Goal: Task Accomplishment & Management: Manage account settings

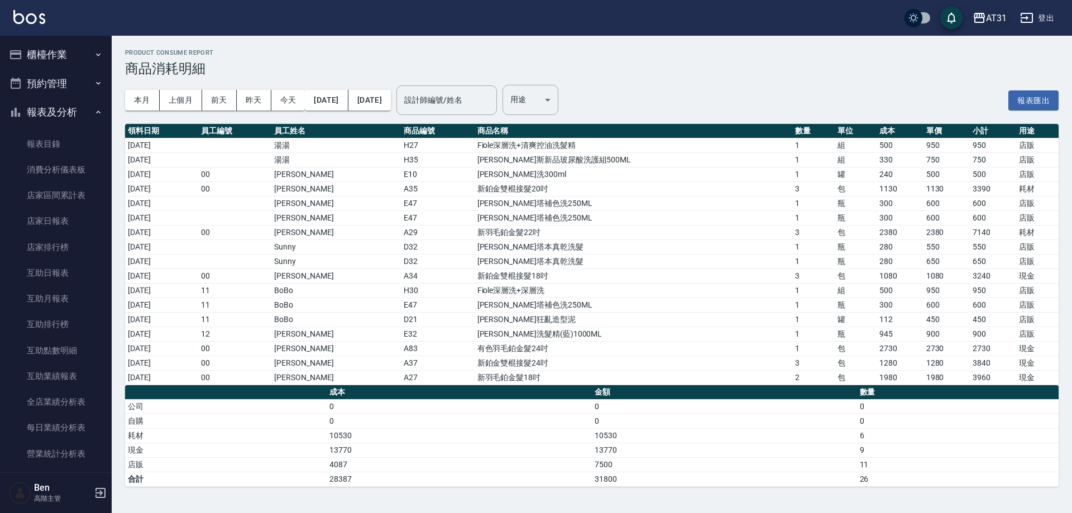
scroll to position [391, 0]
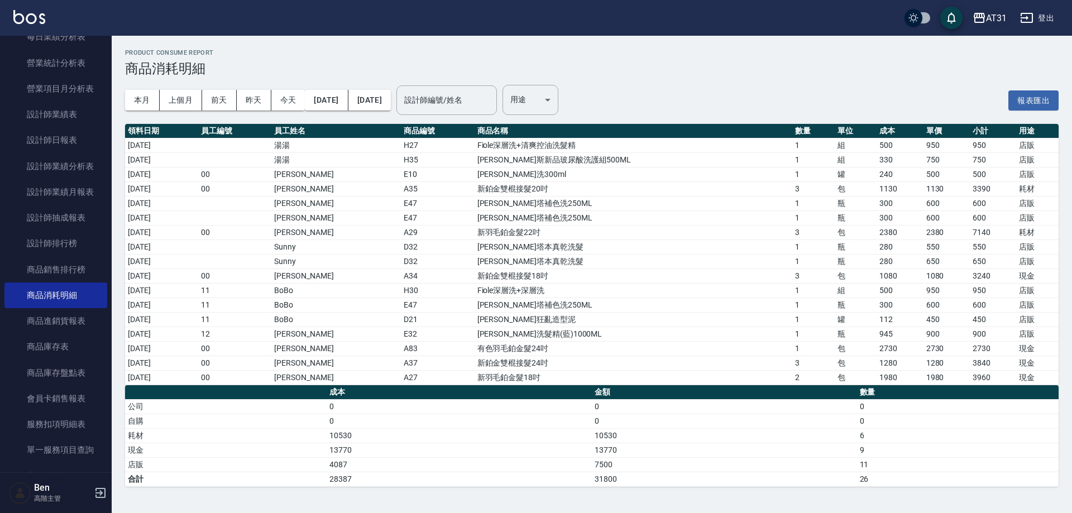
click at [991, 17] on div "AT31" at bounding box center [996, 18] width 21 height 14
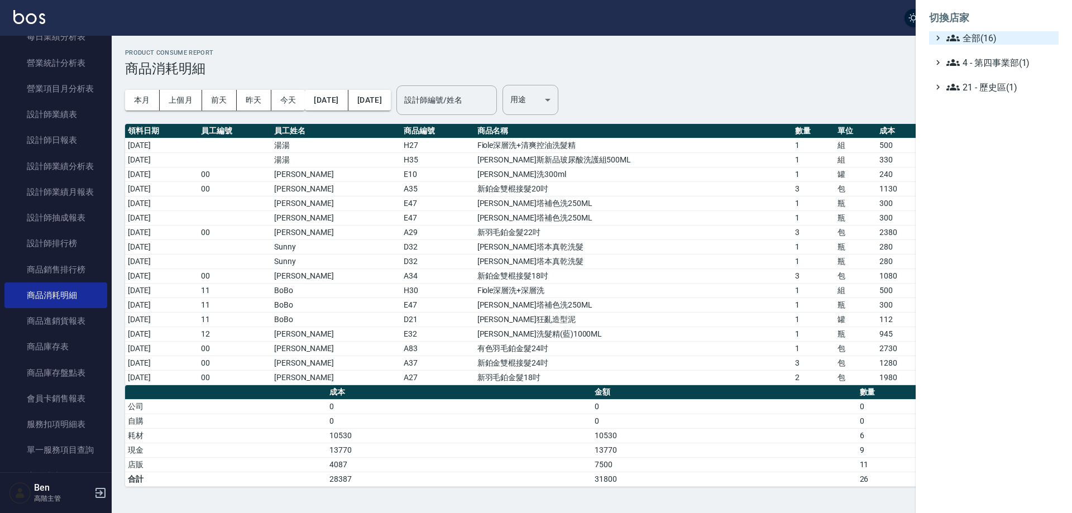
click at [996, 40] on span "全部(16)" at bounding box center [1000, 37] width 108 height 13
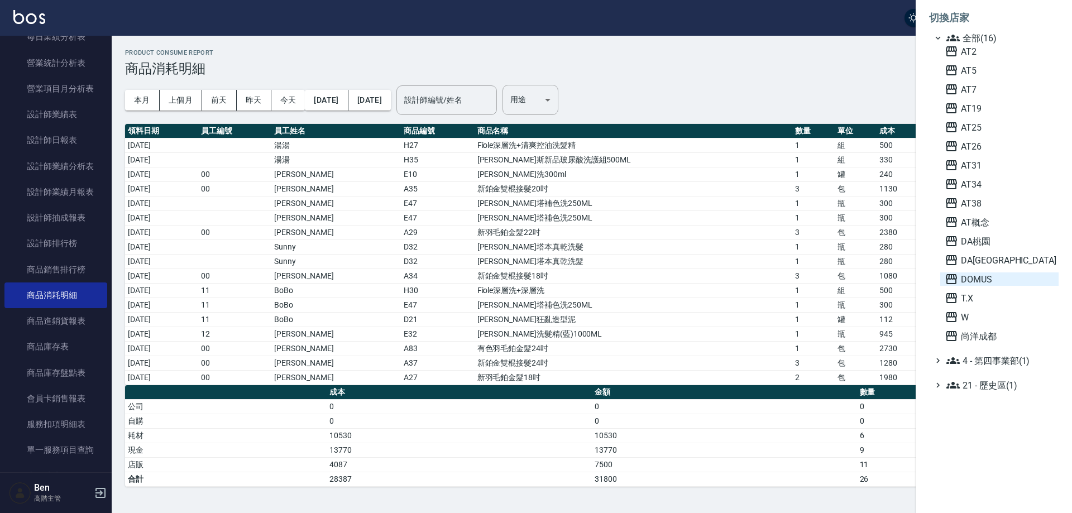
click at [1009, 277] on span "DOMUS" at bounding box center [998, 278] width 109 height 13
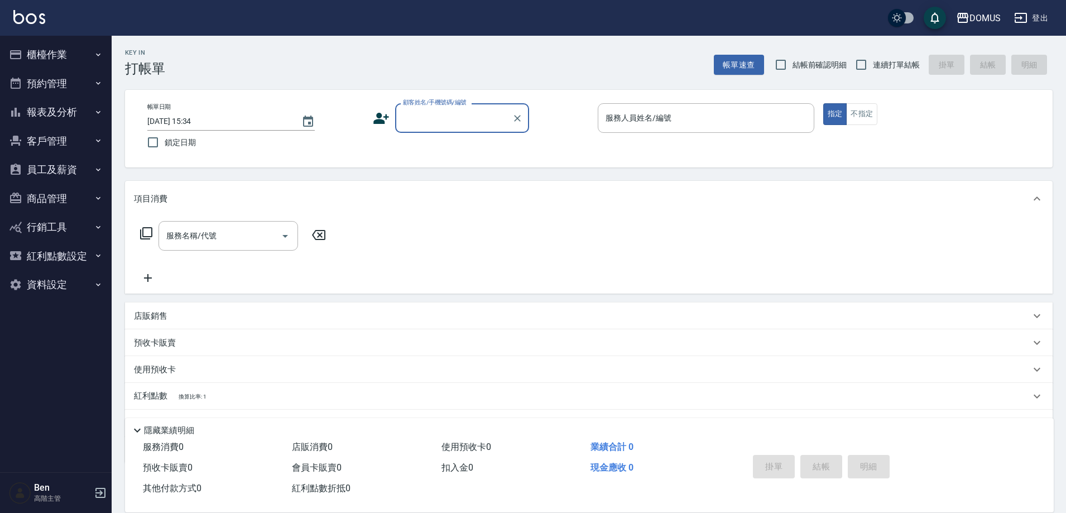
click at [70, 115] on button "報表及分析" at bounding box center [55, 112] width 103 height 29
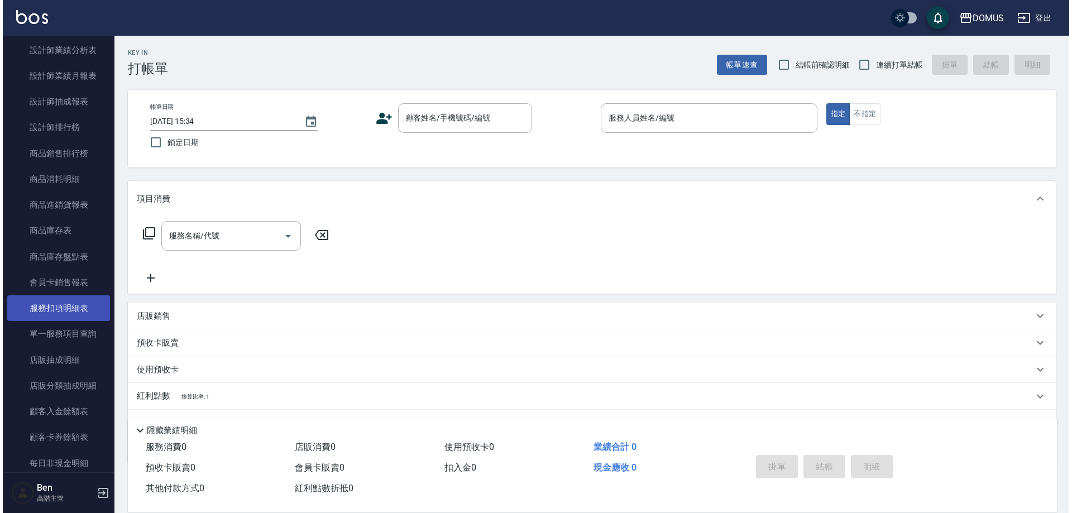
scroll to position [558, 0]
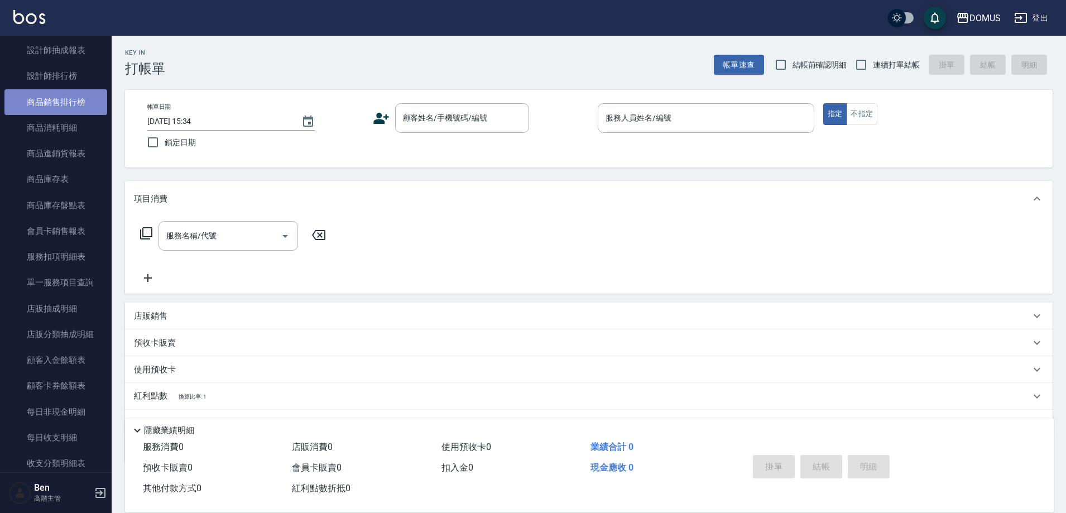
click at [66, 113] on link "商品銷售排行榜" at bounding box center [55, 102] width 103 height 26
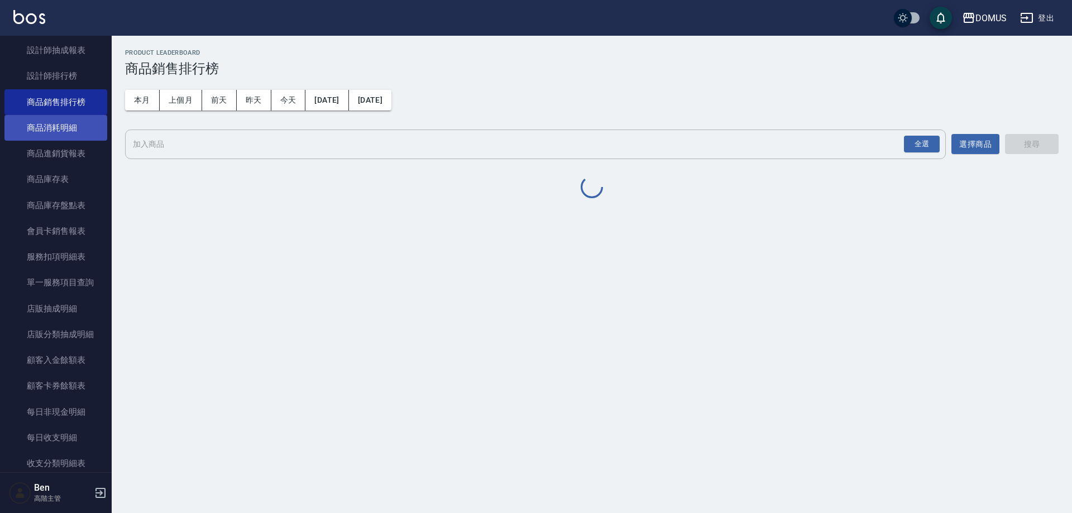
click at [68, 127] on link "商品消耗明細" at bounding box center [55, 128] width 103 height 26
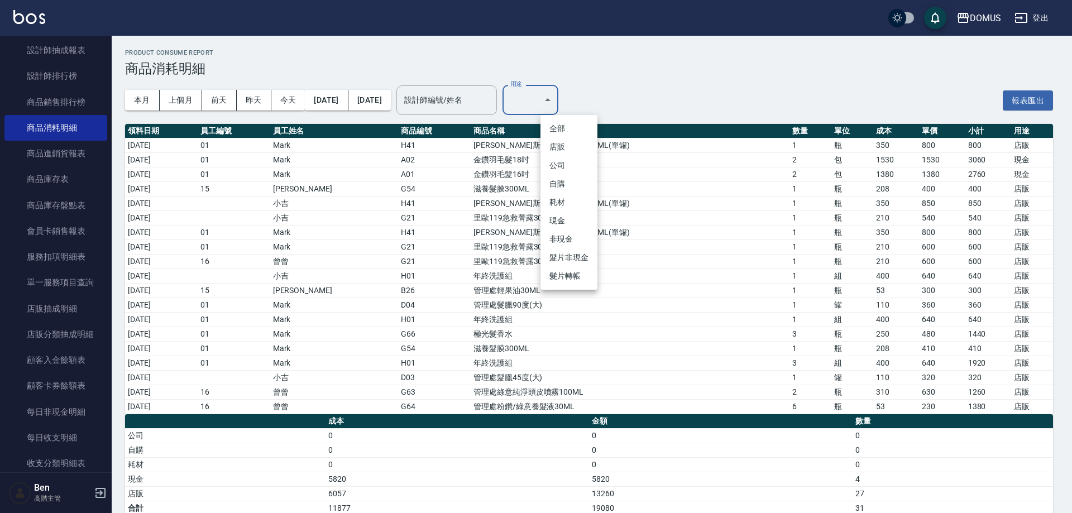
click at [570, 105] on body "DOMUS 登出 櫃檯作業 打帳單 帳單列表 掛單列表 座位開單 營業儀表板 現金收支登錄 高階收支登錄 材料自購登錄 每日結帳 排班表 現場電腦打卡 掃碼打…" at bounding box center [536, 264] width 1072 height 529
click at [565, 223] on li "現金" at bounding box center [568, 221] width 57 height 18
type input "現金"
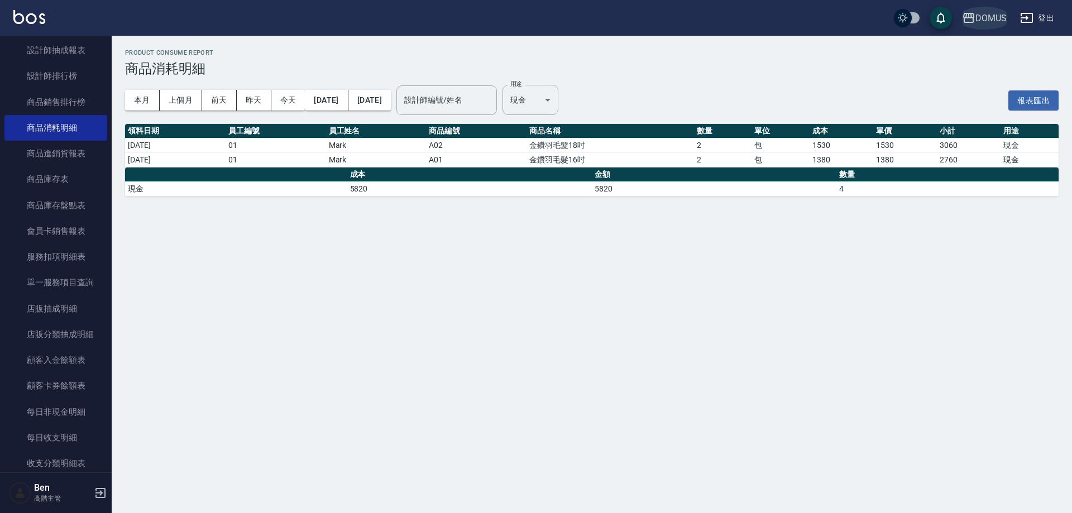
click at [985, 13] on div "DOMUS" at bounding box center [990, 18] width 31 height 14
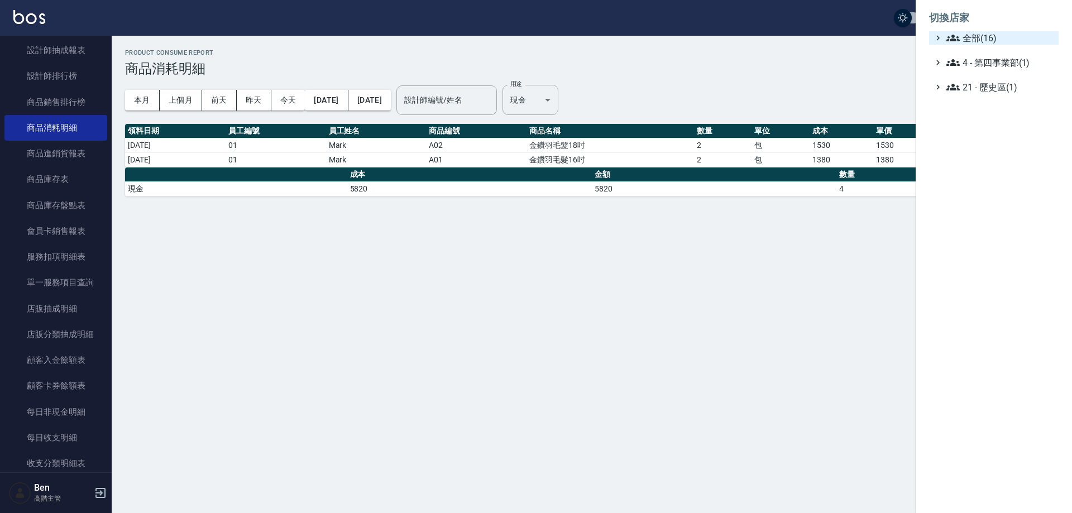
click at [987, 43] on span "全部(16)" at bounding box center [1000, 37] width 108 height 13
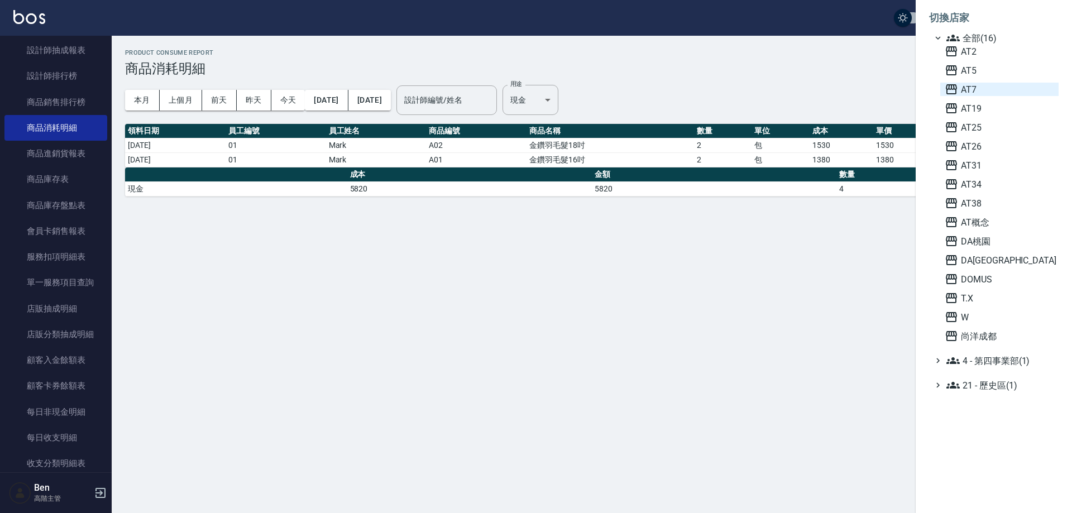
click at [964, 84] on span "AT7" at bounding box center [998, 89] width 109 height 13
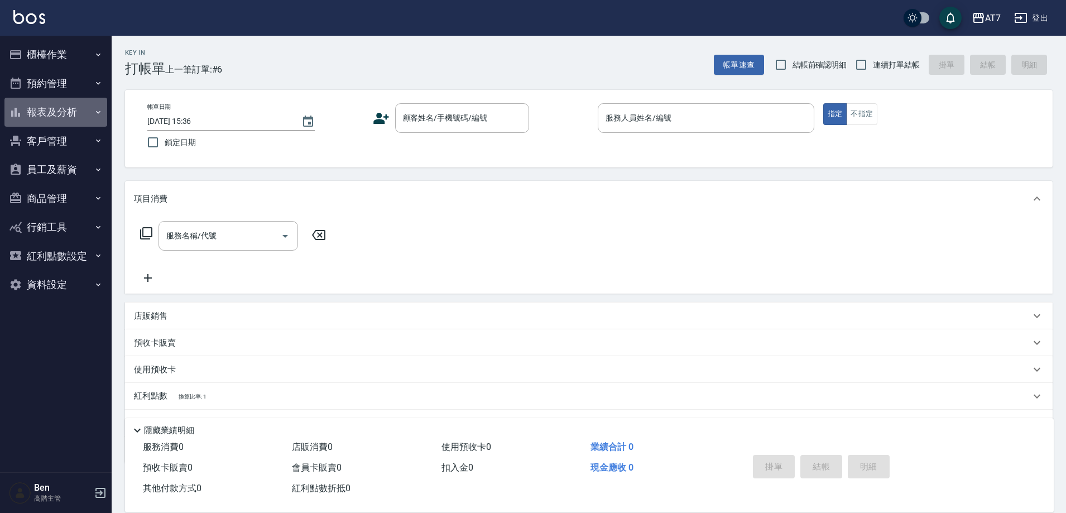
click at [64, 124] on button "報表及分析" at bounding box center [55, 112] width 103 height 29
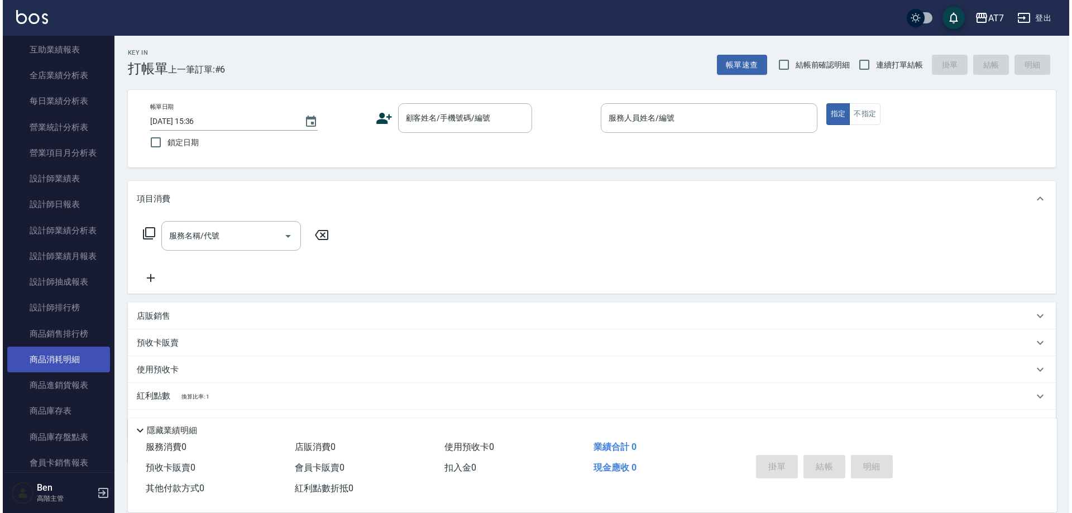
scroll to position [391, 0]
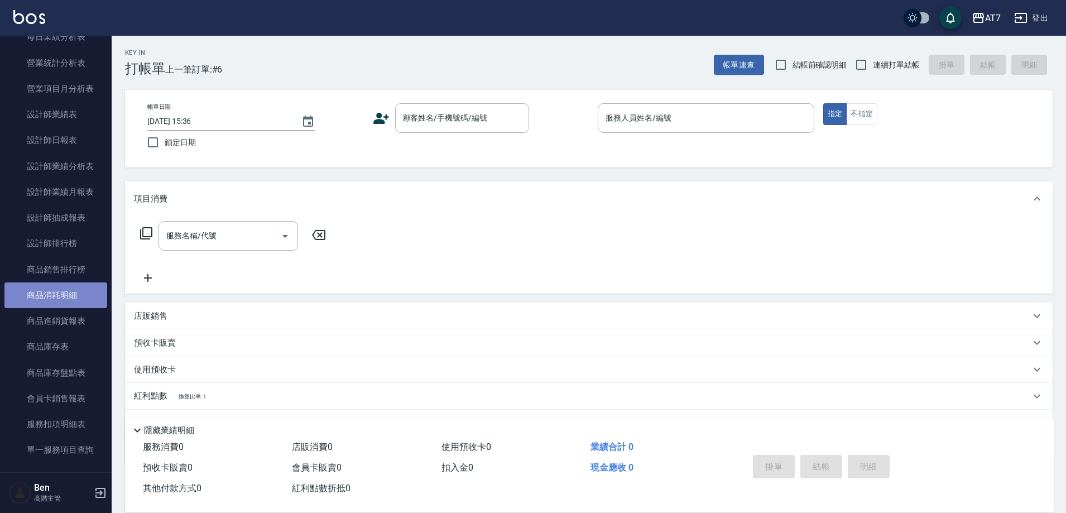
click at [73, 300] on link "商品消耗明細" at bounding box center [55, 295] width 103 height 26
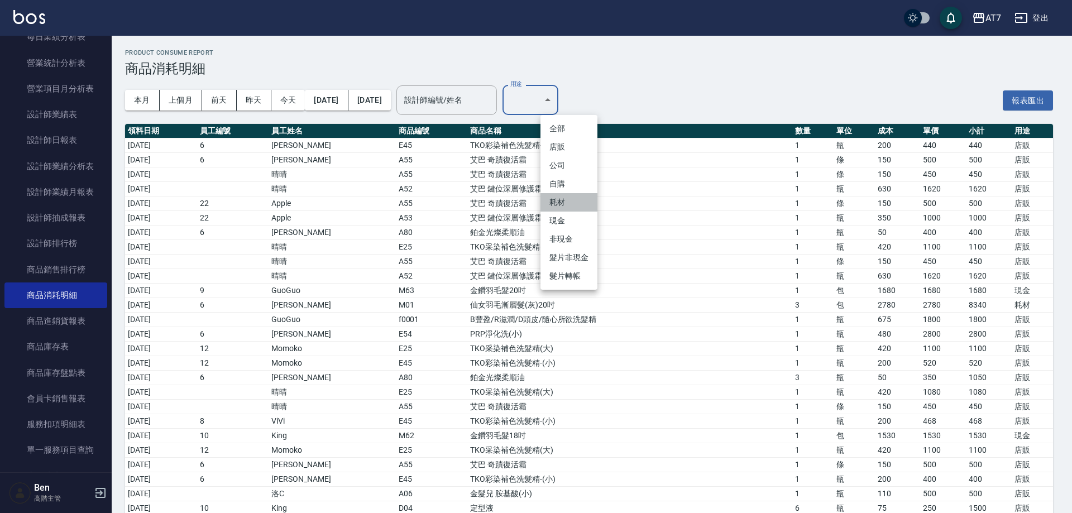
click at [566, 199] on li "耗材" at bounding box center [568, 202] width 57 height 18
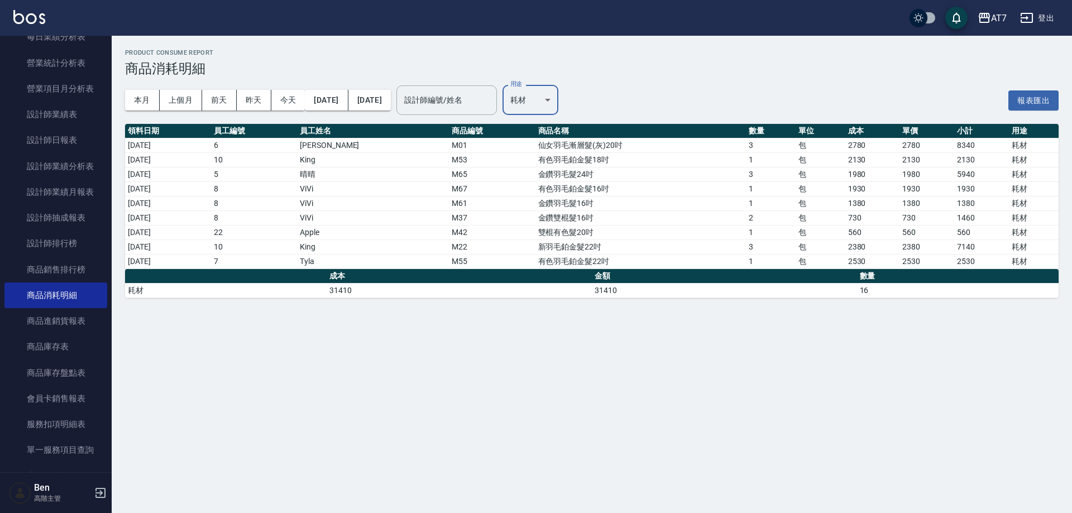
click at [581, 93] on body "AT7 登出 櫃檯作業 打帳單 帳單列表 掛單列表 座位開單 營業儀表板 現金收支登錄 高階收支登錄 材料自購登錄 每日結帳 排班表 現場電腦打卡 掃碼打卡 …" at bounding box center [536, 256] width 1072 height 513
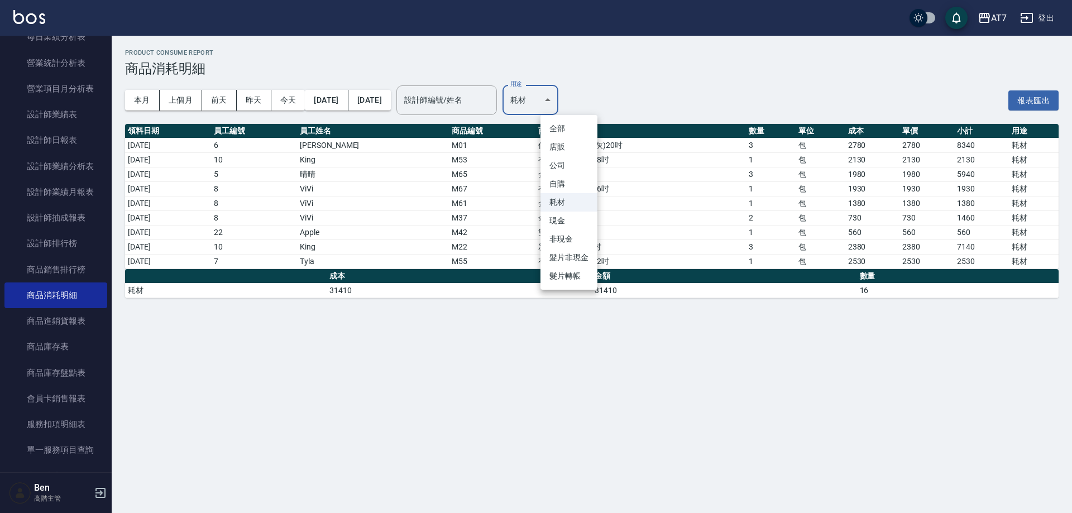
click at [572, 182] on li "自購" at bounding box center [568, 184] width 57 height 18
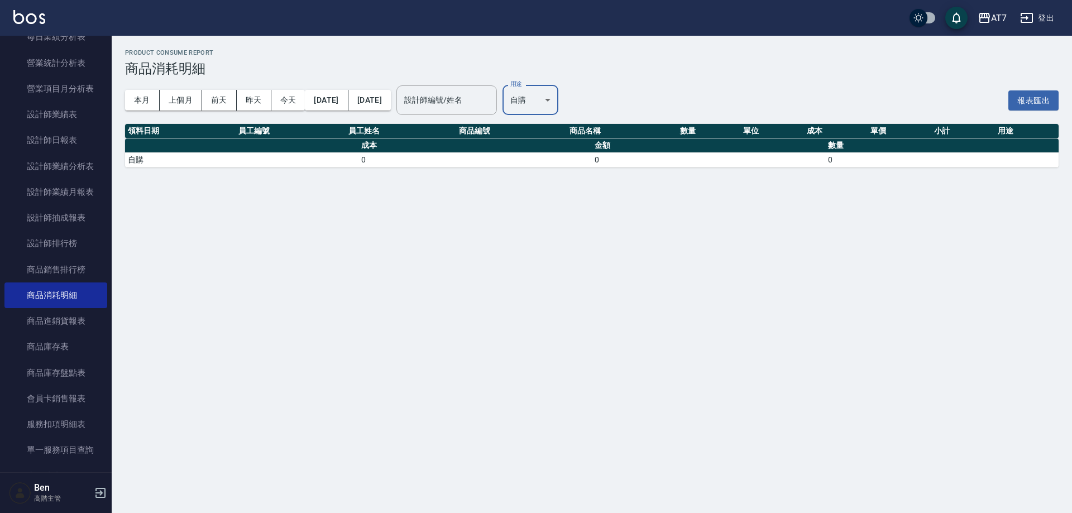
click at [585, 101] on body "AT7 登出 櫃檯作業 打帳單 帳單列表 掛單列表 座位開單 營業儀表板 現金收支登錄 高階收支登錄 材料自購登錄 每日結帳 排班表 現場電腦打卡 掃碼打卡 …" at bounding box center [536, 256] width 1072 height 513
click at [578, 213] on li "現金" at bounding box center [568, 221] width 57 height 18
type input "現金"
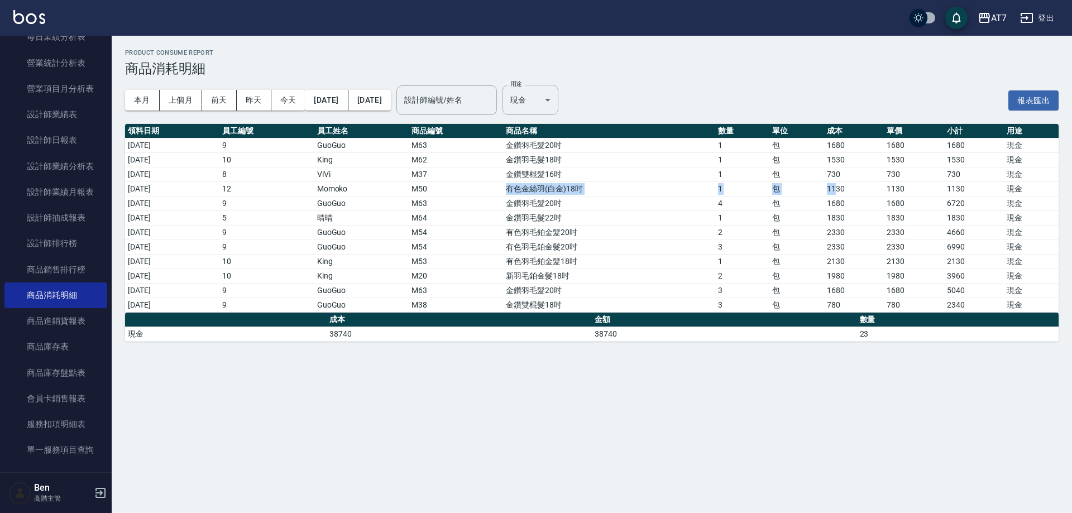
drag, startPoint x: 518, startPoint y: 188, endPoint x: 840, endPoint y: 195, distance: 322.2
click at [845, 195] on tr "2025/10/06 12 Momoko M50 有色金絲羽(白金)18吋 1 包 1130 1130 1130 現金" at bounding box center [591, 188] width 933 height 15
click at [697, 249] on td "有色羽毛鉑金髮20吋" at bounding box center [609, 246] width 212 height 15
click at [995, 18] on div "AT7" at bounding box center [999, 18] width 16 height 14
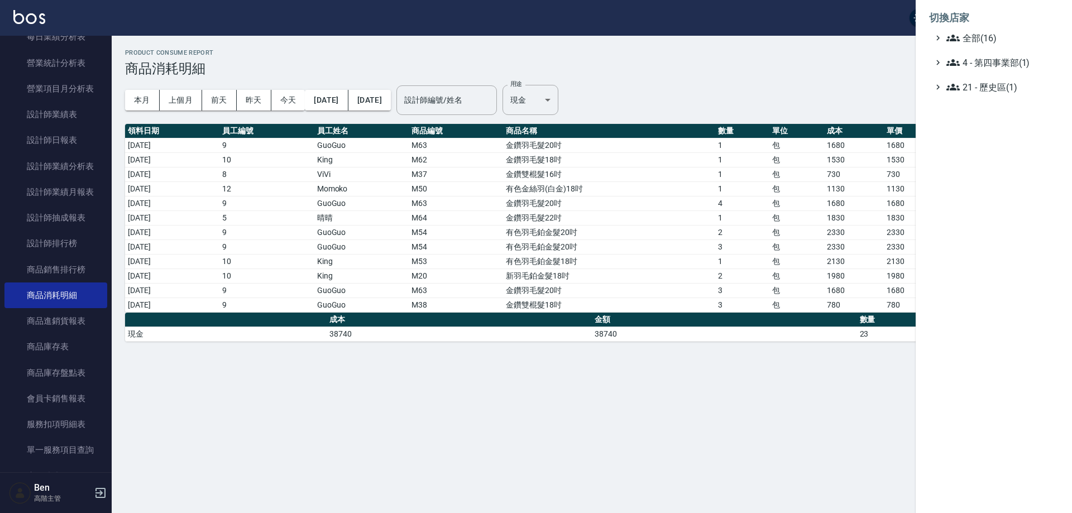
click at [1004, 30] on li "切換店家" at bounding box center [994, 17] width 130 height 27
click at [1004, 35] on span "全部(16)" at bounding box center [1000, 37] width 108 height 13
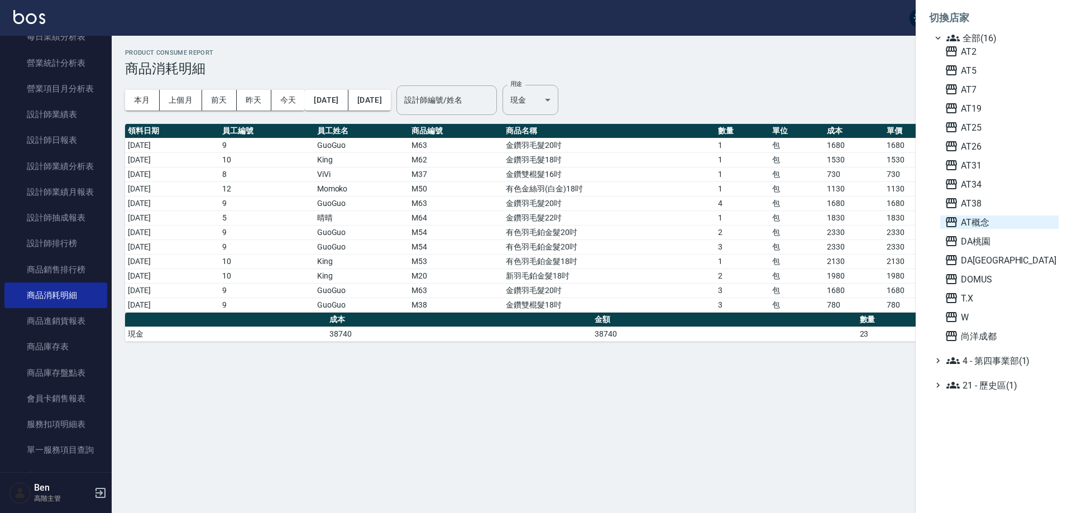
click at [1007, 219] on span "AT概念" at bounding box center [998, 221] width 109 height 13
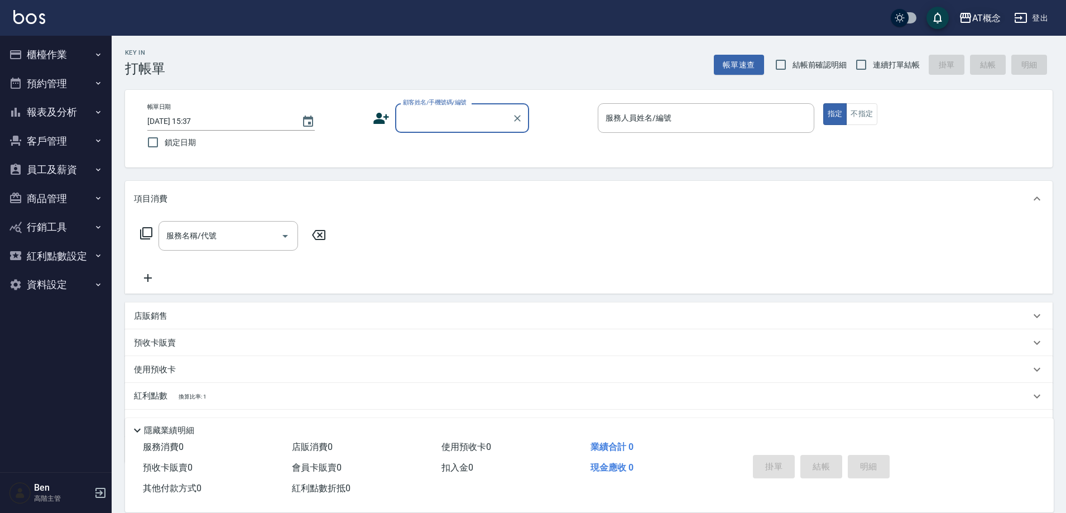
click at [986, 28] on button "AT概念" at bounding box center [980, 18] width 51 height 23
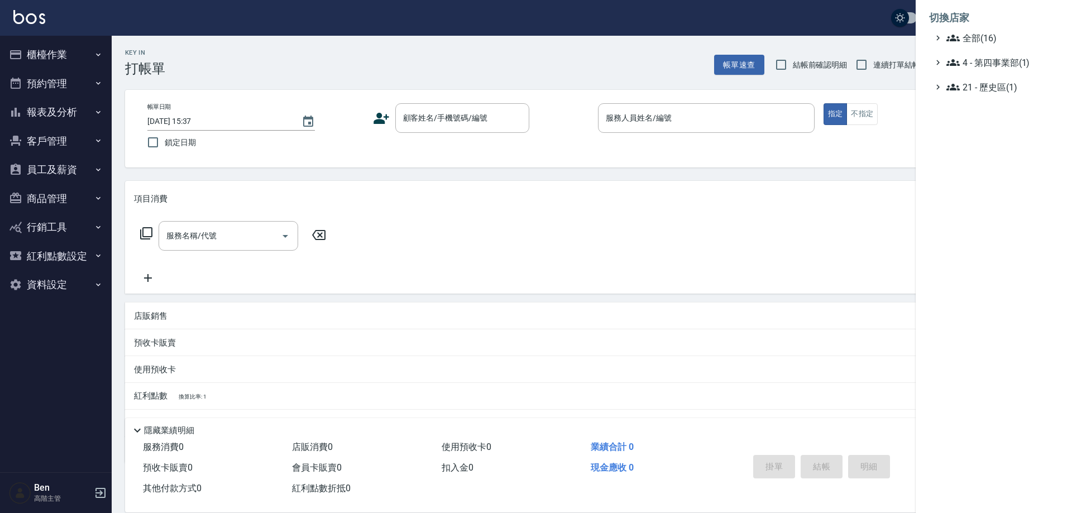
click at [988, 31] on li "切換店家" at bounding box center [994, 17] width 130 height 27
click at [988, 33] on span "全部(16)" at bounding box center [1000, 37] width 108 height 13
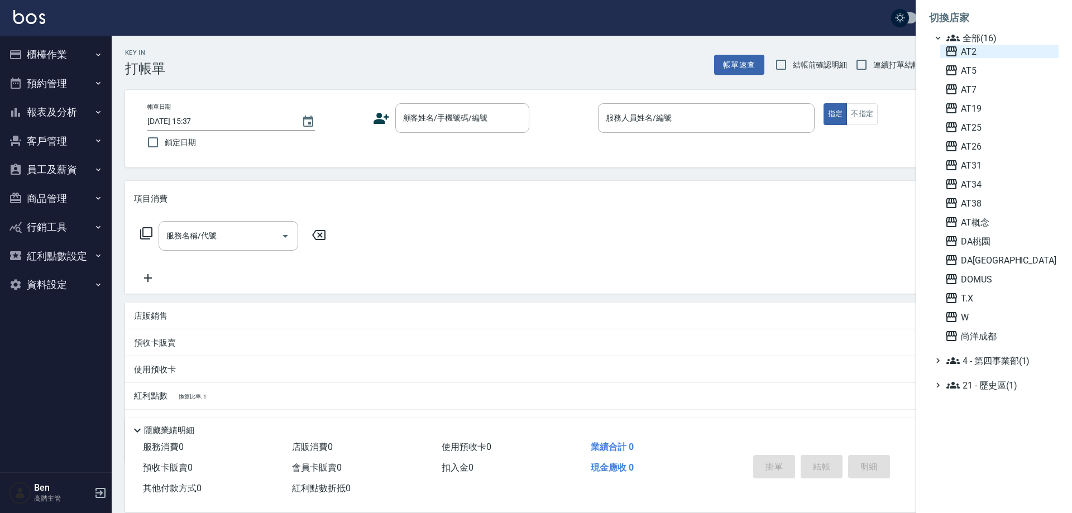
click at [989, 50] on span "AT2" at bounding box center [998, 51] width 109 height 13
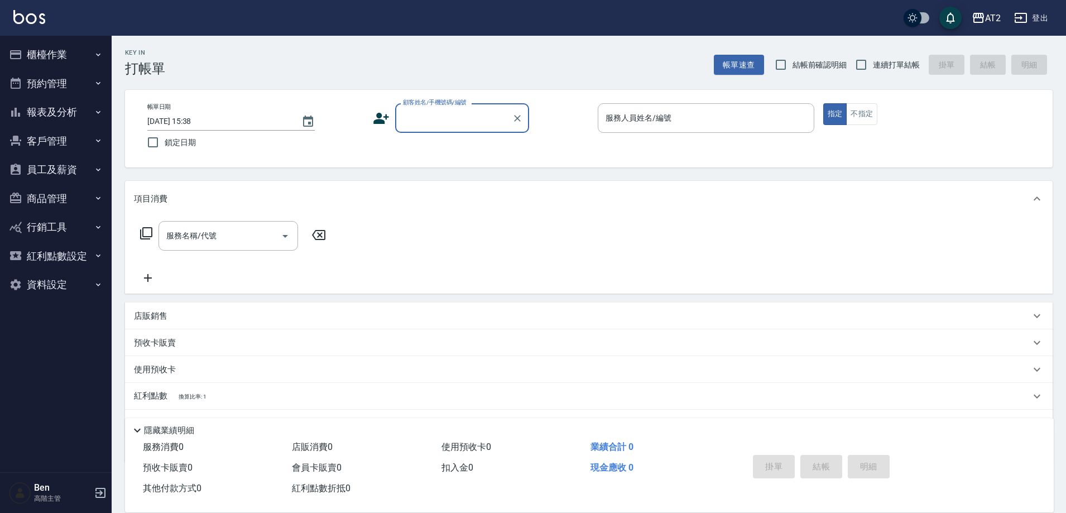
click at [78, 115] on button "報表及分析" at bounding box center [55, 112] width 103 height 29
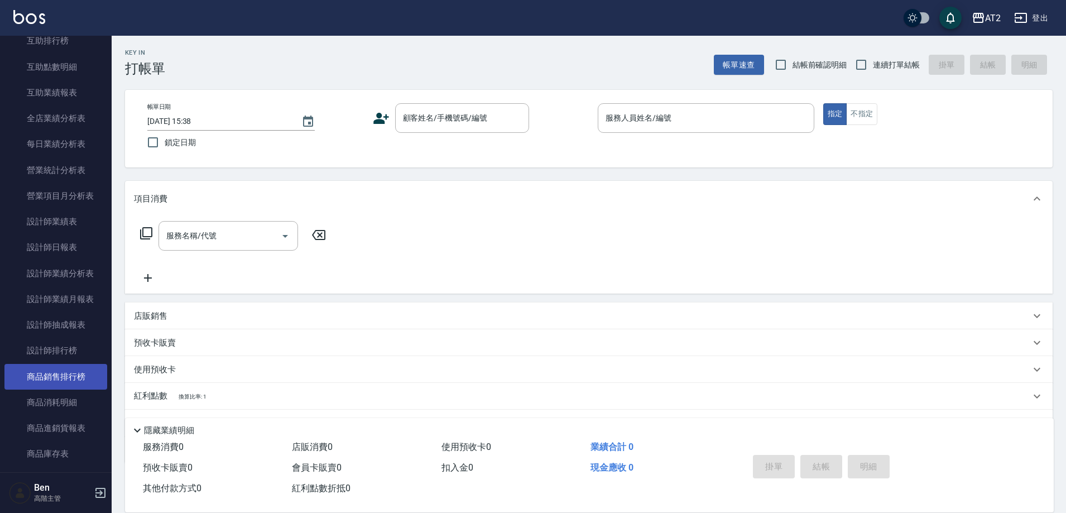
scroll to position [447, 0]
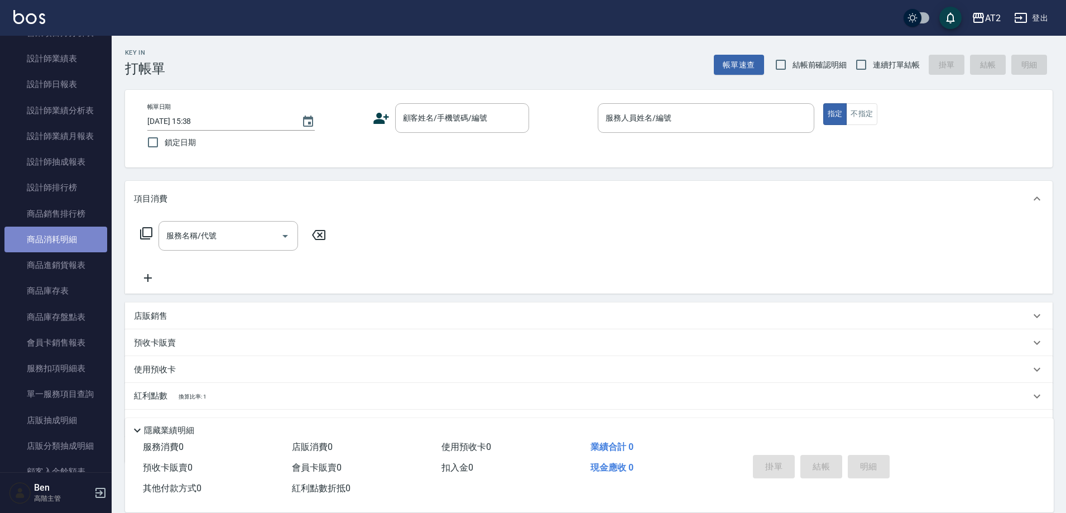
click at [86, 247] on link "商品消耗明細" at bounding box center [55, 240] width 103 height 26
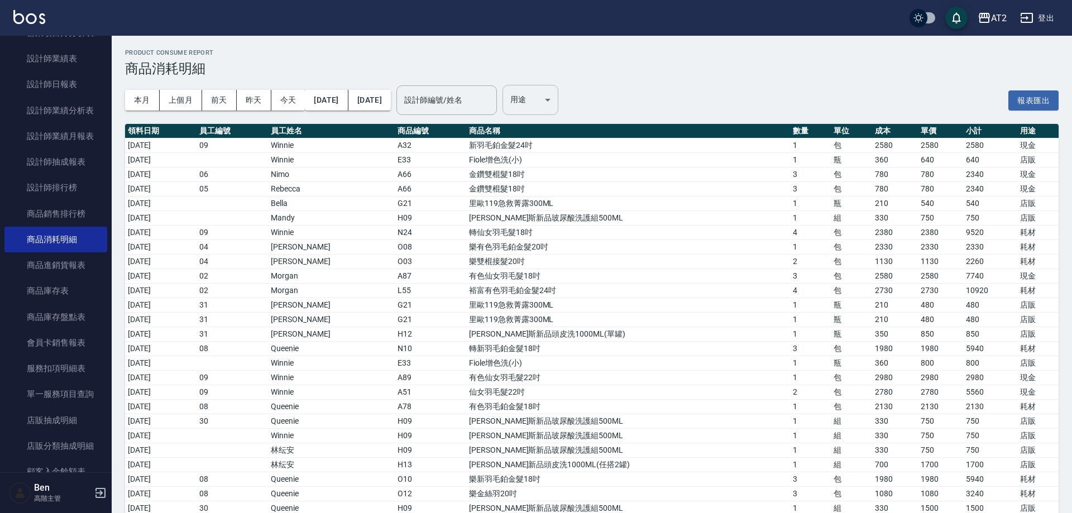
click at [591, 109] on body "AT2 登出 櫃檯作業 打帳單 帳單列表 掛單列表 座位開單 營業儀表板 現金收支登錄 高階收支登錄 材料自購登錄 每日結帳 排班表 現場電腦打卡 掃碼打卡 …" at bounding box center [536, 453] width 1072 height 907
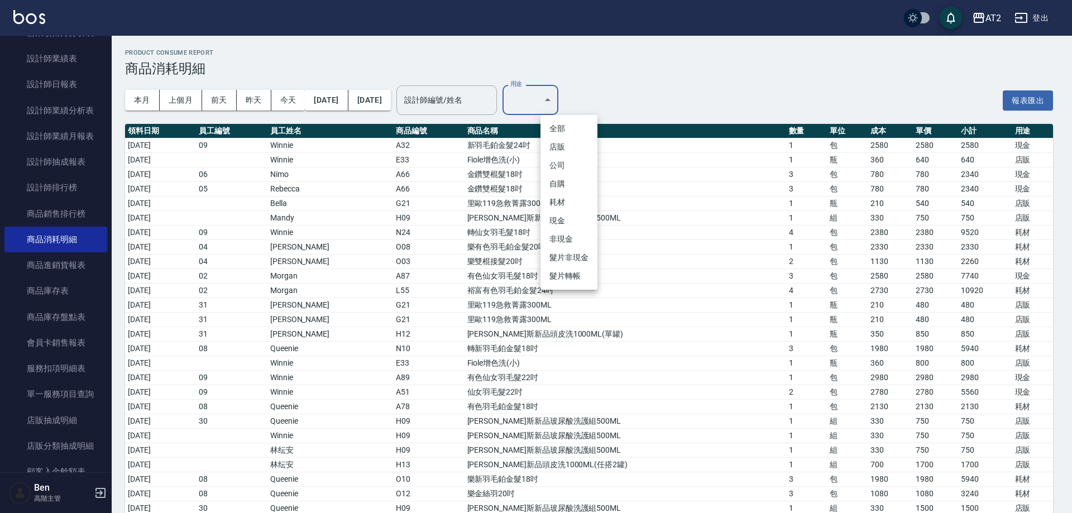
click at [577, 186] on li "自購" at bounding box center [568, 184] width 57 height 18
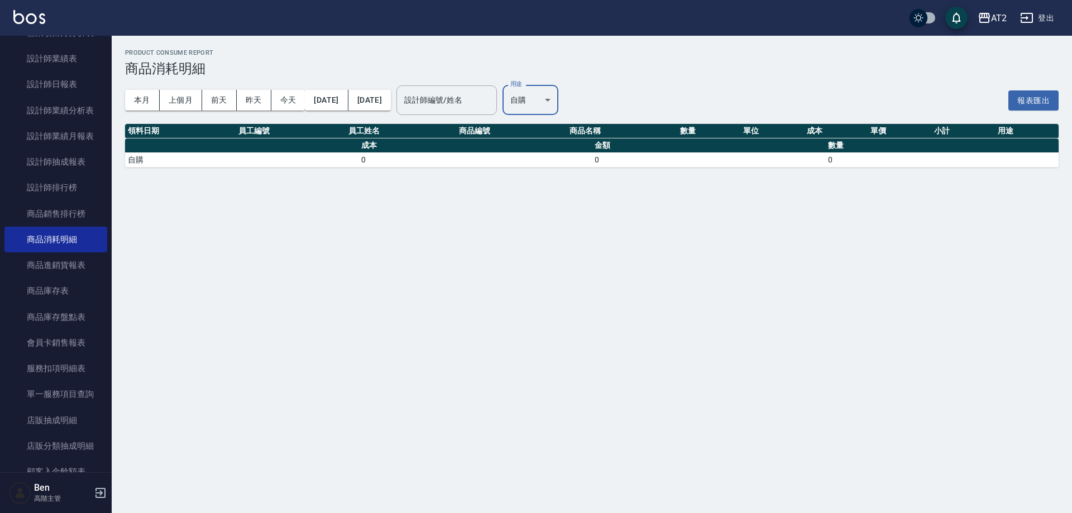
click at [568, 105] on body "AT2 登出 櫃檯作業 打帳單 帳單列表 掛單列表 座位開單 營業儀表板 現金收支登錄 高階收支登錄 材料自購登錄 每日結帳 排班表 現場電腦打卡 掃碼打卡 …" at bounding box center [536, 256] width 1072 height 513
click at [570, 205] on li "耗材" at bounding box center [568, 202] width 57 height 18
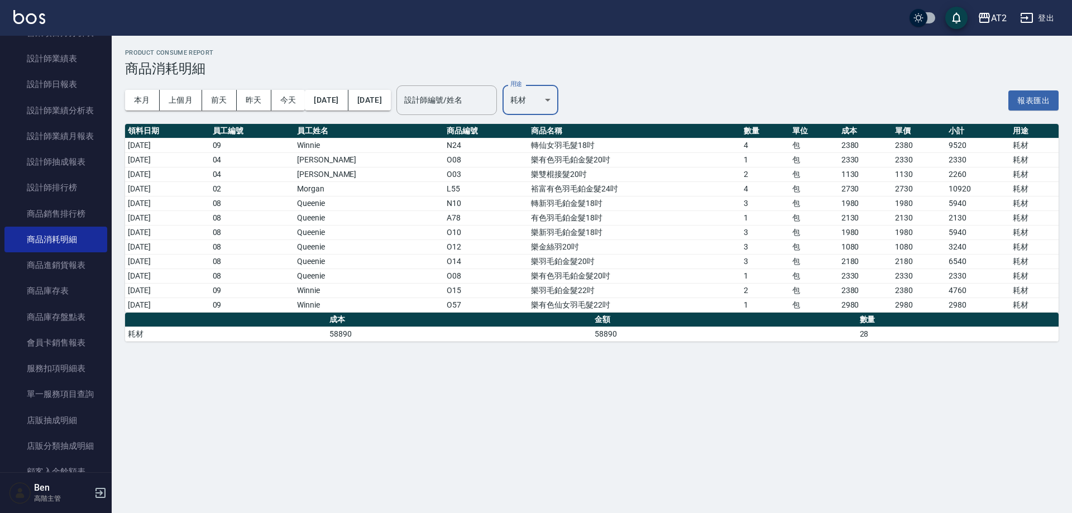
click at [586, 99] on body "AT2 登出 櫃檯作業 打帳單 帳單列表 掛單列表 座位開單 營業儀表板 現金收支登錄 高階收支登錄 材料自購登錄 每日結帳 排班表 現場電腦打卡 掃碼打卡 …" at bounding box center [536, 256] width 1072 height 513
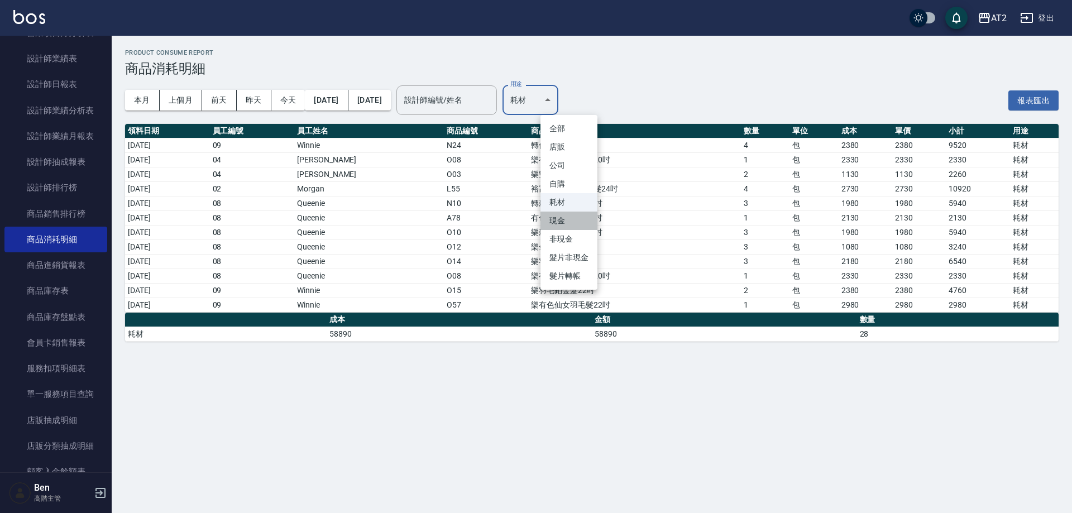
click at [567, 218] on li "現金" at bounding box center [568, 221] width 57 height 18
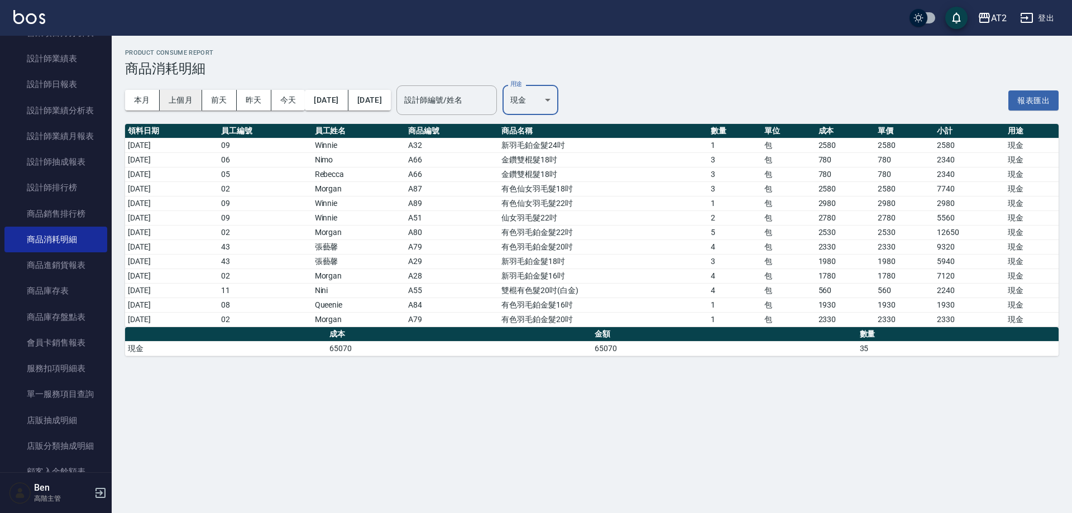
click at [194, 103] on button "上個月" at bounding box center [181, 100] width 42 height 21
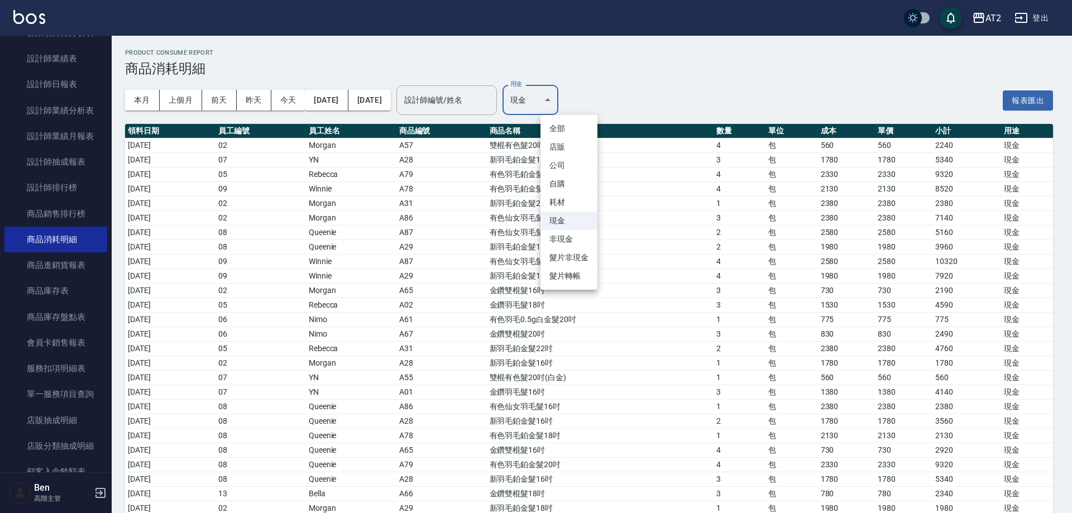
click at [573, 97] on body "AT2 登出 櫃檯作業 打帳單 帳單列表 掛單列表 座位開單 營業儀表板 現金收支登錄 高階收支登錄 材料自購登錄 每日結帳 排班表 現場電腦打卡 掃碼打卡 …" at bounding box center [536, 301] width 1072 height 602
click at [573, 208] on li "耗材" at bounding box center [568, 202] width 57 height 18
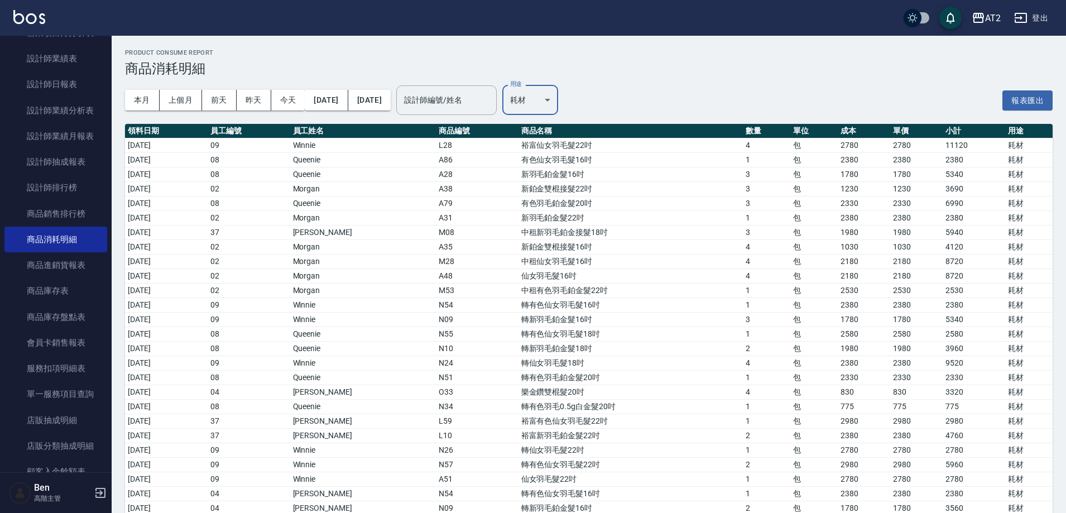
click at [557, 98] on body "AT2 登出 櫃檯作業 打帳單 帳單列表 掛單列表 座位開單 營業儀表板 現金收支登錄 高階收支登錄 材料自購登錄 每日結帳 排班表 現場電腦打卡 掃碼打卡 …" at bounding box center [533, 286] width 1066 height 573
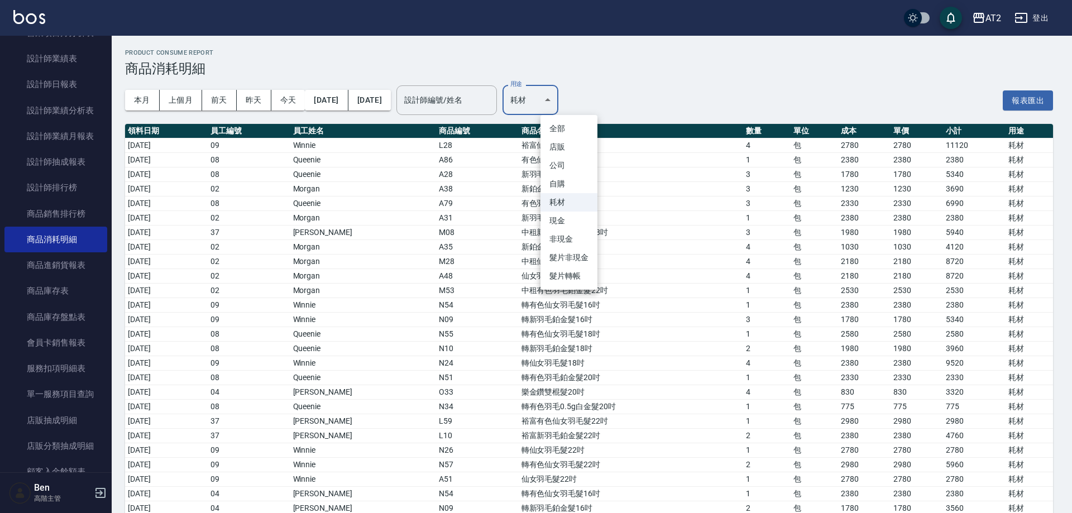
click at [568, 181] on li "自購" at bounding box center [568, 184] width 57 height 18
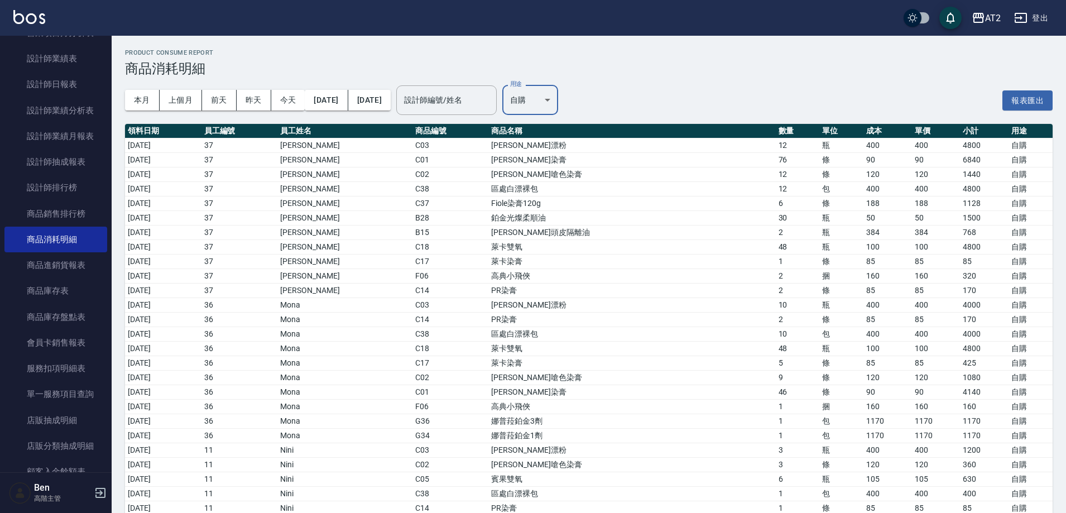
click at [568, 102] on div "全部 店販 公司 自購 耗材 現金 非現金 髮片非現金 髮片轉帳" at bounding box center [533, 256] width 1066 height 513
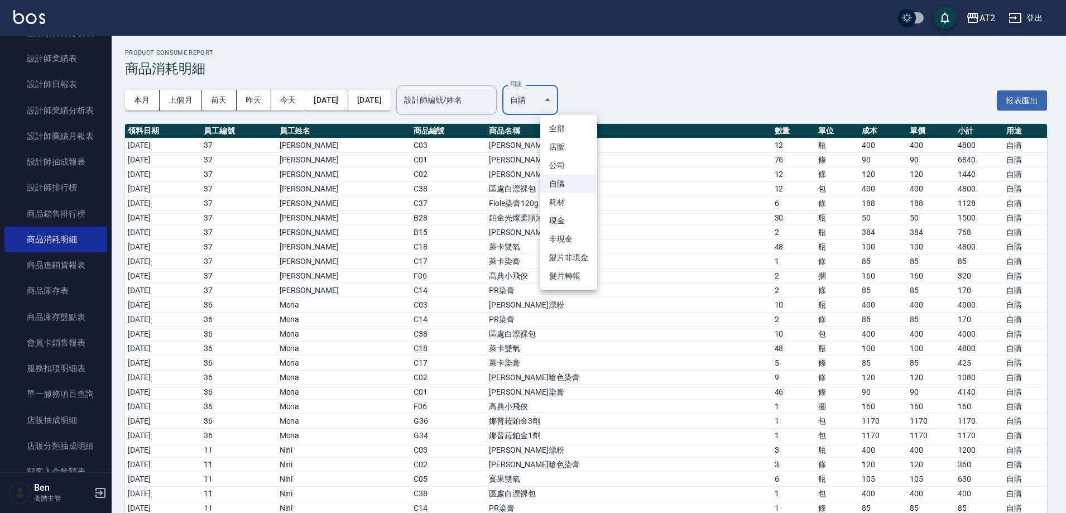
click at [577, 209] on li "耗材" at bounding box center [568, 202] width 57 height 18
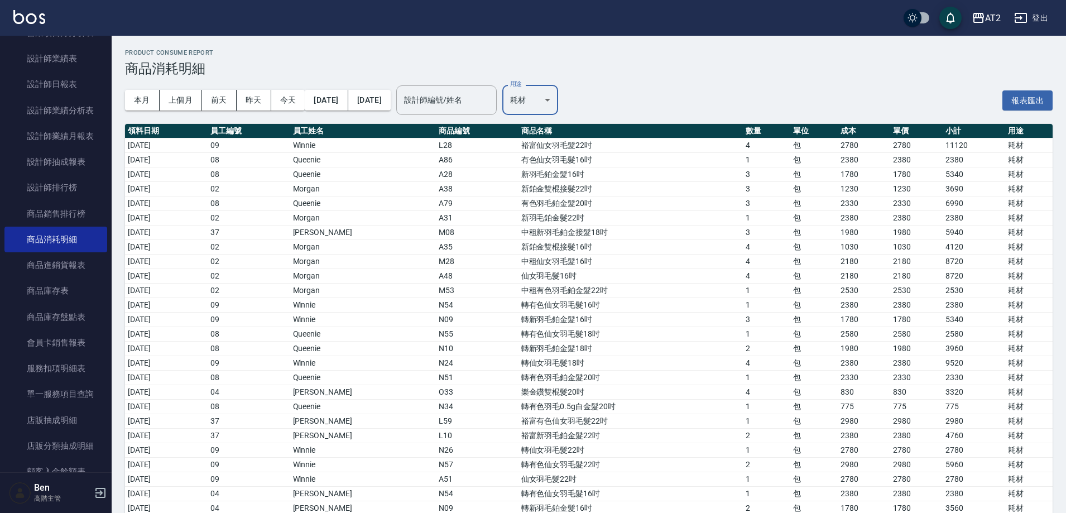
click at [578, 101] on body "AT2 登出 櫃檯作業 打帳單 帳單列表 掛單列表 座位開單 營業儀表板 現金收支登錄 高階收支登錄 材料自購登錄 每日結帳 排班表 現場電腦打卡 掃碼打卡 …" at bounding box center [533, 286] width 1066 height 573
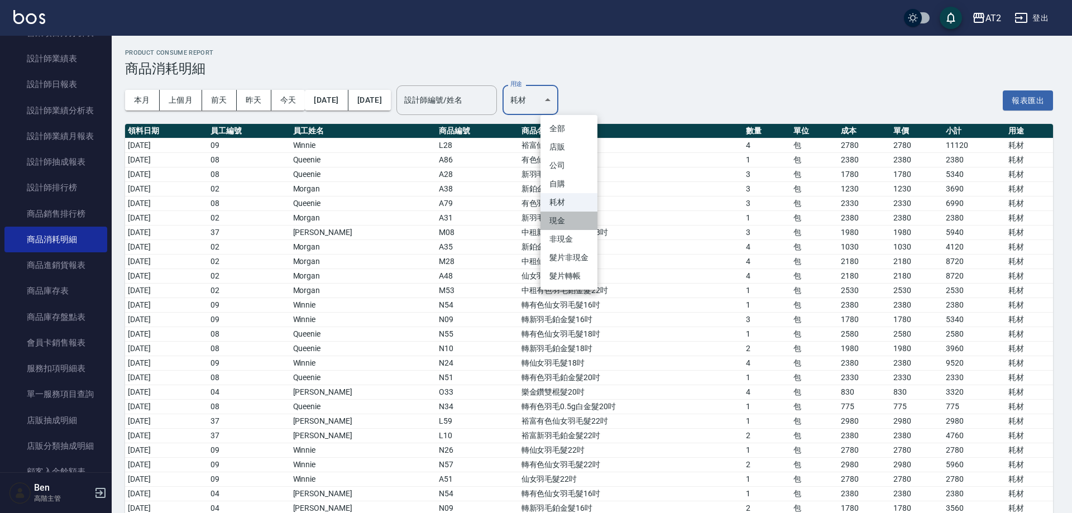
click at [573, 220] on li "現金" at bounding box center [568, 221] width 57 height 18
type input "現金"
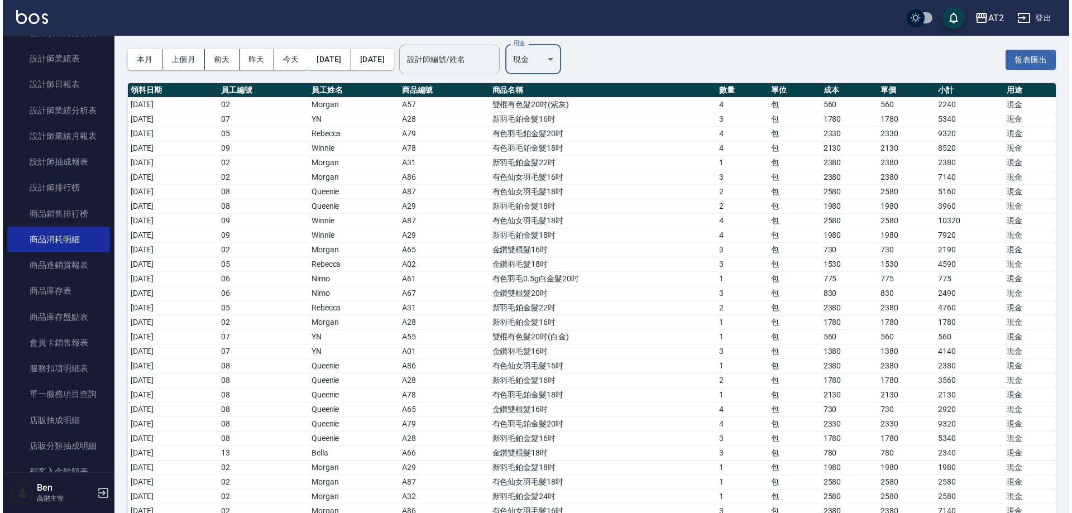
scroll to position [89, 0]
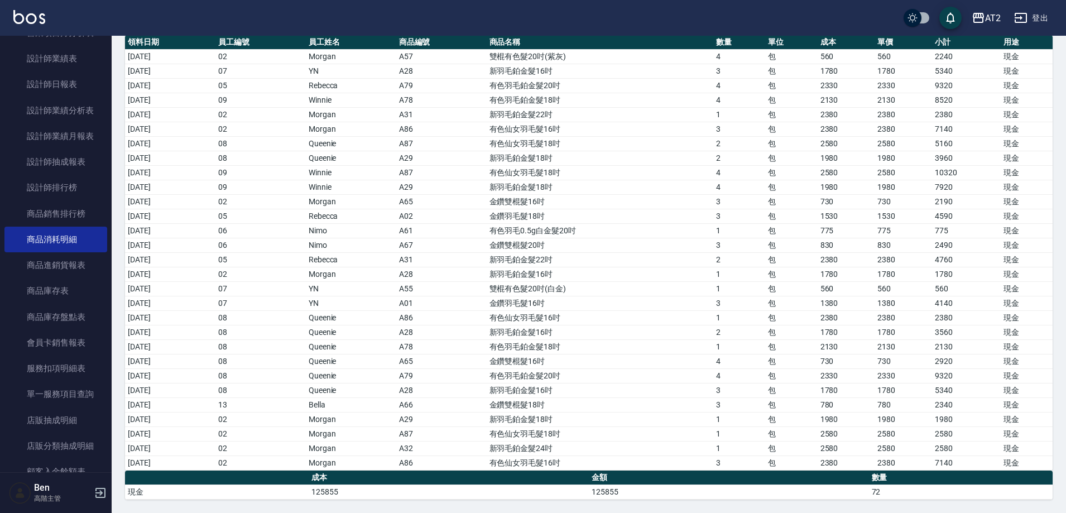
click at [620, 300] on td "金鑽羽毛髮16吋" at bounding box center [600, 303] width 227 height 15
click at [984, 17] on icon "button" at bounding box center [978, 18] width 11 height 10
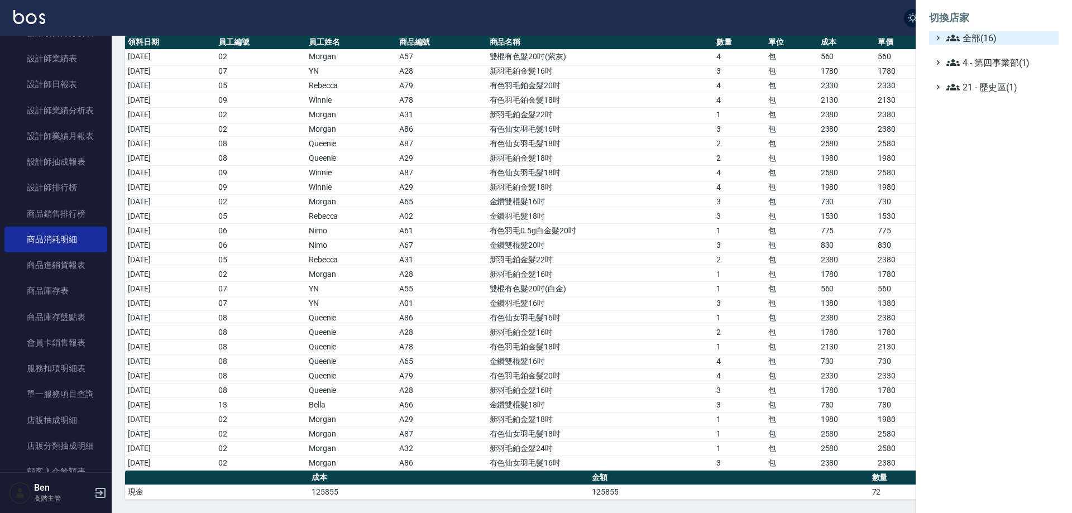
click at [997, 42] on span "全部(16)" at bounding box center [1000, 37] width 108 height 13
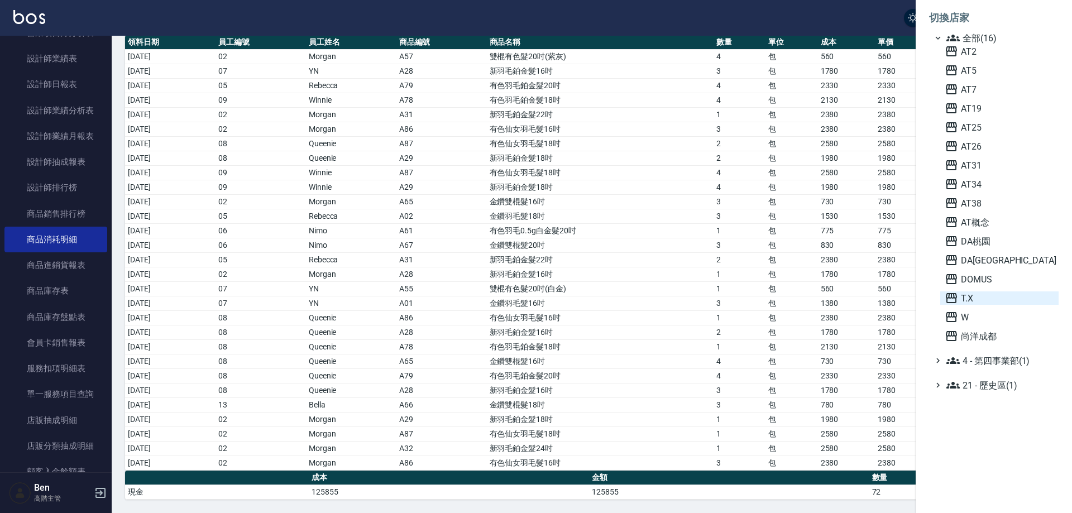
click at [987, 294] on span "T.X" at bounding box center [998, 297] width 109 height 13
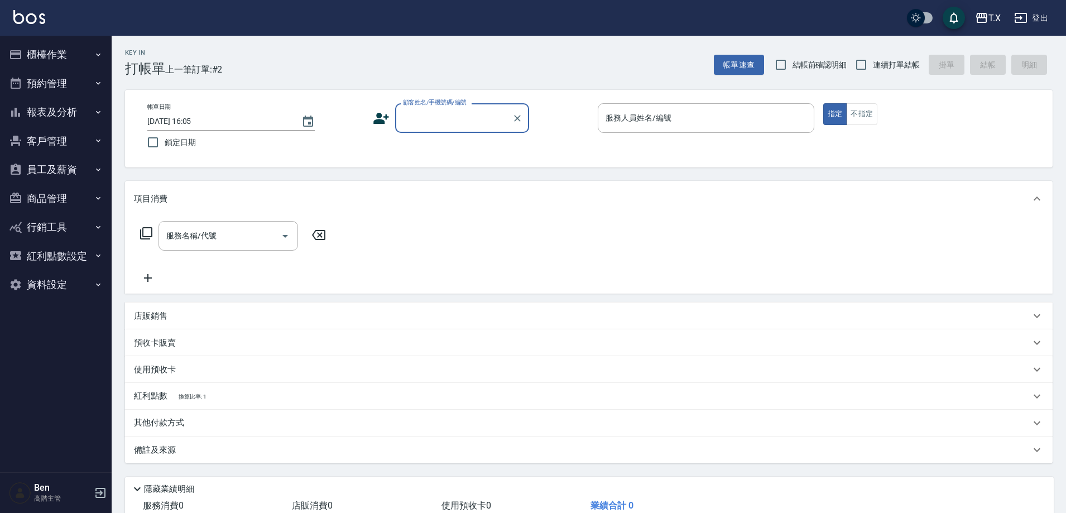
click at [72, 106] on button "報表及分析" at bounding box center [55, 112] width 103 height 29
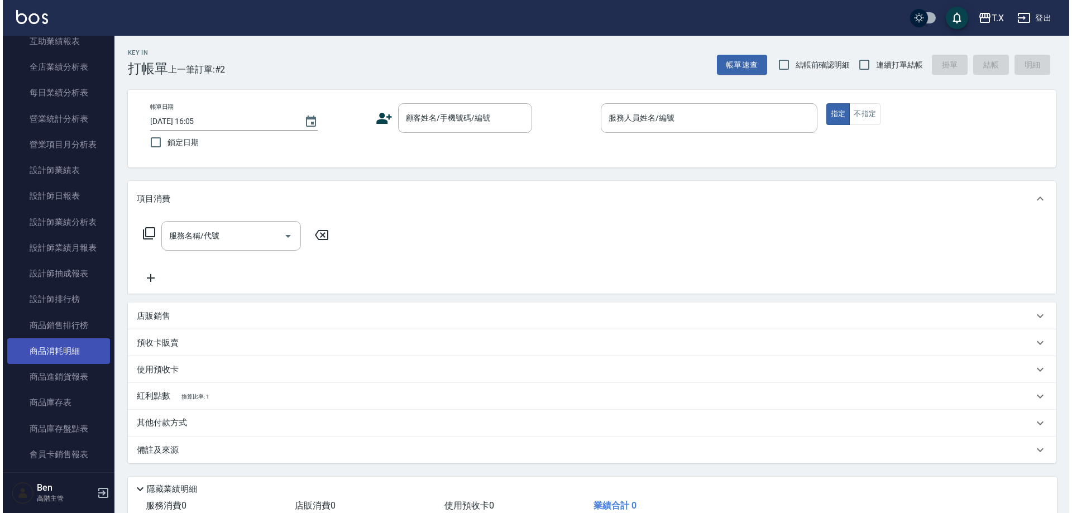
scroll to position [726, 0]
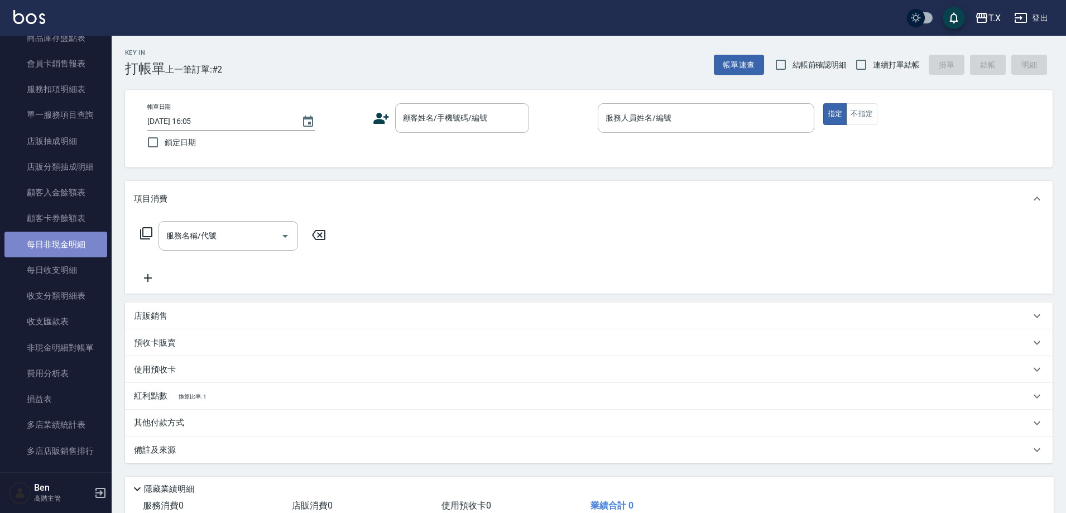
click at [56, 247] on link "每日非現金明細" at bounding box center [55, 245] width 103 height 26
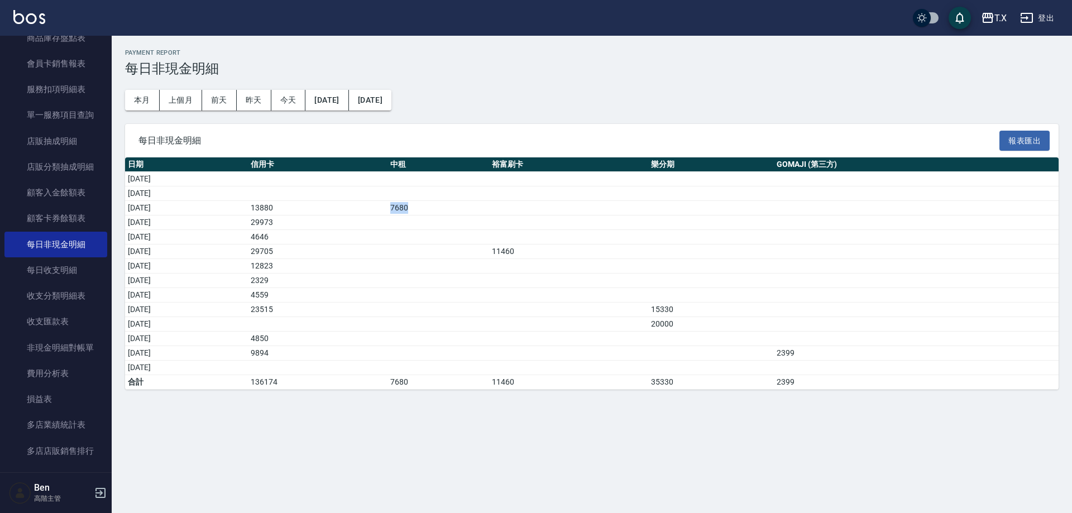
drag, startPoint x: 414, startPoint y: 203, endPoint x: 491, endPoint y: 203, distance: 76.5
click at [491, 203] on tr "2025/10/03 13880 7680" at bounding box center [591, 208] width 933 height 15
drag, startPoint x: 32, startPoint y: 18, endPoint x: 42, endPoint y: 18, distance: 9.5
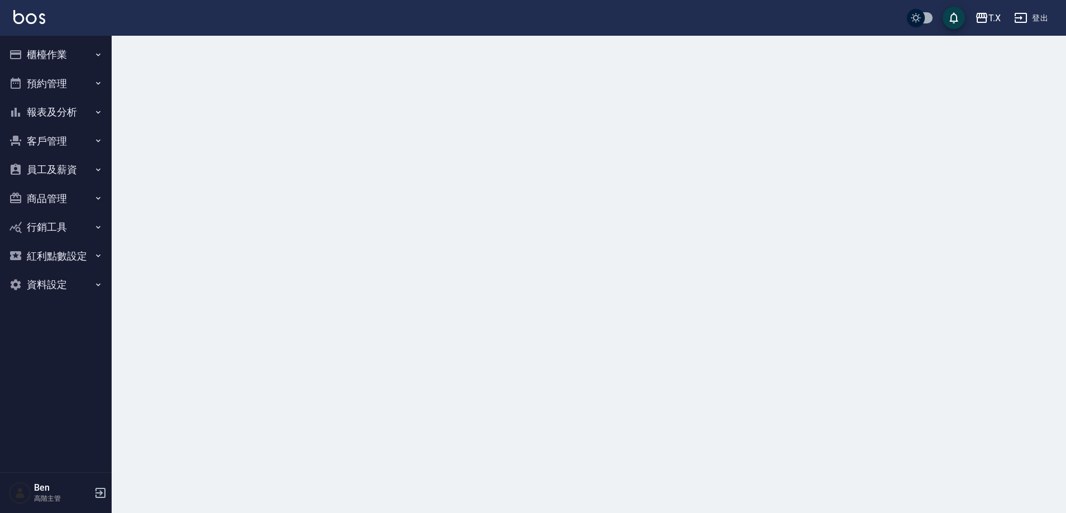
click at [71, 114] on button "報表及分析" at bounding box center [55, 112] width 103 height 29
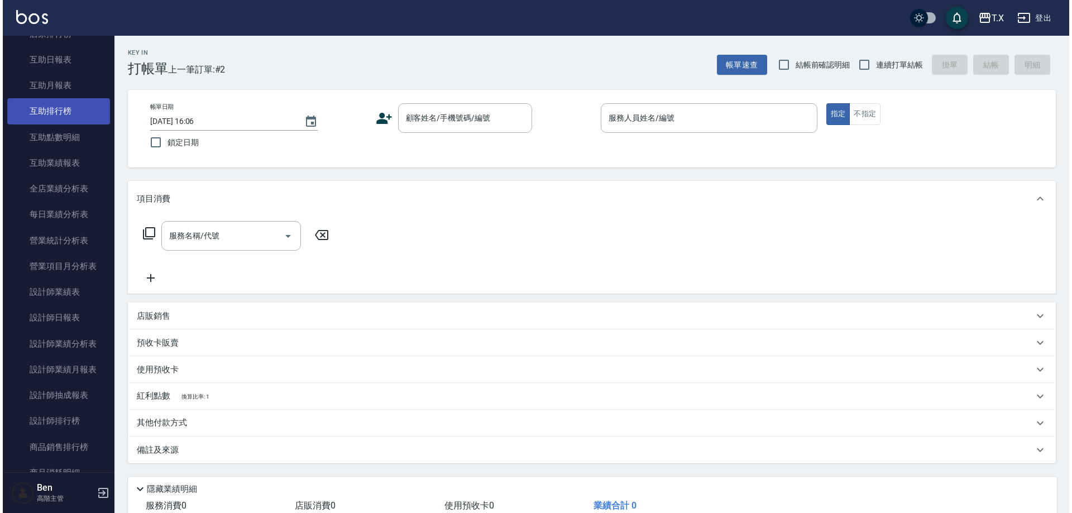
scroll to position [335, 0]
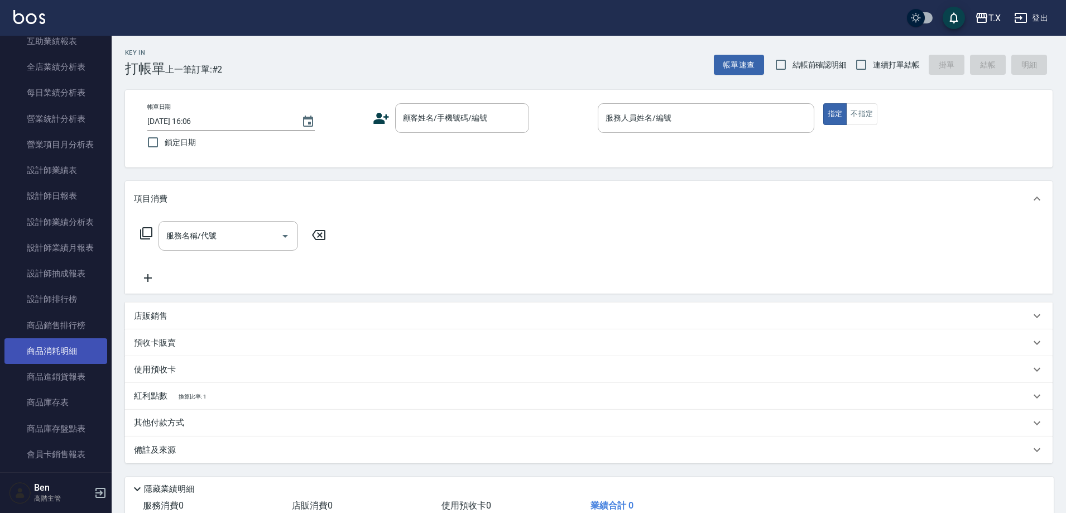
click at [49, 348] on link "商品消耗明細" at bounding box center [55, 351] width 103 height 26
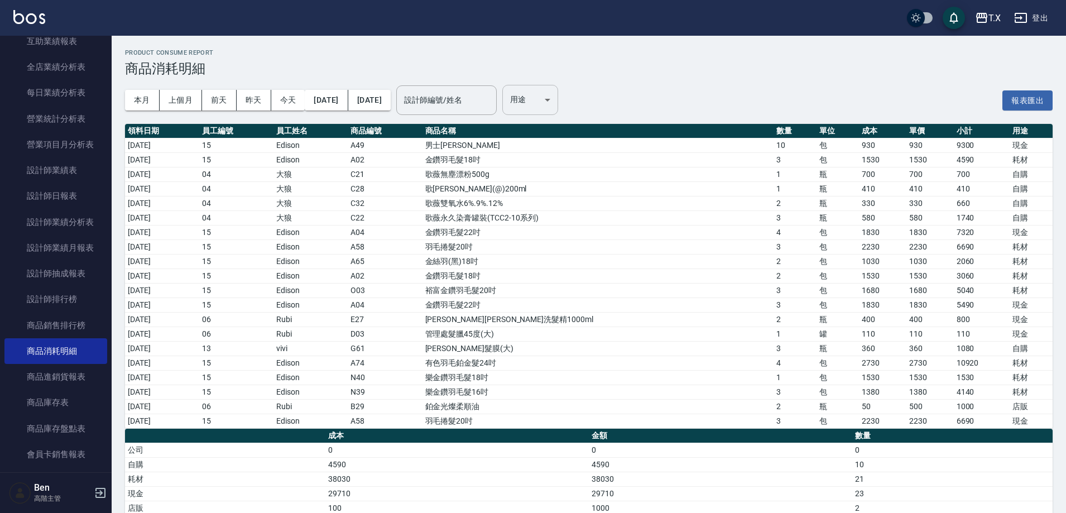
click at [561, 103] on body "T.X 登出 櫃檯作業 打帳單 帳單列表 掛單列表 座位開單 營業儀表板 現金收支登錄 高階收支登錄 材料自購登錄 每日結帳 排班表 現場電腦打卡 掃碼打卡 …" at bounding box center [533, 272] width 1066 height 544
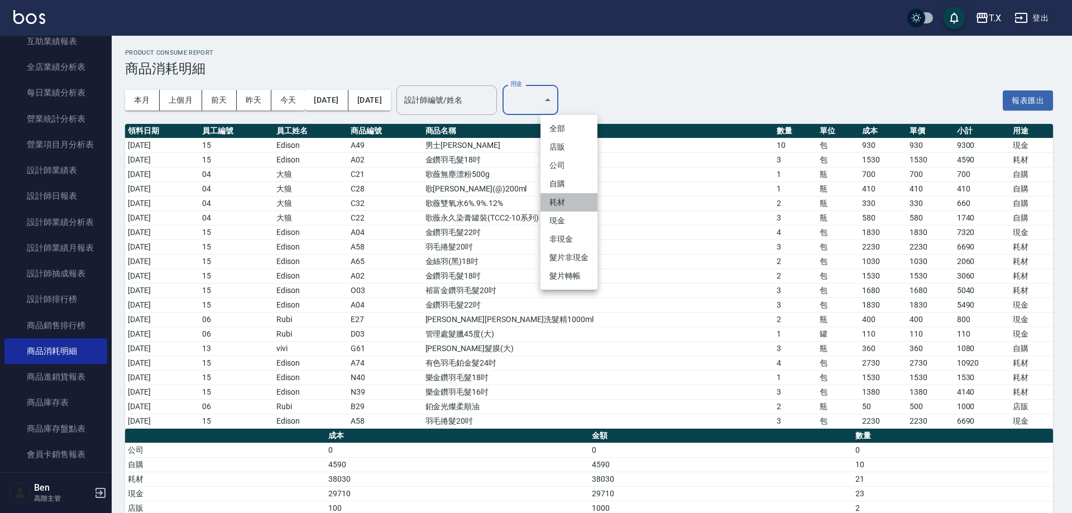
click at [555, 204] on li "耗材" at bounding box center [568, 202] width 57 height 18
type input "耗材"
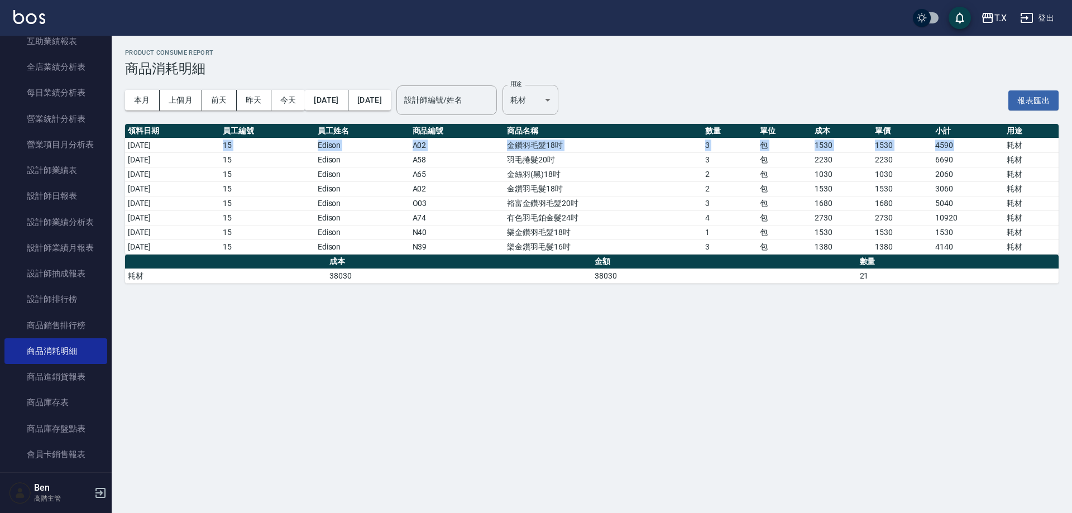
drag, startPoint x: 152, startPoint y: 143, endPoint x: 1005, endPoint y: 148, distance: 853.0
click at [1005, 148] on tr "2025/10/03 15 Edison A02 金鑽羽毛髮18吋 3 包 1530 1530 4590 耗材" at bounding box center [591, 145] width 933 height 15
click at [1000, 13] on div "T.X" at bounding box center [1000, 18] width 12 height 14
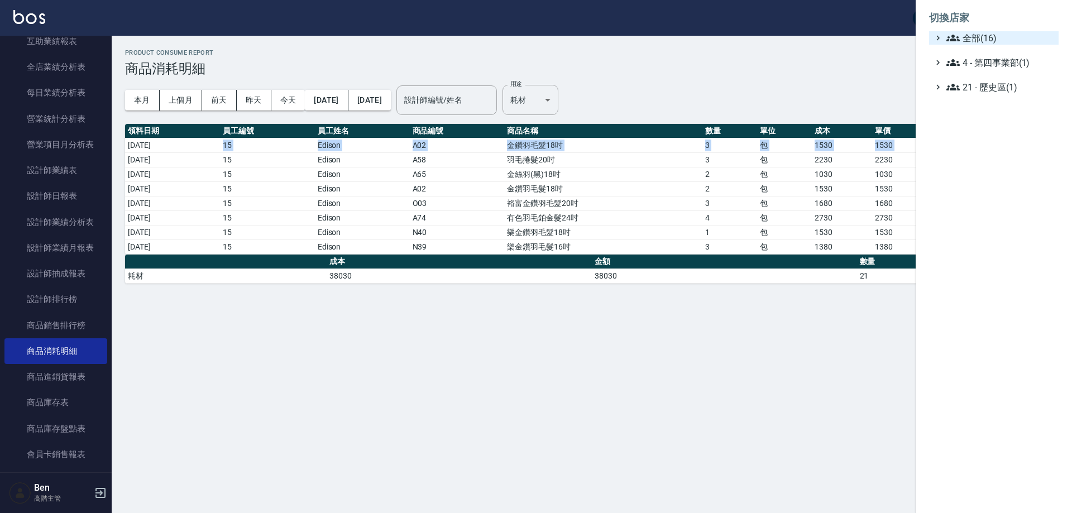
click at [994, 34] on span "全部(16)" at bounding box center [1000, 37] width 108 height 13
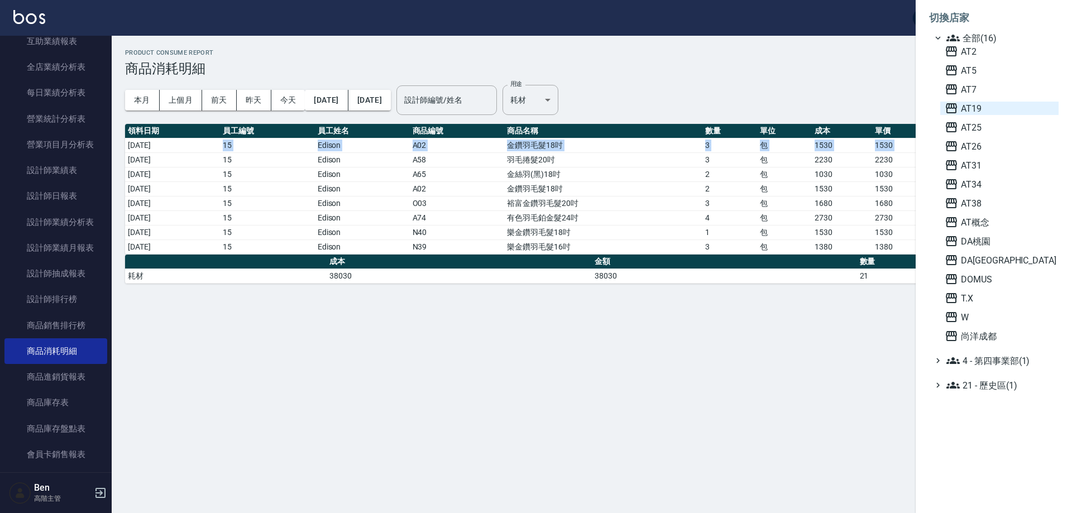
drag, startPoint x: 993, startPoint y: 98, endPoint x: 993, endPoint y: 105, distance: 7.3
click at [993, 103] on div "AT2 AT5 AT7 AT19 AT25 AT26 AT31 AT34 AT38 AT概念 DA桃園 DA蘆洲 DOMUS T.X W 尚洋成都" at bounding box center [999, 194] width 118 height 298
click at [993, 105] on span "AT19" at bounding box center [998, 108] width 109 height 13
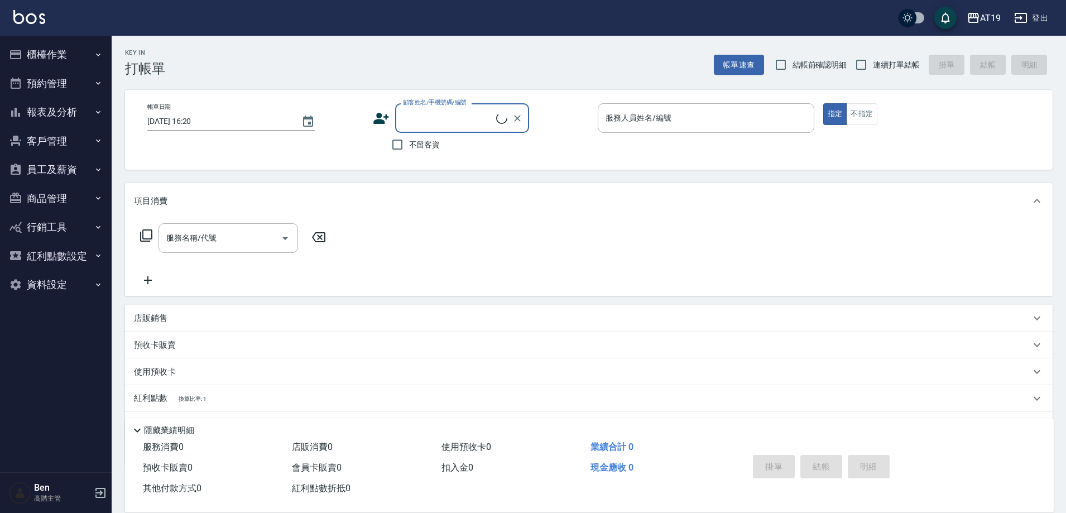
click at [62, 121] on button "報表及分析" at bounding box center [55, 112] width 103 height 29
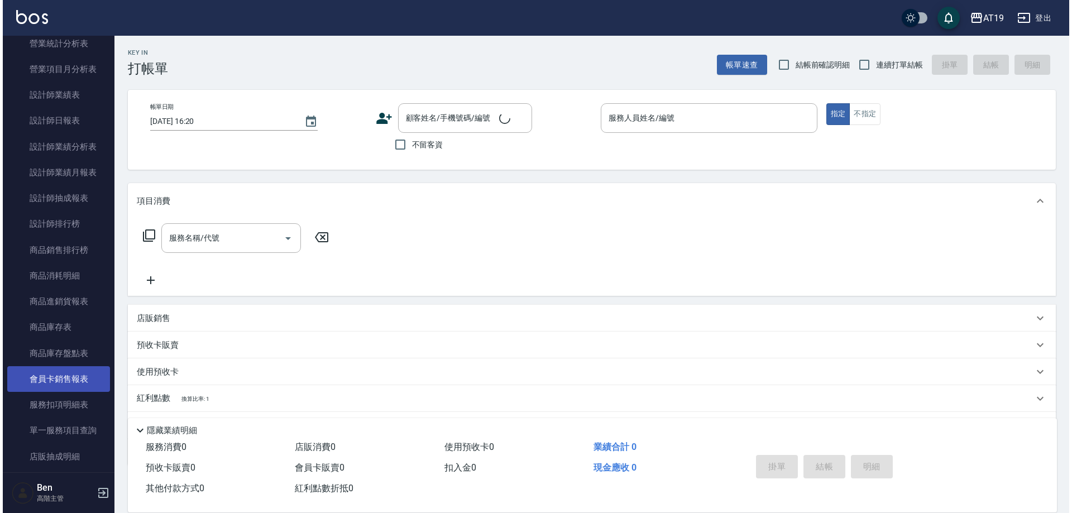
scroll to position [595, 0]
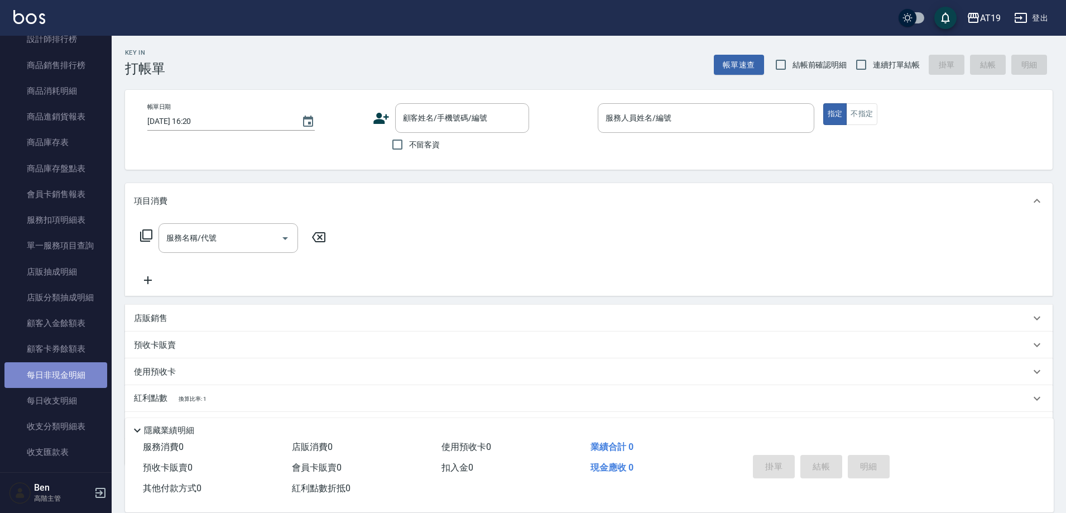
click at [69, 372] on link "每日非現金明細" at bounding box center [55, 375] width 103 height 26
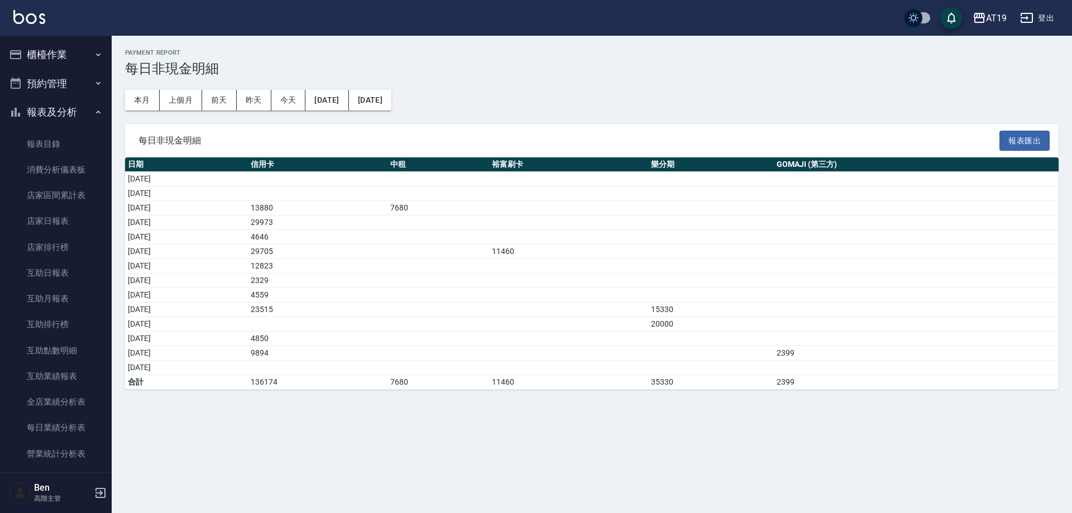
scroll to position [726, 0]
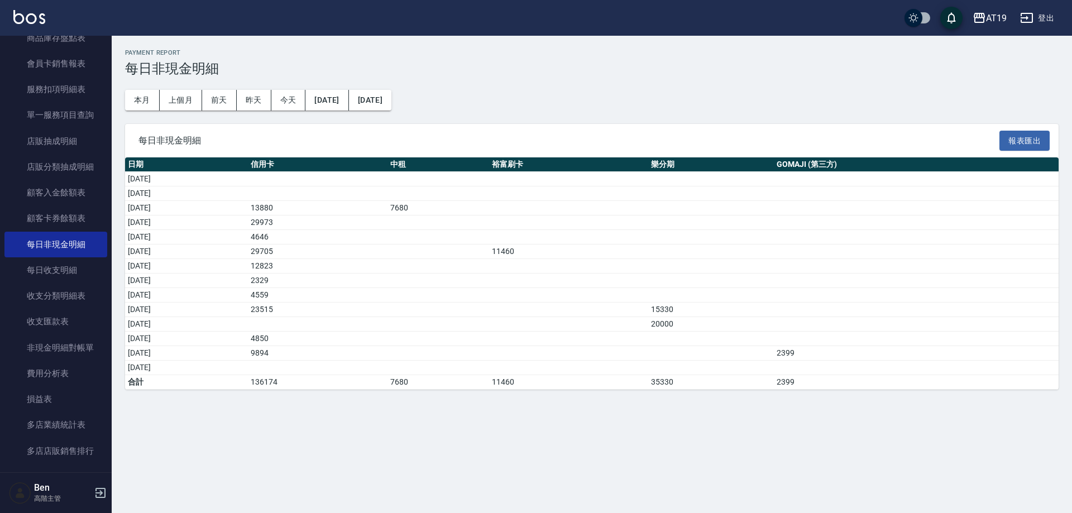
drag, startPoint x: 810, startPoint y: 256, endPoint x: 943, endPoint y: 17, distance: 273.4
click at [812, 256] on td "a dense table" at bounding box center [916, 251] width 285 height 15
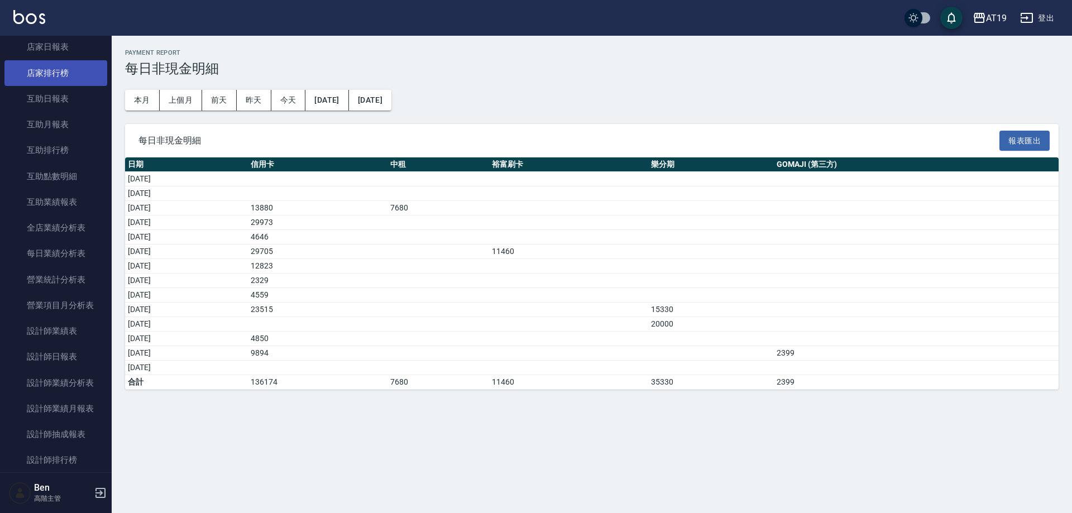
scroll to position [167, 0]
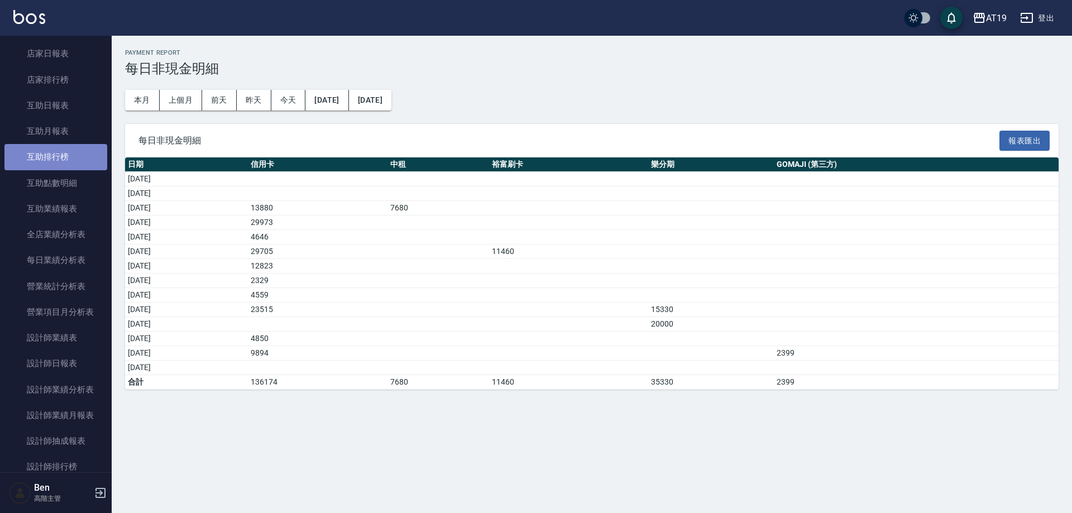
click at [71, 156] on link "互助排行榜" at bounding box center [55, 157] width 103 height 26
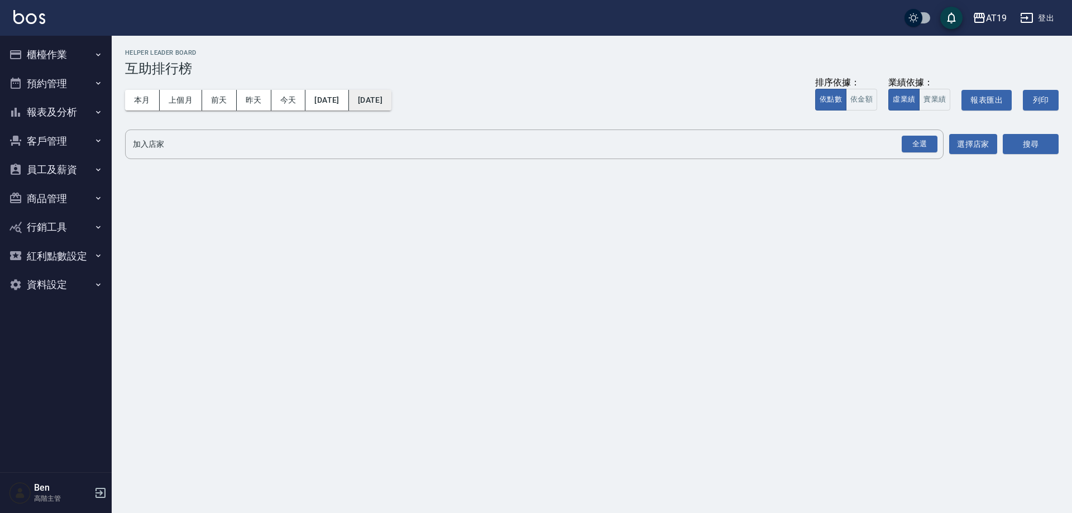
click at [391, 104] on button "[DATE]" at bounding box center [370, 100] width 42 height 21
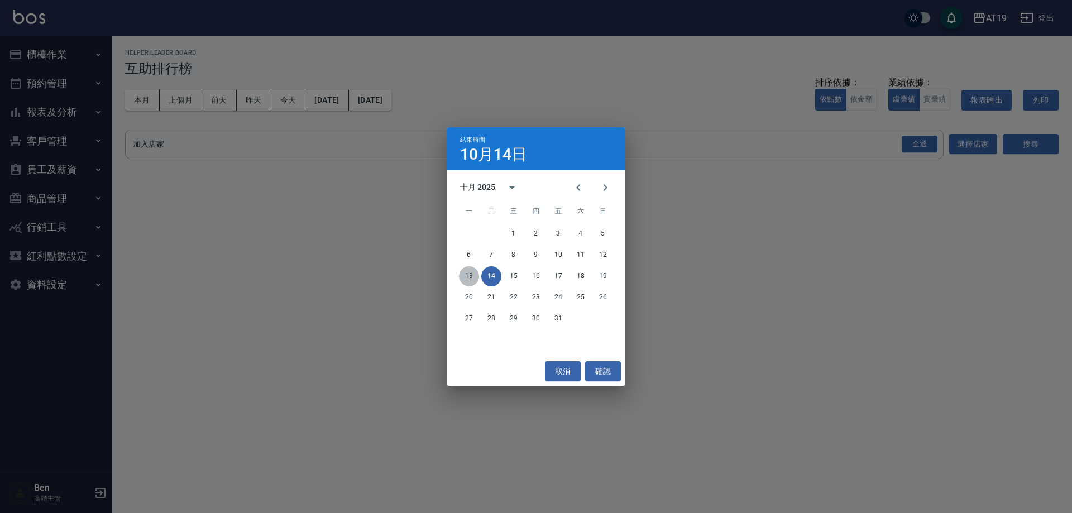
click at [468, 277] on button "13" at bounding box center [469, 276] width 20 height 20
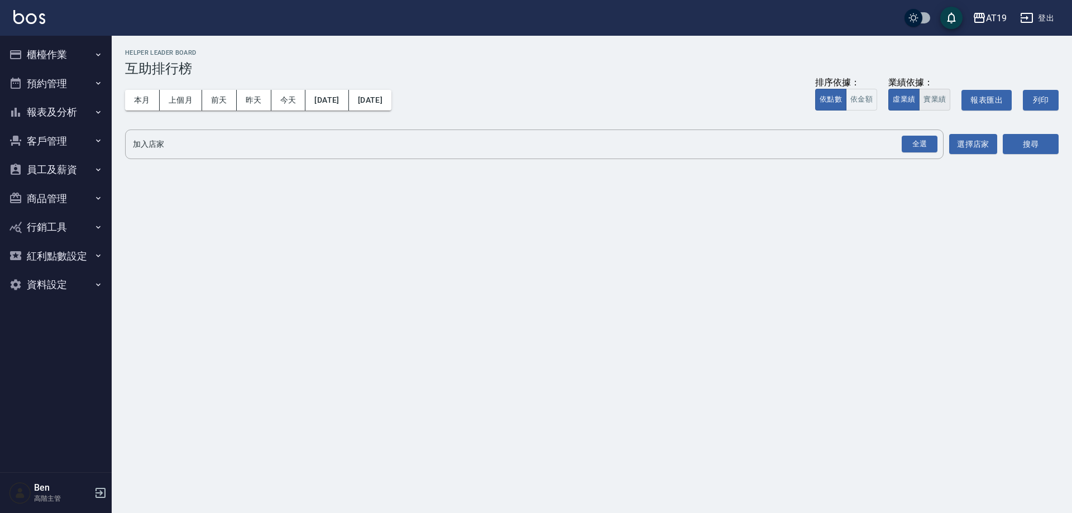
click at [936, 99] on button "實業績" at bounding box center [934, 100] width 31 height 22
click at [921, 133] on div "全選" at bounding box center [918, 145] width 39 height 30
click at [922, 137] on div "全選" at bounding box center [920, 144] width 36 height 17
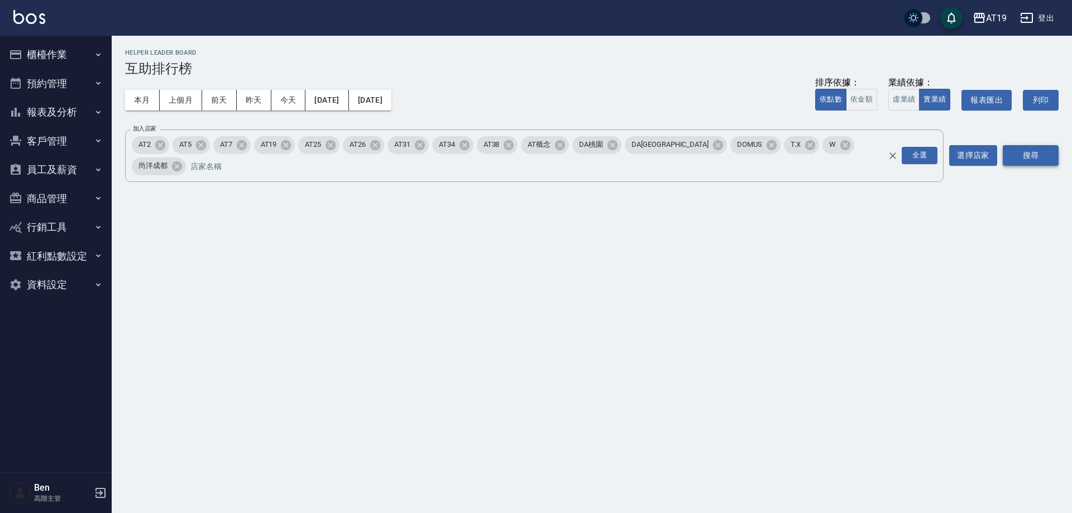
click at [1027, 145] on button "搜尋" at bounding box center [1031, 155] width 56 height 21
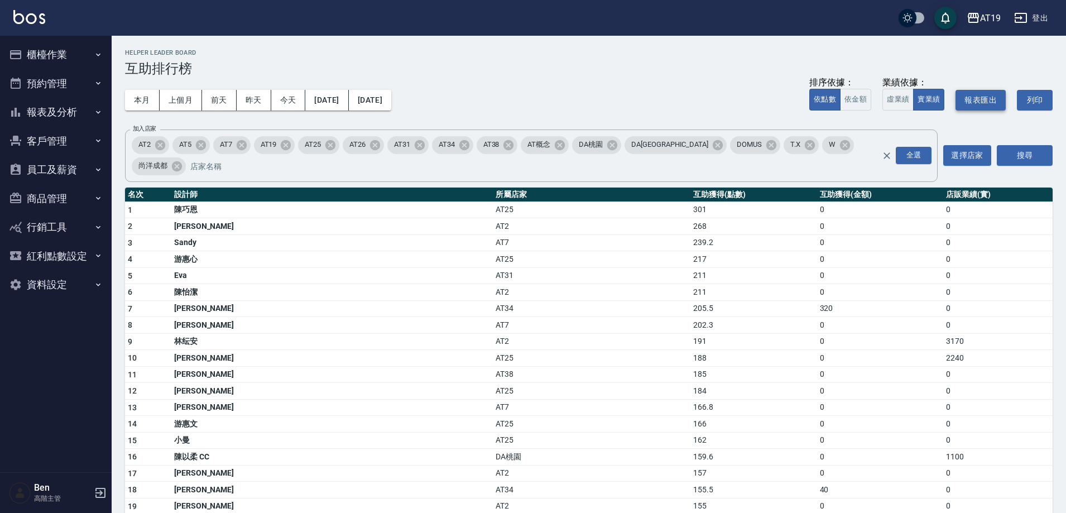
click at [980, 100] on button "報表匯出" at bounding box center [981, 100] width 50 height 21
click at [985, 18] on div "AT19" at bounding box center [990, 18] width 21 height 14
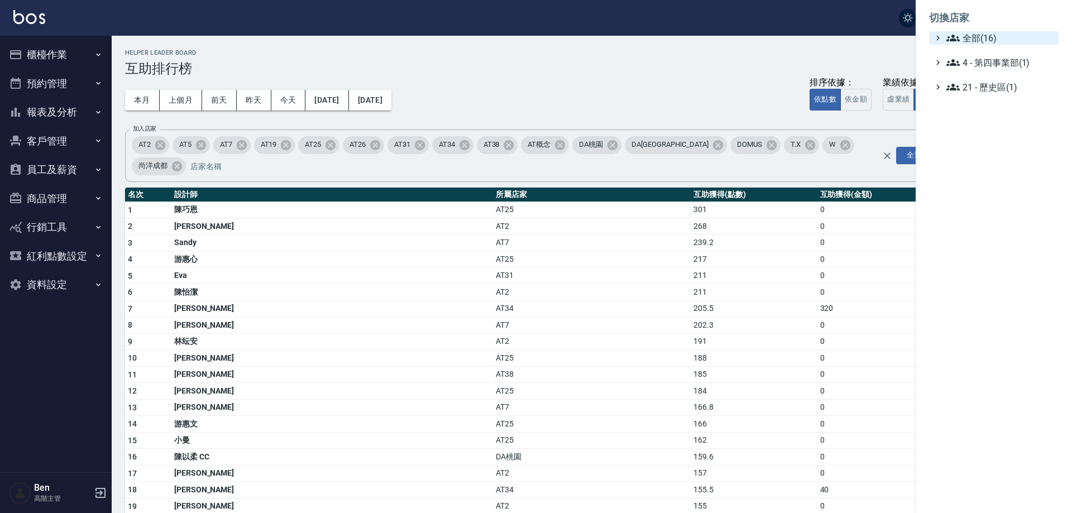
click at [980, 33] on span "全部(16)" at bounding box center [1000, 37] width 108 height 13
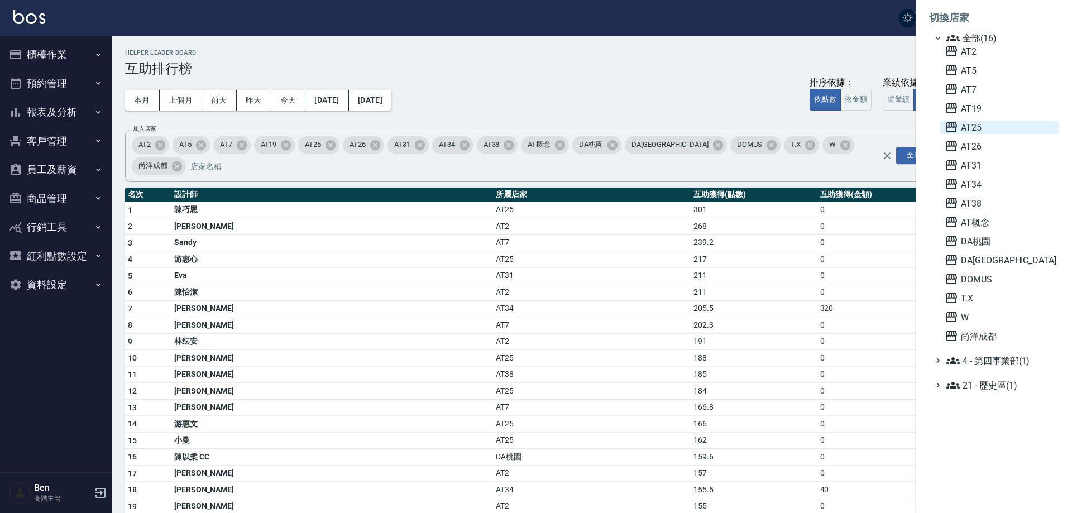
click at [992, 128] on span "AT25" at bounding box center [998, 127] width 109 height 13
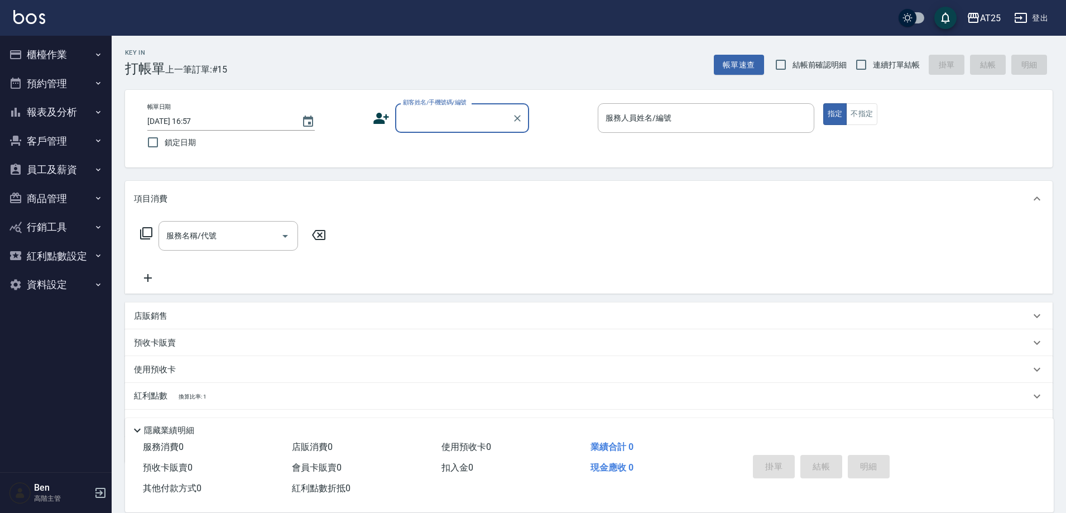
click at [73, 102] on button "報表及分析" at bounding box center [55, 112] width 103 height 29
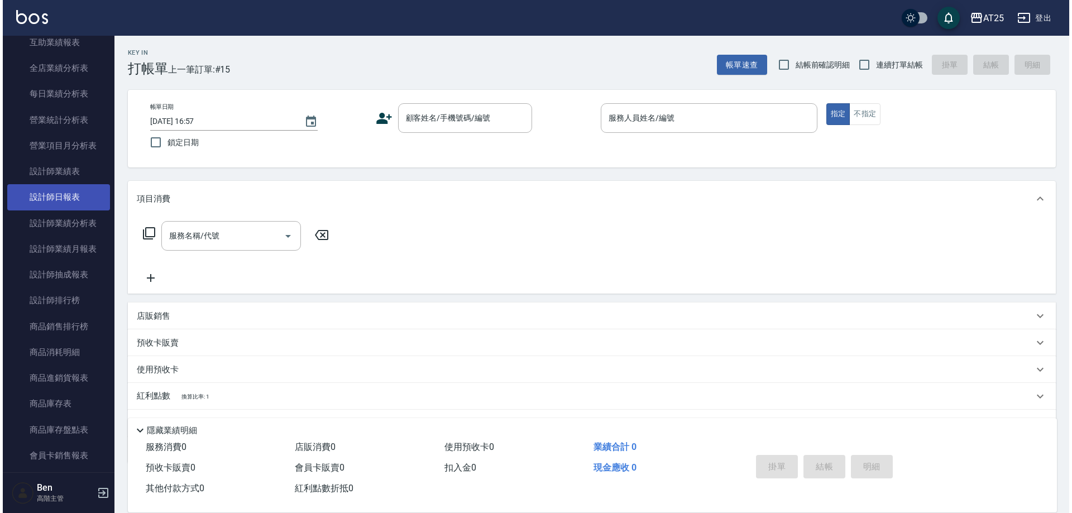
scroll to position [335, 0]
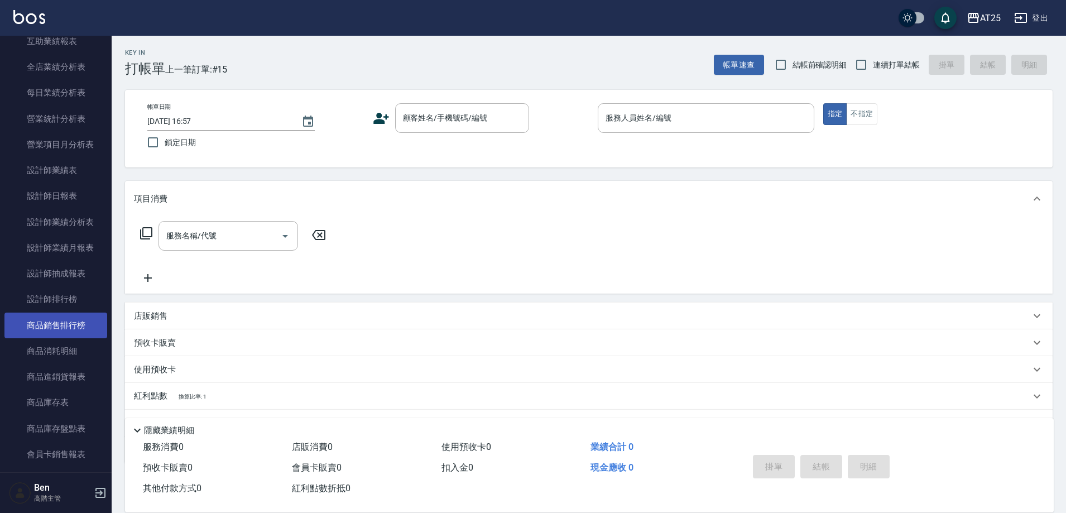
click at [51, 322] on link "商品銷售排行榜" at bounding box center [55, 326] width 103 height 26
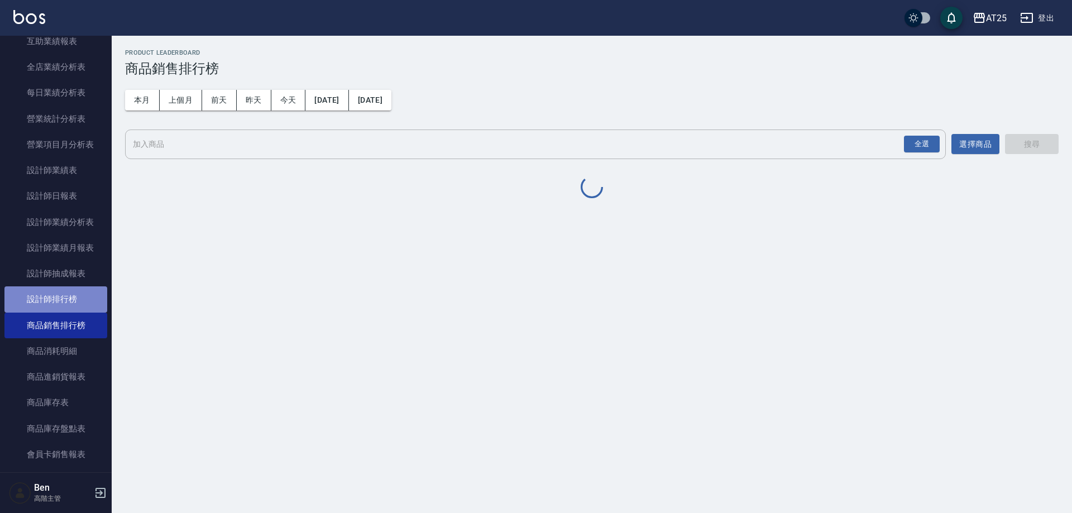
click at [61, 298] on link "設計師排行榜" at bounding box center [55, 299] width 103 height 26
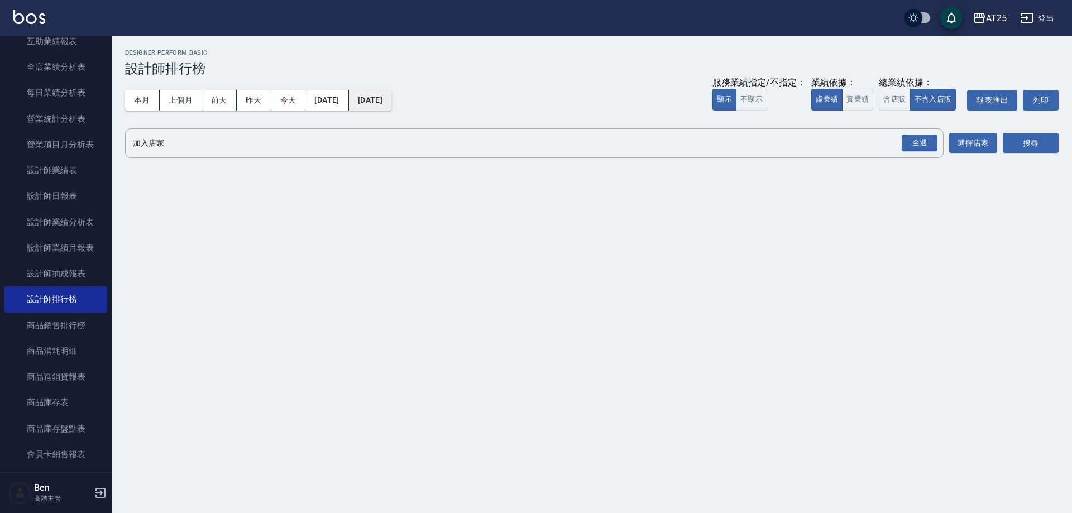
click at [391, 97] on button "[DATE]" at bounding box center [370, 100] width 42 height 21
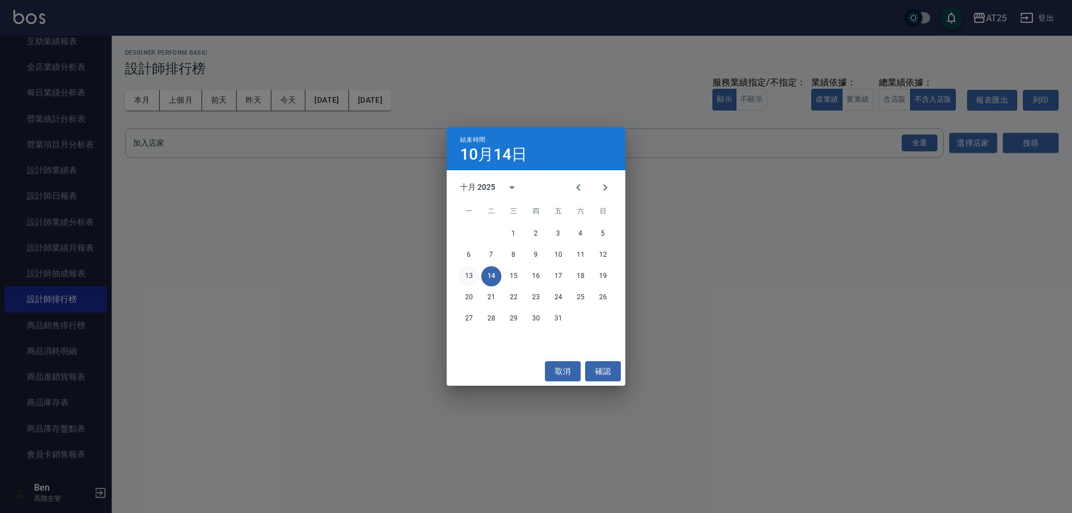
click at [469, 275] on button "13" at bounding box center [469, 276] width 20 height 20
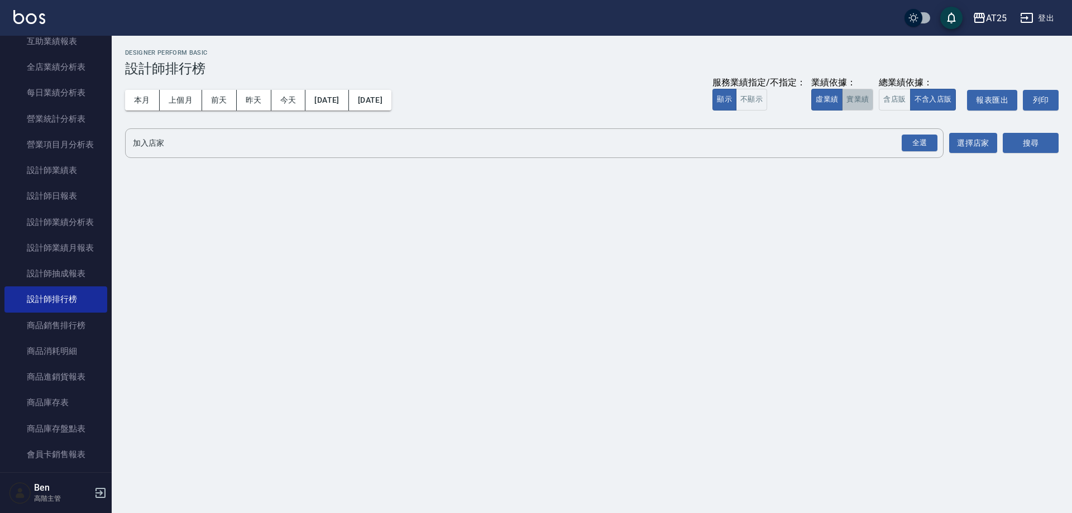
click at [856, 101] on button "實業績" at bounding box center [857, 100] width 31 height 22
click at [923, 144] on div "全選" at bounding box center [920, 143] width 36 height 17
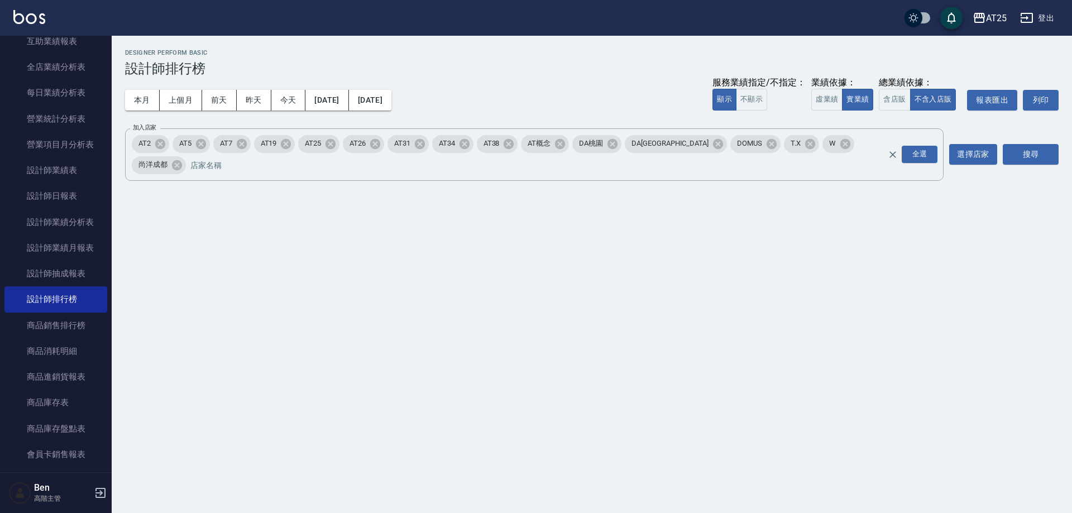
click at [1034, 156] on div "搜尋" at bounding box center [1031, 154] width 56 height 52
click at [1035, 151] on button "搜尋" at bounding box center [1031, 154] width 56 height 21
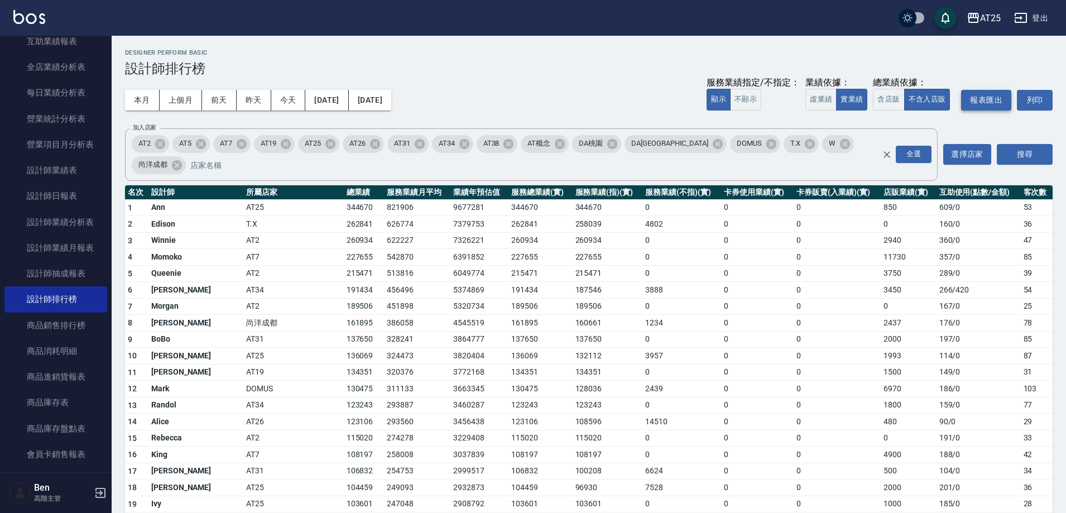
click at [989, 105] on button "報表匯出" at bounding box center [986, 100] width 50 height 21
click at [967, 33] on div "AT25 登出" at bounding box center [533, 18] width 1066 height 36
click at [993, 24] on div "AT25" at bounding box center [990, 18] width 21 height 14
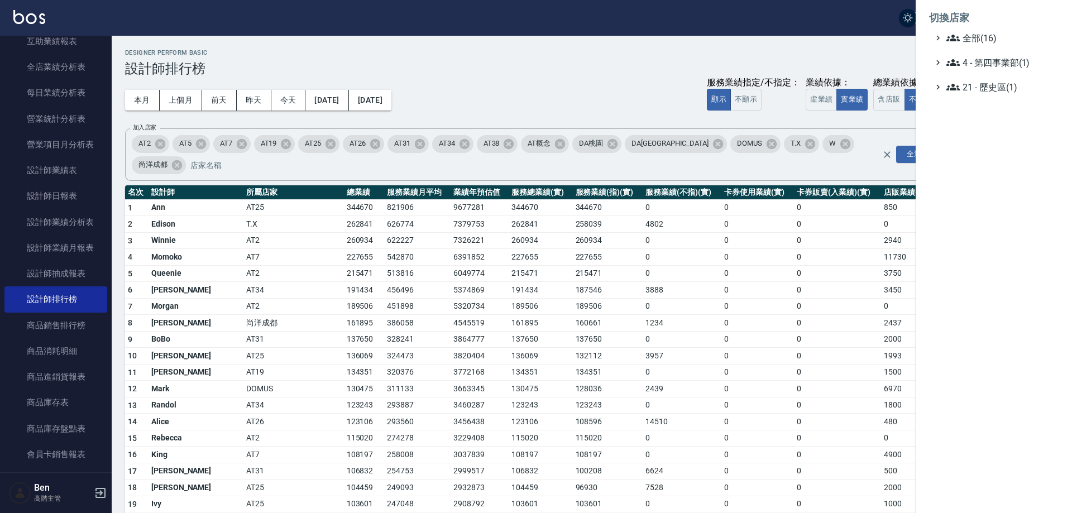
click at [995, 38] on span "全部(16)" at bounding box center [1000, 37] width 108 height 13
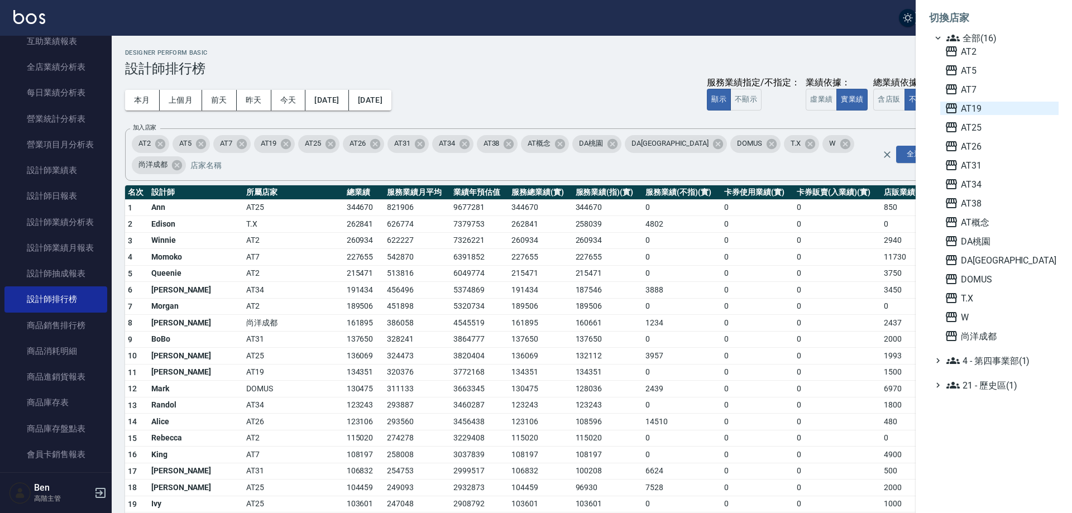
click at [993, 103] on span "AT19" at bounding box center [998, 108] width 109 height 13
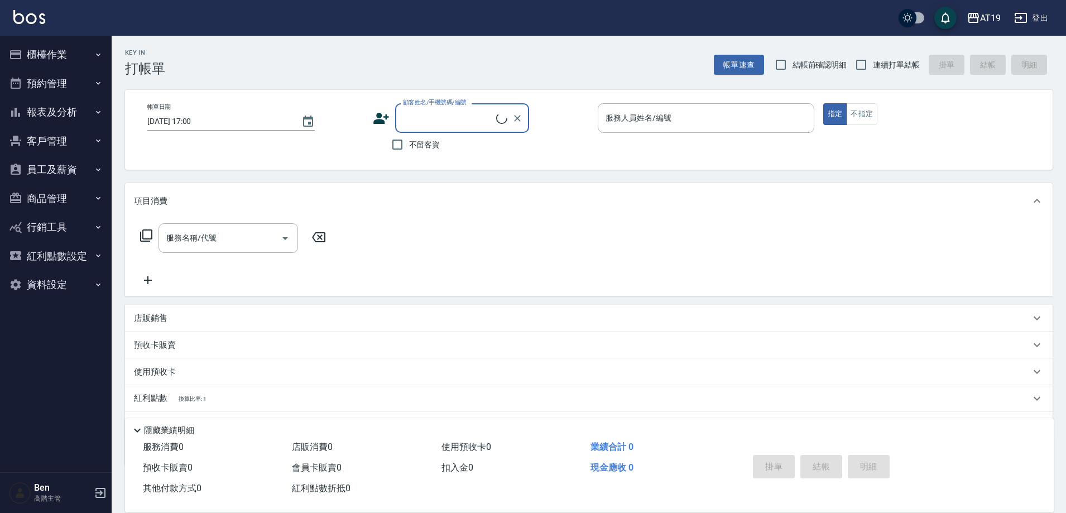
click at [59, 111] on button "報表及分析" at bounding box center [55, 112] width 103 height 29
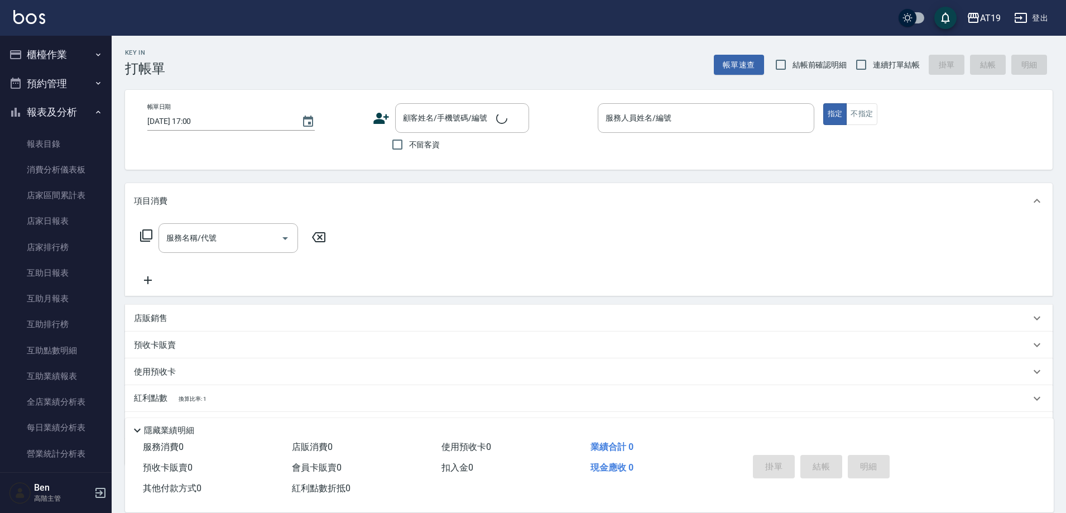
click at [59, 111] on button "報表及分析" at bounding box center [55, 112] width 103 height 29
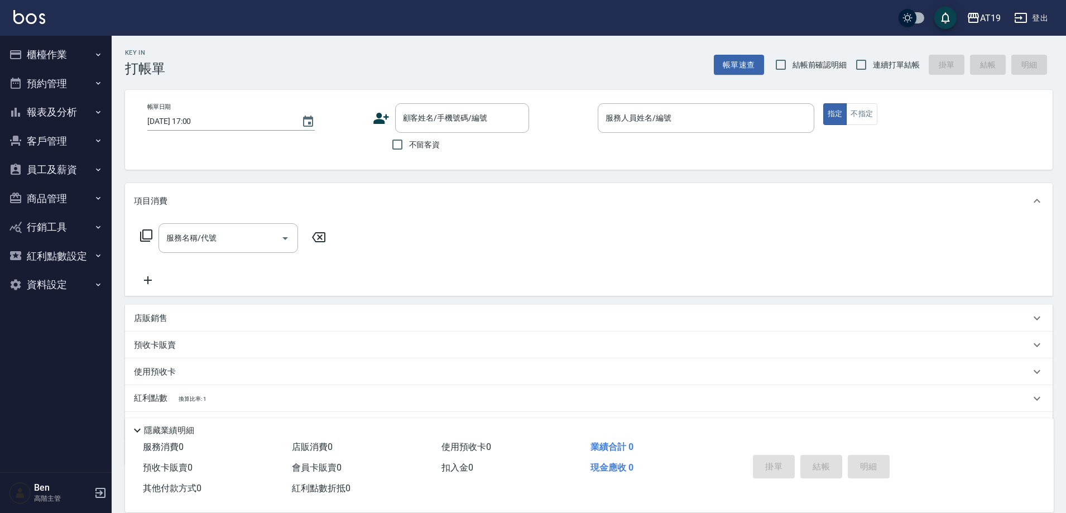
click at [63, 172] on button "員工及薪資" at bounding box center [55, 169] width 103 height 29
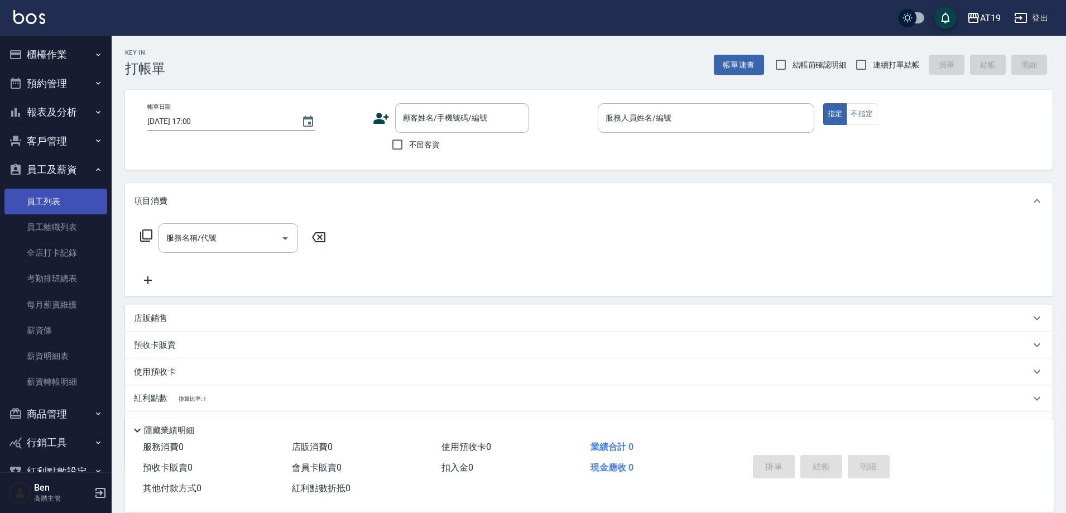
click at [56, 194] on link "員工列表" at bounding box center [55, 202] width 103 height 26
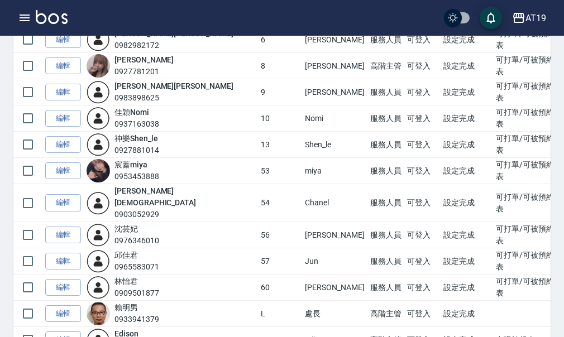
scroll to position [223, 0]
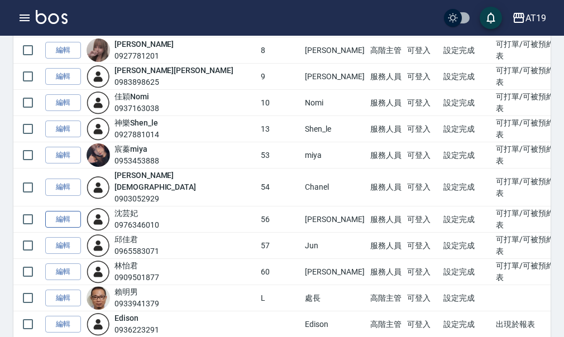
click at [60, 211] on link "編輯" at bounding box center [63, 219] width 36 height 17
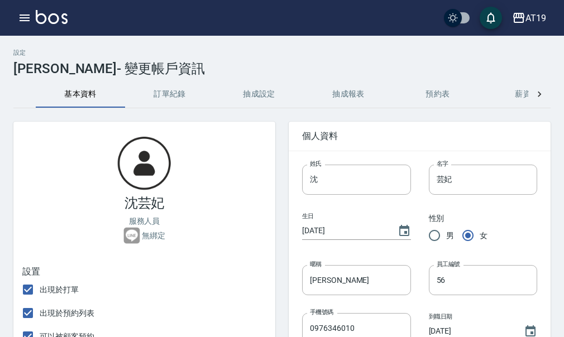
click at [277, 89] on button "抽成設定" at bounding box center [258, 94] width 89 height 27
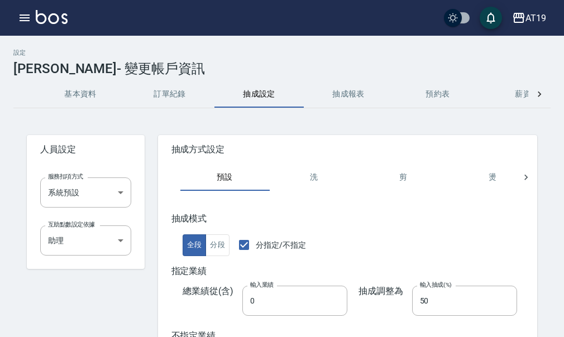
click at [100, 90] on button "基本資料" at bounding box center [80, 94] width 89 height 27
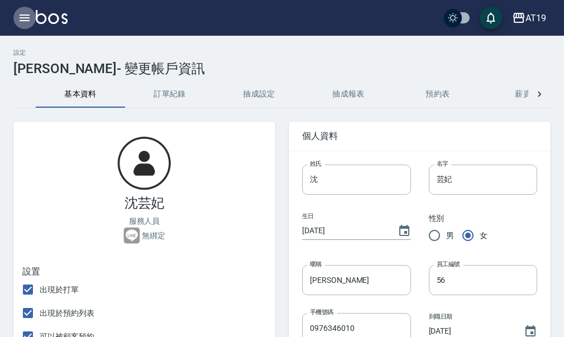
click at [20, 26] on button "button" at bounding box center [24, 18] width 22 height 22
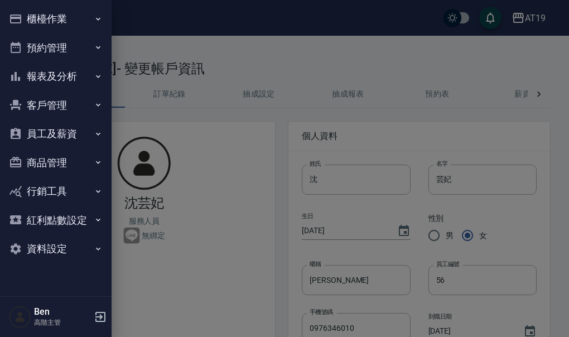
click at [231, 168] on div at bounding box center [284, 168] width 569 height 337
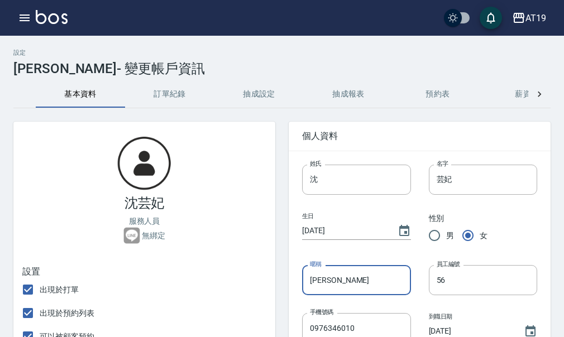
drag, startPoint x: 346, startPoint y: 280, endPoint x: 285, endPoint y: 285, distance: 61.1
drag, startPoint x: 225, startPoint y: 71, endPoint x: 91, endPoint y: 71, distance: 134.0
click at [225, 71] on div "設定 沈芸妃 - 變更帳戶資訊" at bounding box center [281, 62] width 537 height 27
click at [22, 20] on icon "button" at bounding box center [24, 17] width 13 height 13
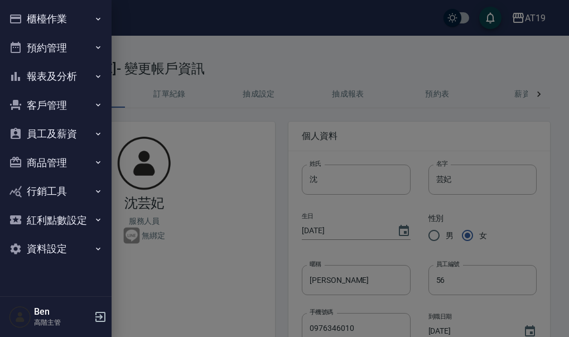
click at [68, 167] on button "商品管理" at bounding box center [55, 162] width 103 height 29
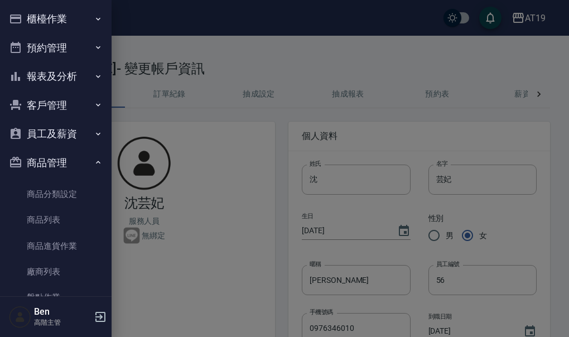
click at [66, 132] on button "員工及薪資" at bounding box center [55, 133] width 103 height 29
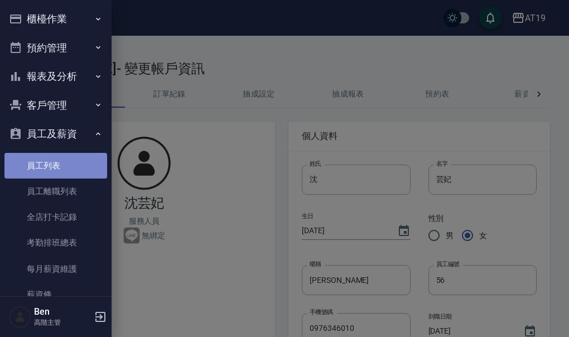
click at [68, 153] on link "員工列表" at bounding box center [55, 166] width 103 height 26
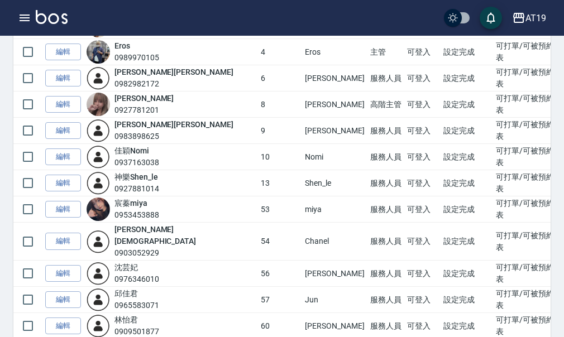
scroll to position [223, 0]
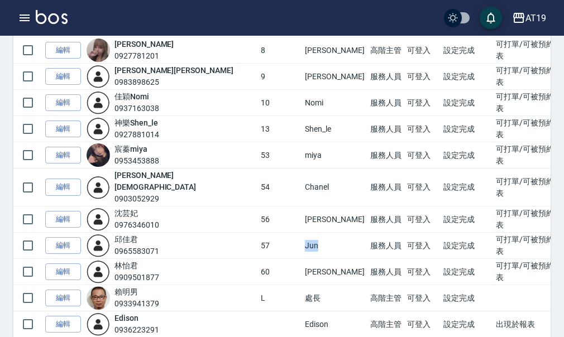
drag, startPoint x: 251, startPoint y: 233, endPoint x: 266, endPoint y: 233, distance: 14.5
click at [302, 233] on td "Jun" at bounding box center [334, 246] width 65 height 26
copy td "Jun"
drag, startPoint x: 253, startPoint y: 256, endPoint x: 267, endPoint y: 258, distance: 14.1
click at [302, 259] on td "Lana" at bounding box center [334, 272] width 65 height 26
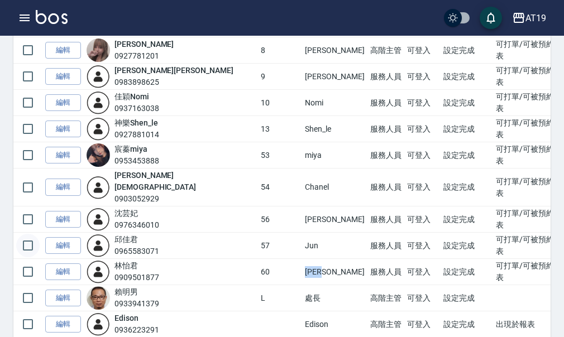
copy td "Lana"
click at [185, 260] on div "林 怡君 0909501877" at bounding box center [171, 271] width 169 height 23
click at [73, 263] on link "編輯" at bounding box center [63, 271] width 36 height 17
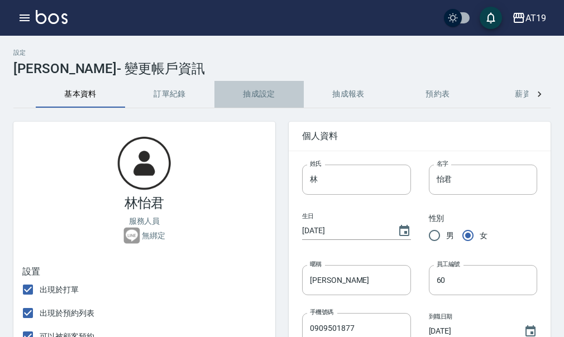
click at [270, 94] on button "抽成設定" at bounding box center [258, 94] width 89 height 27
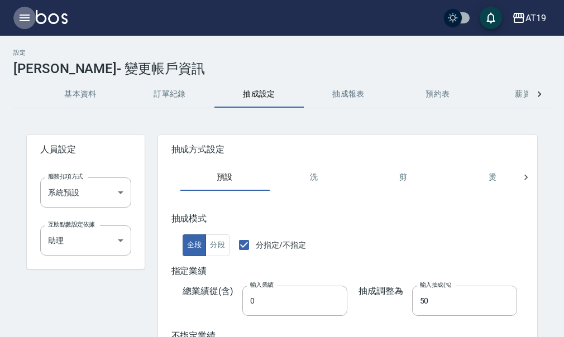
click at [23, 12] on icon "button" at bounding box center [24, 17] width 13 height 13
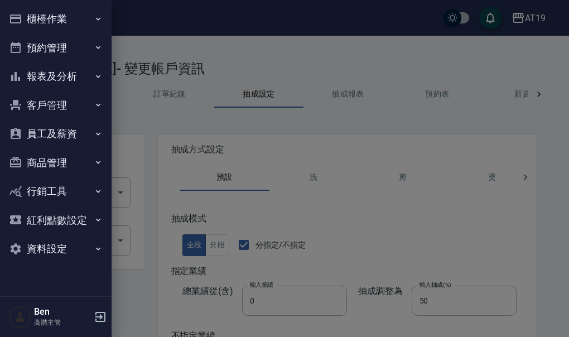
click at [64, 125] on button "員工及薪資" at bounding box center [55, 133] width 103 height 29
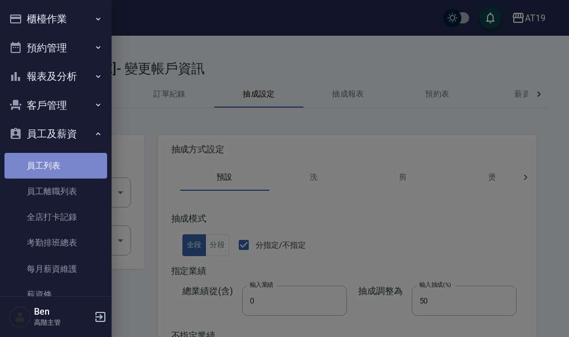
click at [61, 178] on link "員工列表" at bounding box center [55, 166] width 103 height 26
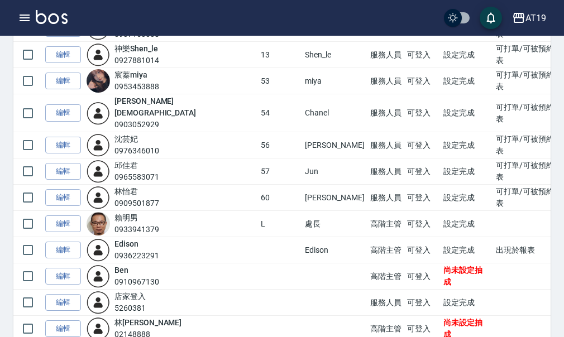
scroll to position [279, 0]
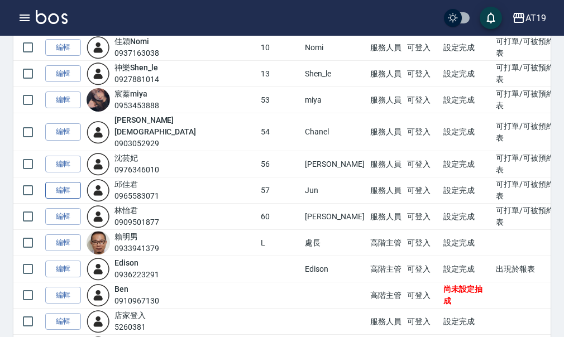
click at [70, 182] on link "編輯" at bounding box center [63, 190] width 36 height 17
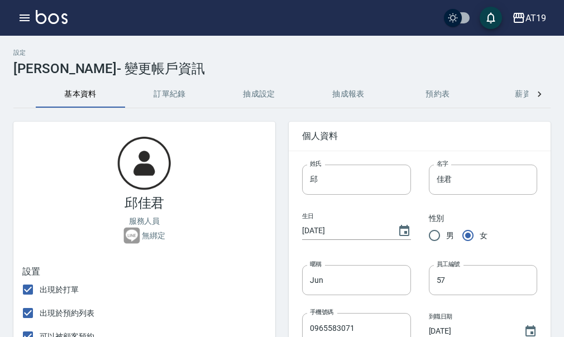
click at [255, 93] on button "抽成設定" at bounding box center [258, 94] width 89 height 27
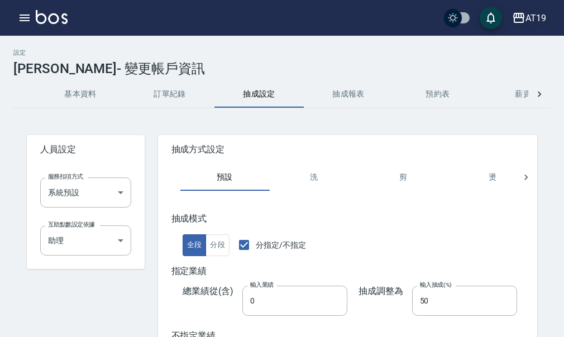
click at [523, 25] on button "AT19" at bounding box center [528, 18] width 43 height 23
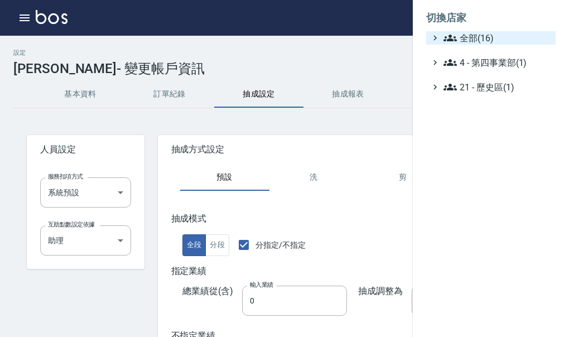
click at [522, 34] on span "全部(16)" at bounding box center [498, 37] width 108 height 13
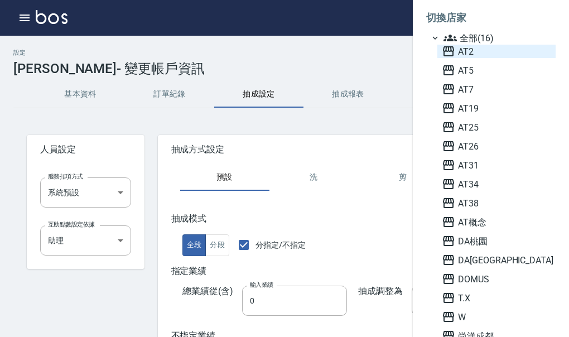
click at [488, 51] on span "AT2" at bounding box center [496, 51] width 109 height 13
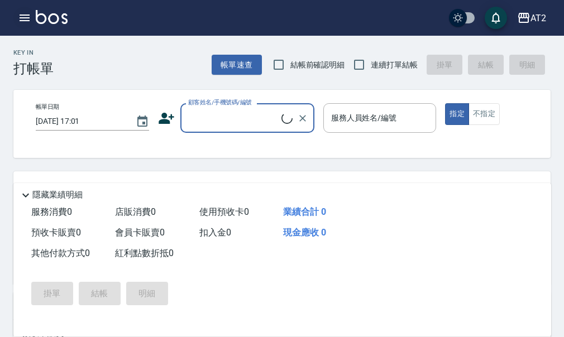
click at [27, 19] on icon "button" at bounding box center [24, 17] width 13 height 13
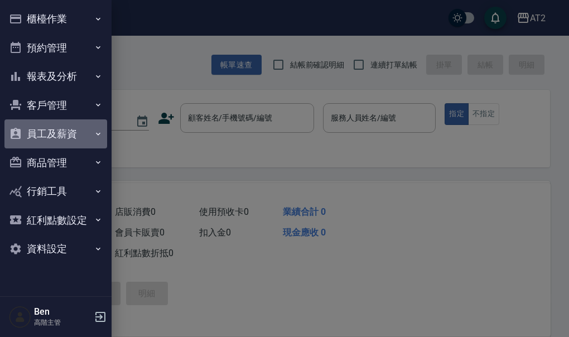
click at [50, 137] on button "員工及薪資" at bounding box center [55, 133] width 103 height 29
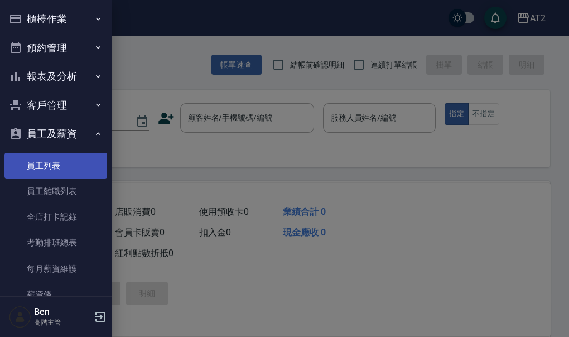
click at [51, 157] on link "員工列表" at bounding box center [55, 166] width 103 height 26
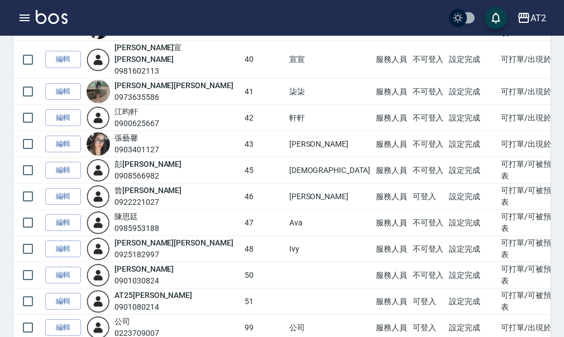
scroll to position [726, 0]
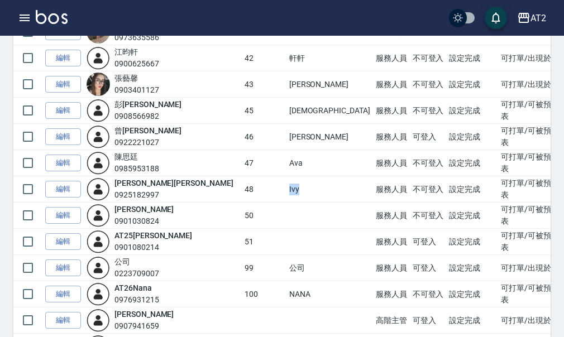
drag, startPoint x: 254, startPoint y: 177, endPoint x: 265, endPoint y: 178, distance: 11.2
click at [286, 178] on td "Ivy" at bounding box center [329, 189] width 87 height 26
copy td "Ivy"
drag, startPoint x: 256, startPoint y: 150, endPoint x: 271, endPoint y: 150, distance: 14.5
click at [286, 150] on td "Ava" at bounding box center [329, 163] width 87 height 26
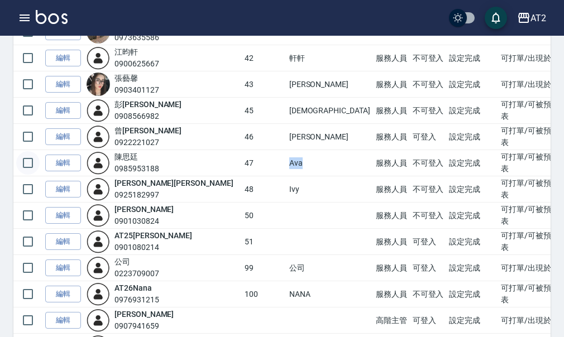
copy td "Ava"
drag, startPoint x: 263, startPoint y: 97, endPoint x: 185, endPoint y: 100, distance: 78.8
click at [280, 98] on tr "編輯 彭 敏華 0908566982 45 華華 服務人員 不可登入 設定完成 可打單/可被預約/出現於預約列表/出現於報表" at bounding box center [334, 111] width 642 height 26
copy tr "華華"
click at [286, 124] on td "小妍" at bounding box center [329, 137] width 87 height 26
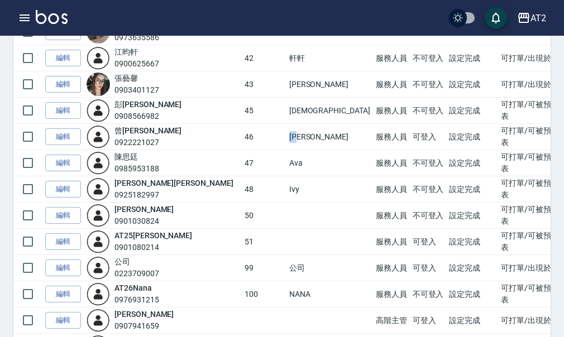
copy td "小妍"
click at [286, 75] on td "小馨" at bounding box center [329, 84] width 87 height 26
copy td "小馨"
drag, startPoint x: 256, startPoint y: 46, endPoint x: 269, endPoint y: 46, distance: 12.8
click at [269, 46] on tr "編輯 江 昀軒 0900625667 42 軒軒 服務人員 不可登入 設定完成 可打單/出現於預約列表/出現於報表" at bounding box center [334, 58] width 642 height 26
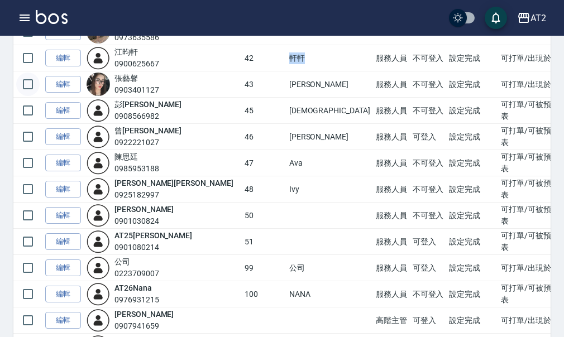
copy tr "軒軒"
click at [242, 203] on td "50" at bounding box center [264, 216] width 45 height 26
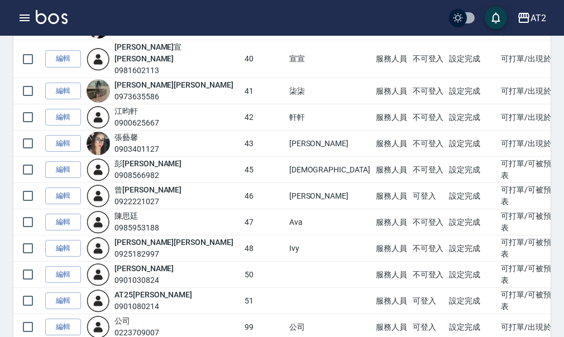
scroll to position [614, 0]
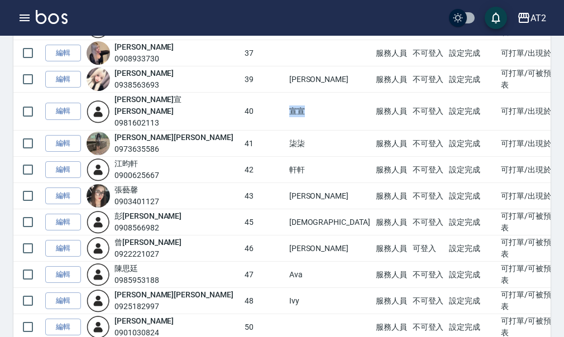
drag, startPoint x: 253, startPoint y: 105, endPoint x: 266, endPoint y: 105, distance: 12.3
click at [286, 105] on td "宣宣" at bounding box center [329, 112] width 87 height 38
copy td "宣宣"
click at [410, 262] on td "不可登入" at bounding box center [428, 275] width 37 height 26
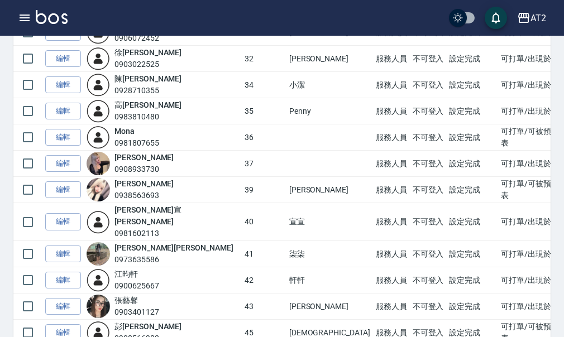
scroll to position [502, 0]
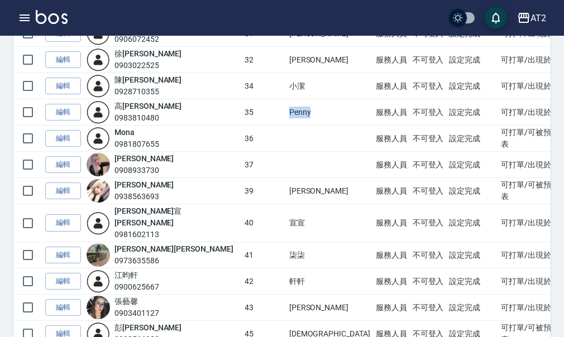
drag, startPoint x: 254, startPoint y: 112, endPoint x: 283, endPoint y: 111, distance: 29.0
click at [286, 111] on td "Penny" at bounding box center [329, 112] width 87 height 26
copy td "Penny"
click at [373, 138] on td "服務人員" at bounding box center [391, 139] width 37 height 26
click at [69, 112] on link "編輯" at bounding box center [63, 112] width 36 height 17
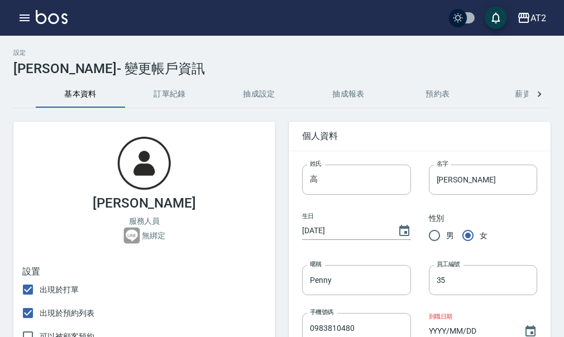
click at [257, 84] on button "抽成設定" at bounding box center [258, 94] width 89 height 27
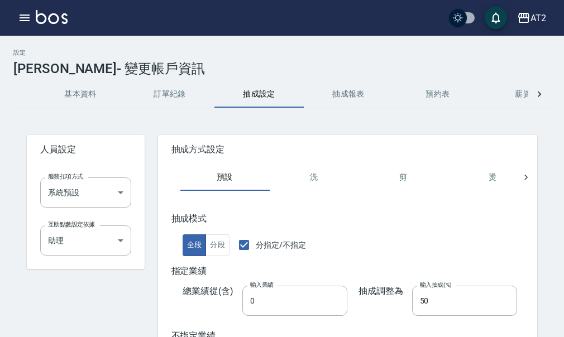
click at [544, 20] on div "AT2" at bounding box center [538, 18] width 16 height 14
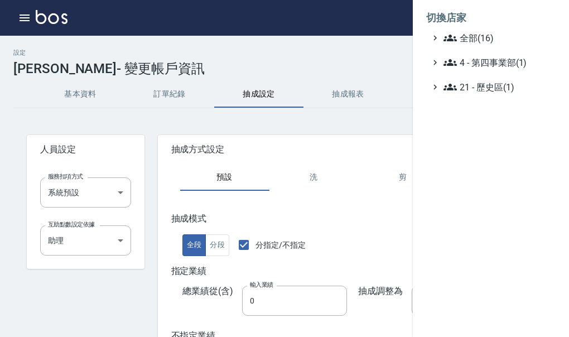
click at [538, 28] on li "切換店家" at bounding box center [491, 17] width 130 height 27
click at [520, 36] on span "全部(16)" at bounding box center [498, 37] width 108 height 13
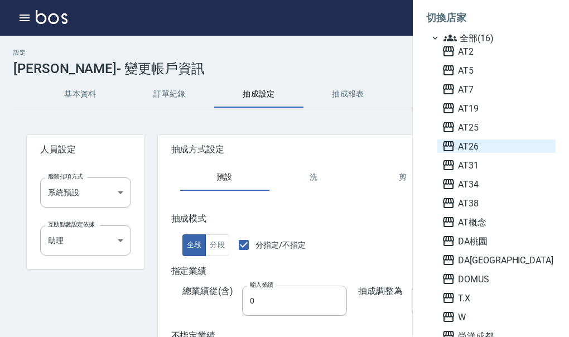
click at [483, 147] on span "AT26" at bounding box center [496, 146] width 109 height 13
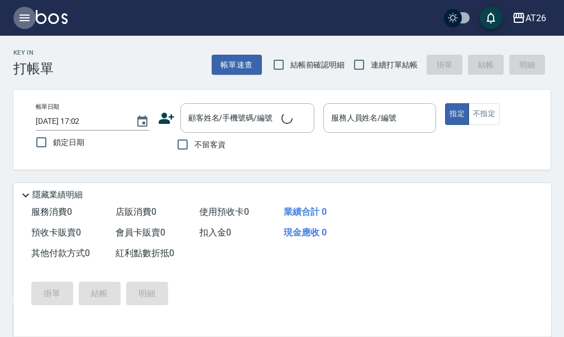
click at [21, 17] on icon "button" at bounding box center [25, 18] width 10 height 7
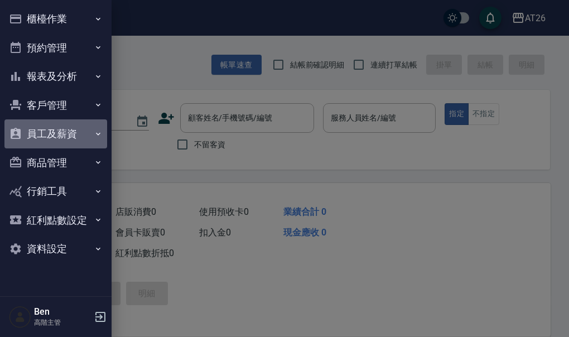
click at [75, 141] on button "員工及薪資" at bounding box center [55, 133] width 103 height 29
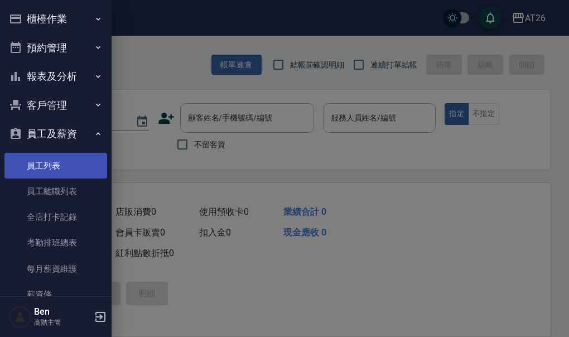
click at [61, 169] on link "員工列表" at bounding box center [55, 166] width 103 height 26
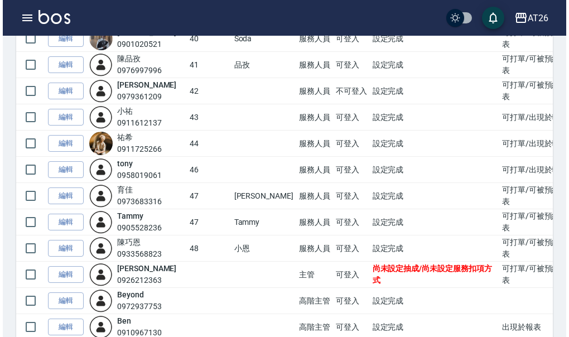
scroll to position [335, 0]
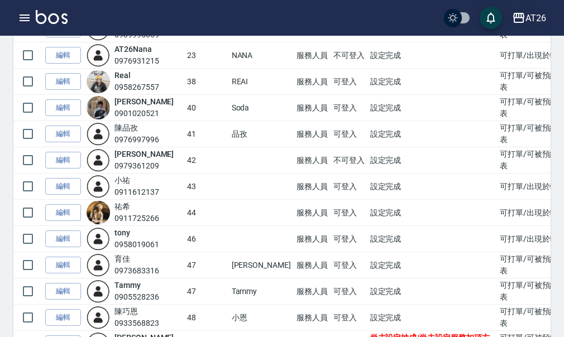
click at [543, 16] on div "AT26" at bounding box center [535, 18] width 21 height 14
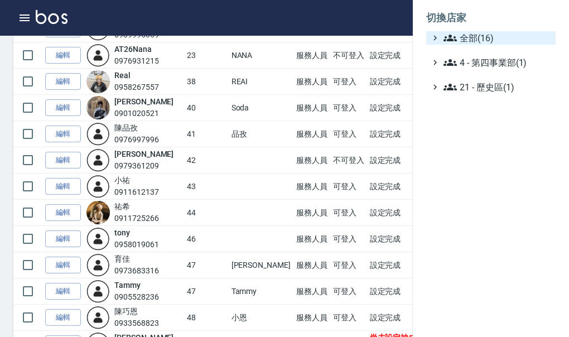
click at [535, 33] on span "全部(16)" at bounding box center [498, 37] width 108 height 13
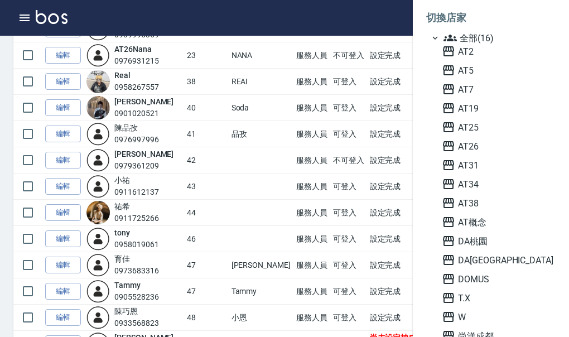
click at [487, 158] on div "AT2 AT5 AT7 AT19 AT25 AT26 AT31 AT34 AT38 AT[GEOGRAPHIC_DATA] [GEOGRAPHIC_DATA]…" at bounding box center [497, 194] width 118 height 298
click at [485, 162] on span "AT31" at bounding box center [496, 165] width 109 height 13
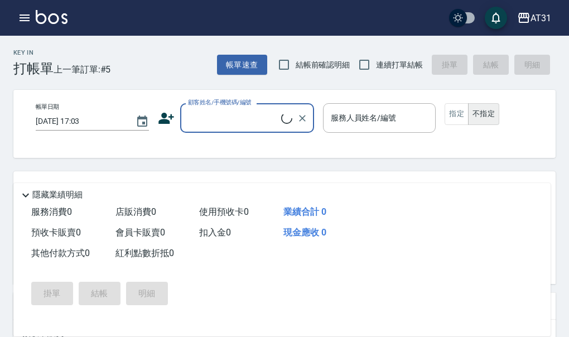
click at [27, 15] on icon "button" at bounding box center [25, 18] width 10 height 7
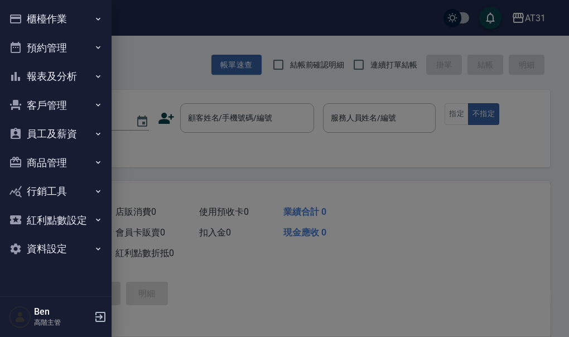
click at [71, 129] on button "員工及薪資" at bounding box center [55, 133] width 103 height 29
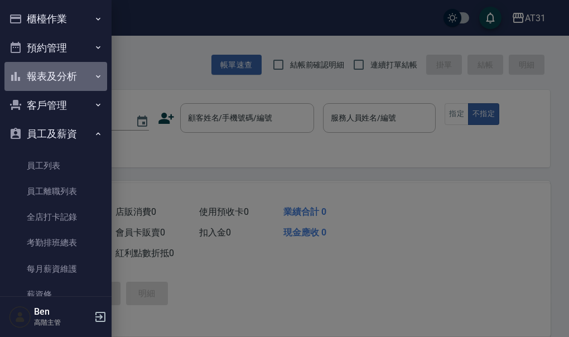
click at [59, 73] on button "報表及分析" at bounding box center [55, 76] width 103 height 29
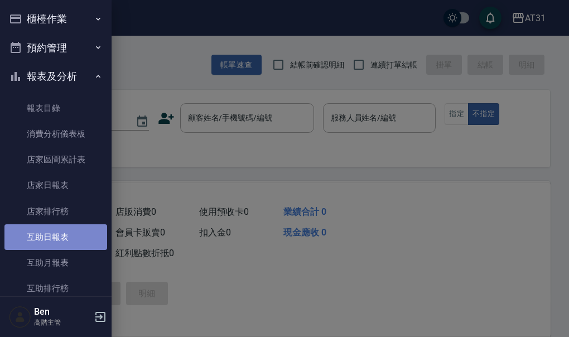
click at [61, 237] on link "互助日報表" at bounding box center [55, 237] width 103 height 26
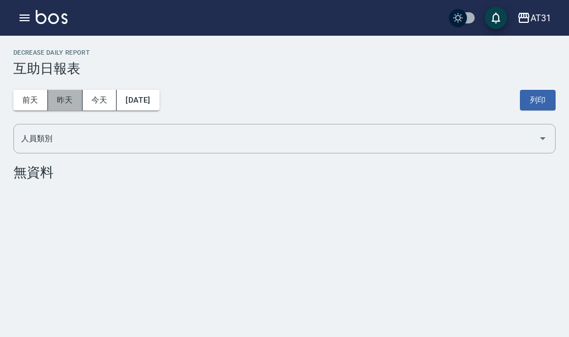
click at [64, 103] on button "昨天" at bounding box center [65, 100] width 35 height 21
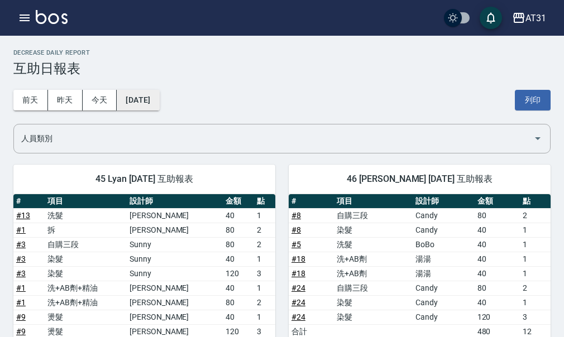
click at [136, 94] on button "[DATE]" at bounding box center [138, 100] width 42 height 21
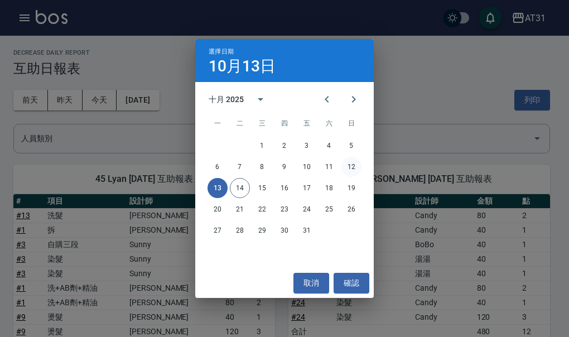
click at [347, 167] on button "12" at bounding box center [352, 167] width 20 height 20
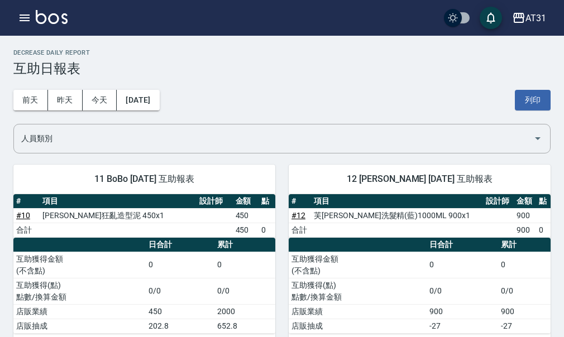
click at [418, 74] on h3 "互助日報表" at bounding box center [281, 69] width 537 height 16
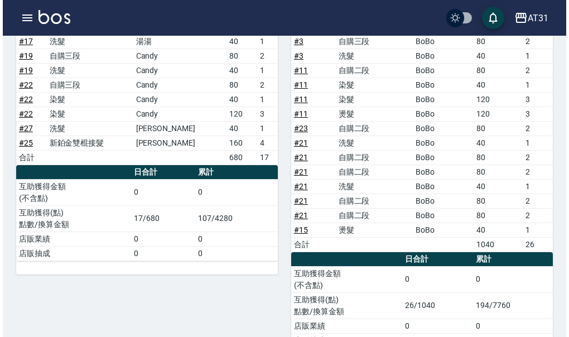
scroll to position [735, 0]
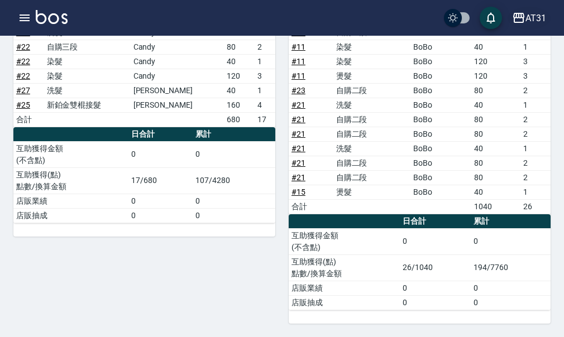
click at [536, 21] on div "AT31" at bounding box center [535, 18] width 21 height 14
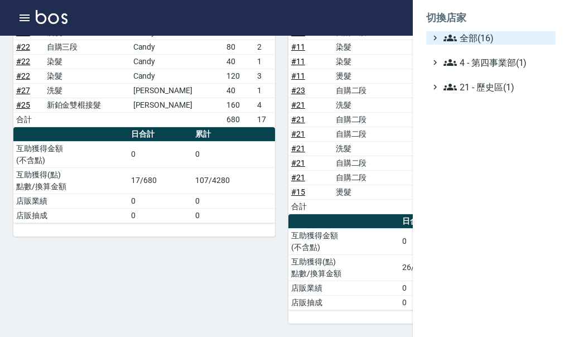
click at [524, 36] on span "全部(16)" at bounding box center [498, 37] width 108 height 13
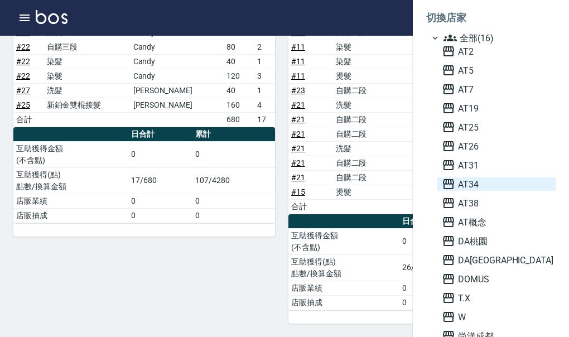
click at [481, 189] on span "AT34" at bounding box center [496, 184] width 109 height 13
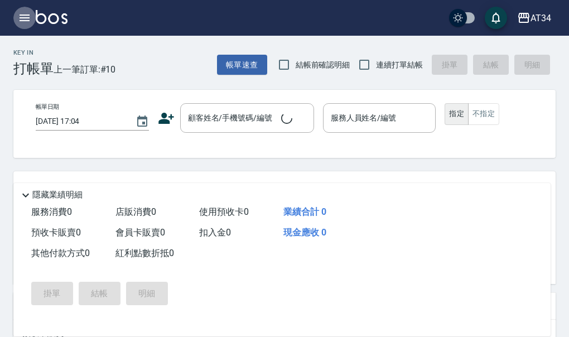
click at [22, 21] on icon "button" at bounding box center [25, 18] width 10 height 7
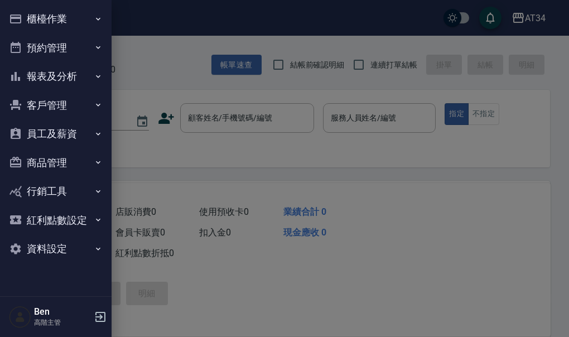
click at [46, 140] on button "員工及薪資" at bounding box center [55, 133] width 103 height 29
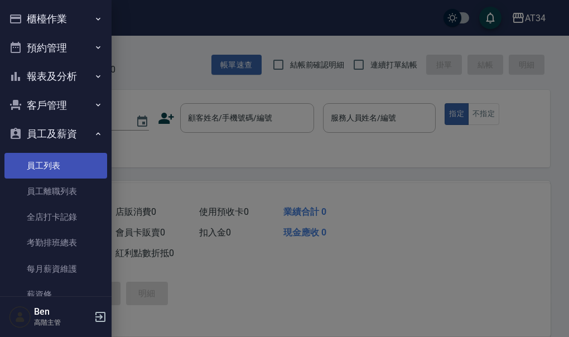
click at [40, 159] on link "員工列表" at bounding box center [55, 166] width 103 height 26
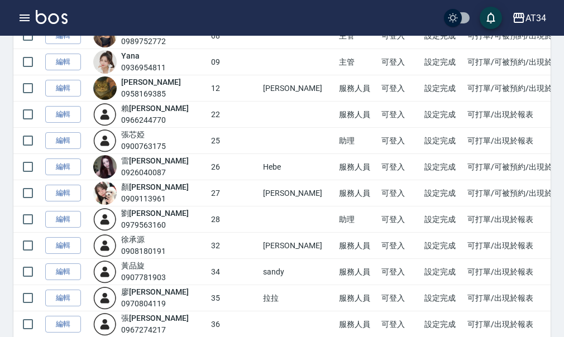
scroll to position [387, 0]
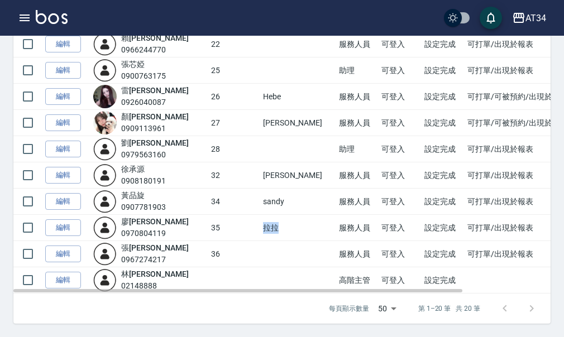
drag, startPoint x: 262, startPoint y: 230, endPoint x: 276, endPoint y: 230, distance: 14.5
click at [276, 230] on td "拉拉" at bounding box center [298, 228] width 76 height 26
copy td "拉拉"
click at [260, 200] on td "sandy" at bounding box center [298, 202] width 76 height 26
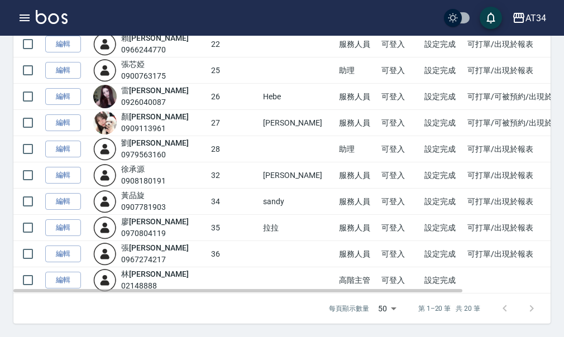
click at [261, 175] on td "[PERSON_NAME]" at bounding box center [298, 175] width 76 height 26
drag, startPoint x: 263, startPoint y: 175, endPoint x: 283, endPoint y: 176, distance: 20.1
click at [283, 176] on td "[PERSON_NAME]" at bounding box center [298, 175] width 76 height 26
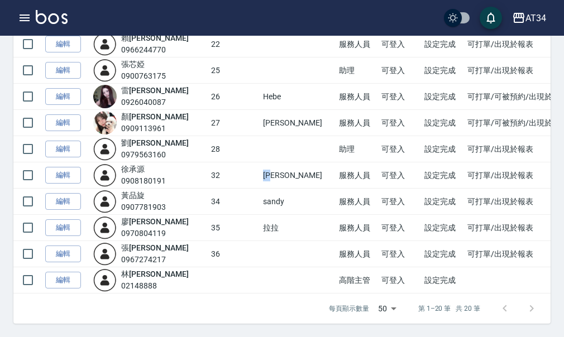
copy td "[PERSON_NAME]"
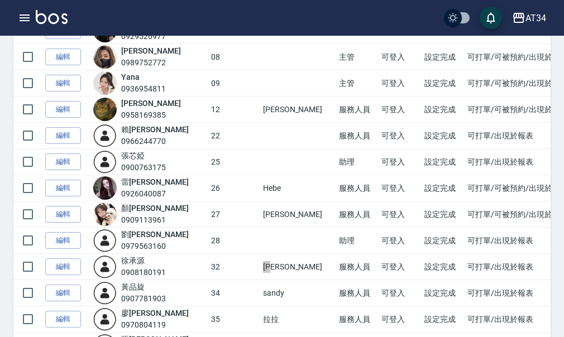
scroll to position [275, 0]
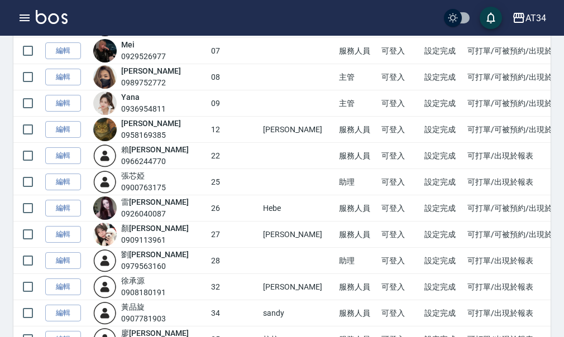
click at [184, 103] on div "Yana 0936954811" at bounding box center [149, 103] width 112 height 23
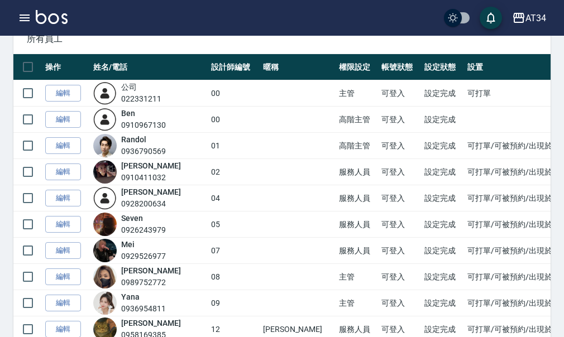
scroll to position [0, 0]
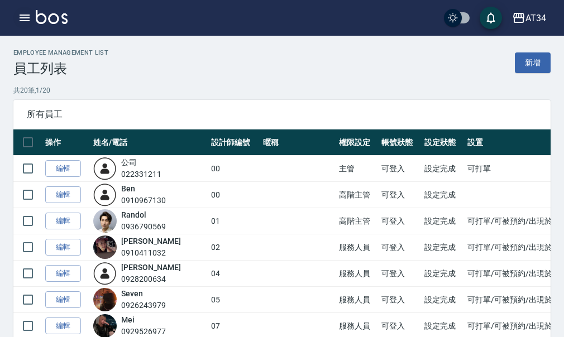
click at [23, 22] on icon "button" at bounding box center [24, 17] width 13 height 13
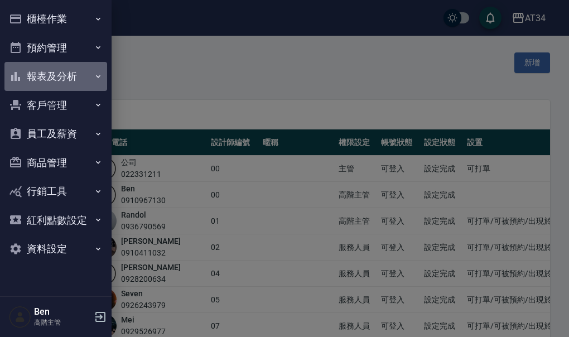
click at [72, 76] on button "報表及分析" at bounding box center [55, 76] width 103 height 29
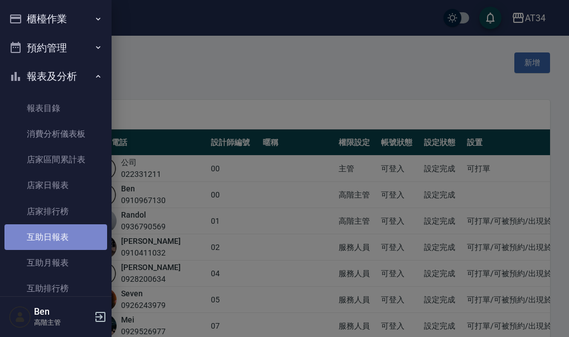
click at [74, 236] on link "互助日報表" at bounding box center [55, 237] width 103 height 26
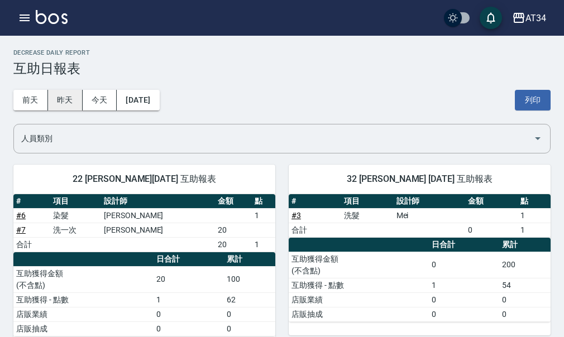
click at [57, 101] on button "昨天" at bounding box center [65, 100] width 35 height 21
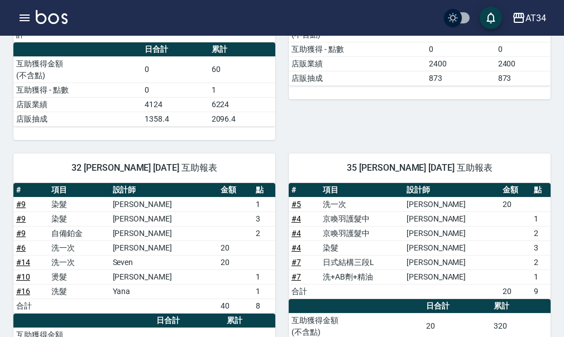
scroll to position [223, 0]
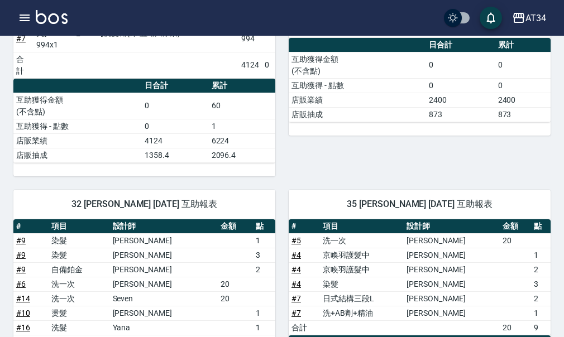
click at [383, 219] on th "項目" at bounding box center [362, 226] width 84 height 15
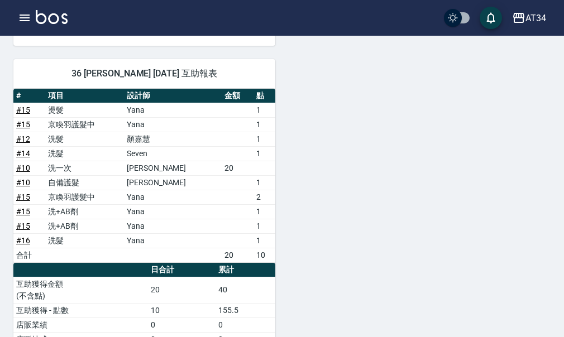
scroll to position [627, 0]
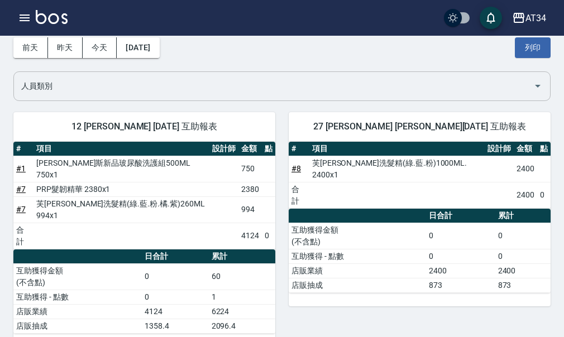
scroll to position [0, 0]
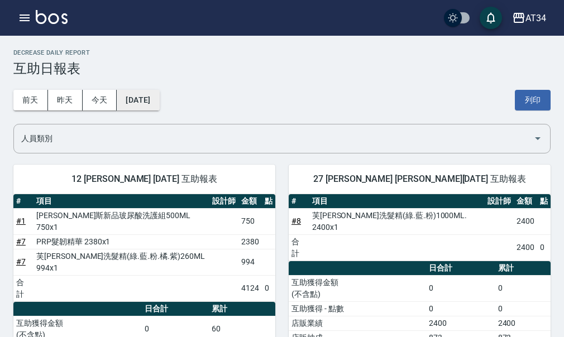
click at [159, 98] on button "[DATE]" at bounding box center [138, 100] width 42 height 21
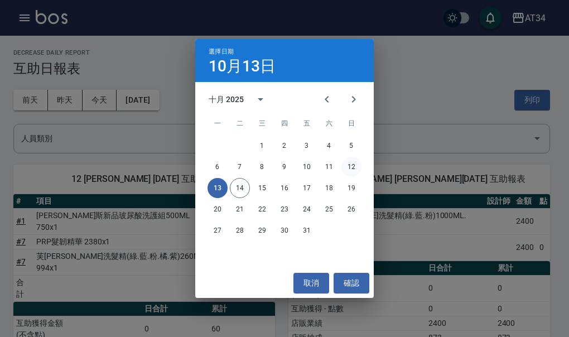
click at [347, 167] on button "12" at bounding box center [352, 167] width 20 height 20
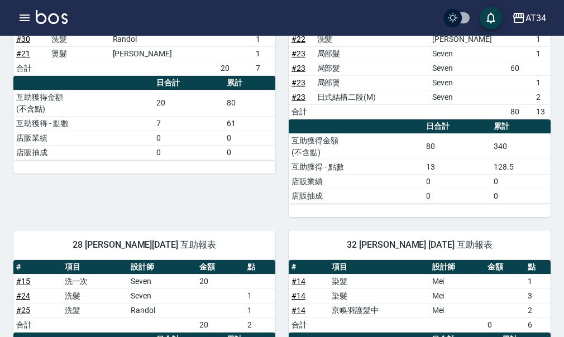
scroll to position [279, 0]
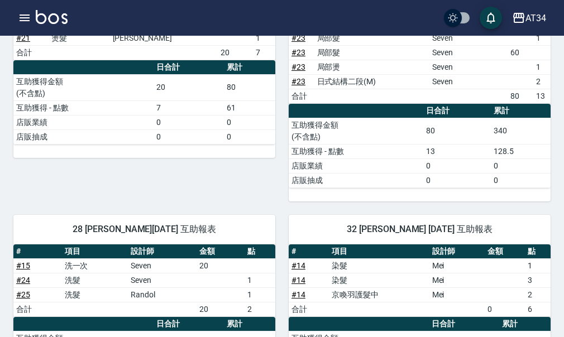
click at [281, 199] on div "25 張芯婭 10/12/2025 互助報表 # 項目 設計師 金額 點 # 5 洗髮 Gina 1 # 6 芙米勒敷膜短 Gina 3 # 15 局部燙 S…" at bounding box center [412, 36] width 275 height 329
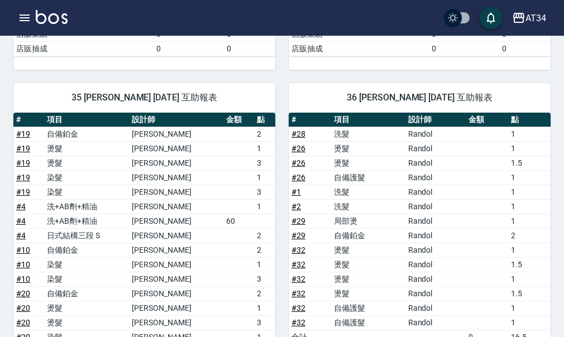
scroll to position [726, 0]
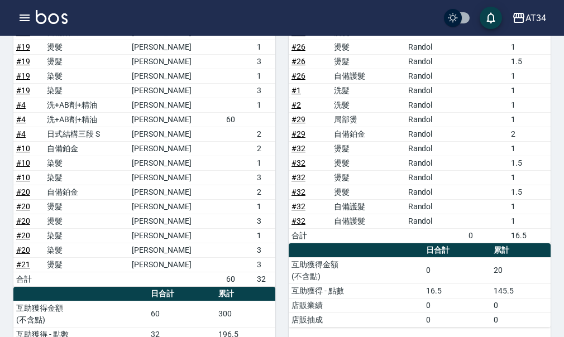
click at [415, 121] on td "Randol" at bounding box center [435, 119] width 60 height 15
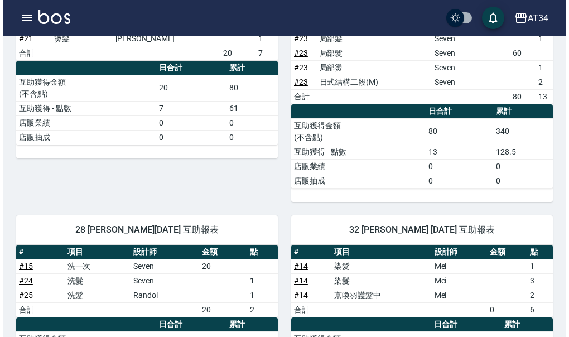
scroll to position [279, 0]
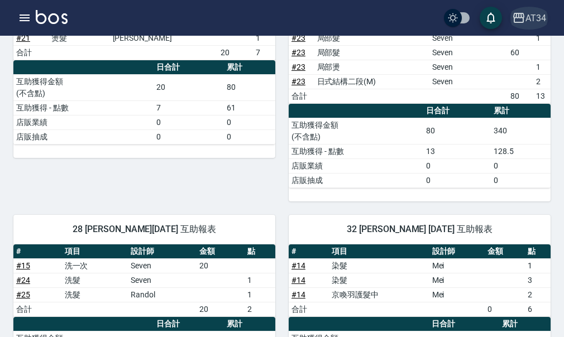
click at [532, 27] on button "AT34" at bounding box center [528, 18] width 43 height 23
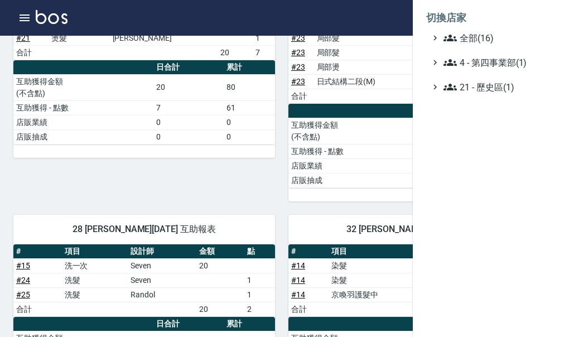
click at [490, 57] on span "4 - 第四事業部(1)" at bounding box center [498, 62] width 108 height 13
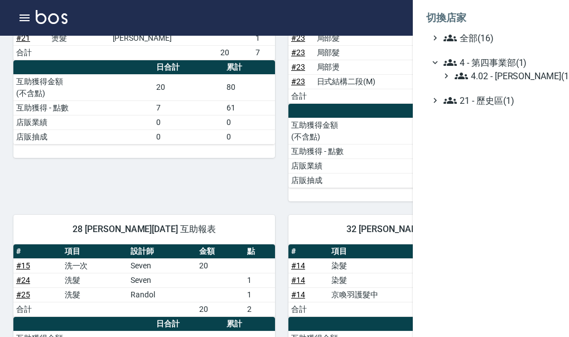
click at [491, 48] on ul "全部(16) 4 - 第四事業部(1) 4.02 - 吳國隆(1) 21 - 歷史區(1)" at bounding box center [491, 69] width 130 height 76
click at [493, 39] on span "全部(16)" at bounding box center [498, 37] width 108 height 13
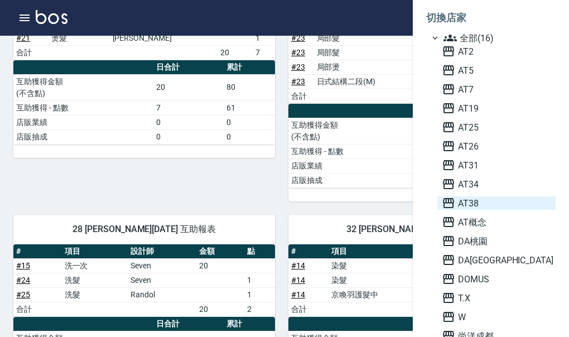
click at [501, 204] on span "AT38" at bounding box center [496, 202] width 109 height 13
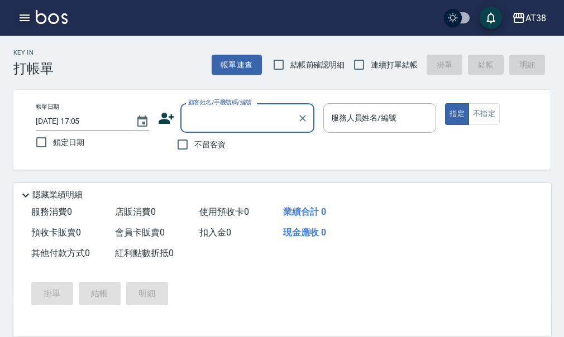
click at [29, 17] on icon "button" at bounding box center [25, 18] width 10 height 7
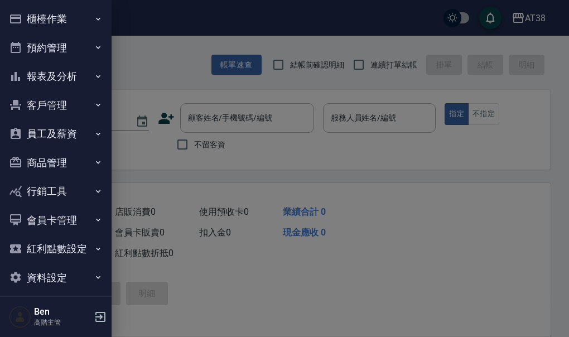
click at [559, 131] on div at bounding box center [284, 168] width 569 height 337
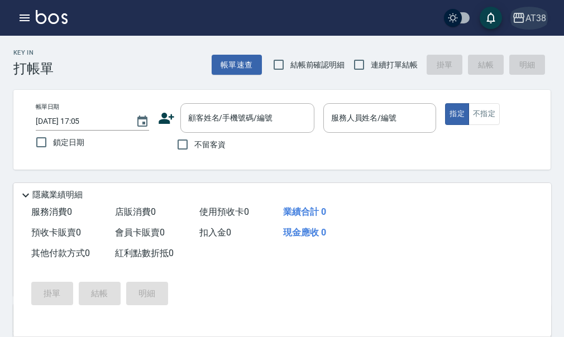
click at [528, 16] on div "AT38" at bounding box center [535, 18] width 21 height 14
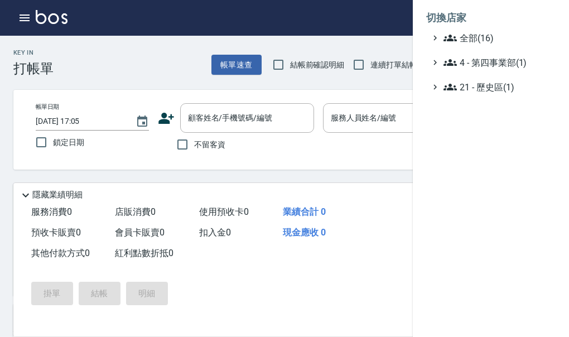
click at [526, 26] on li "切換店家" at bounding box center [491, 17] width 130 height 27
click at [521, 34] on span "全部(16)" at bounding box center [498, 37] width 108 height 13
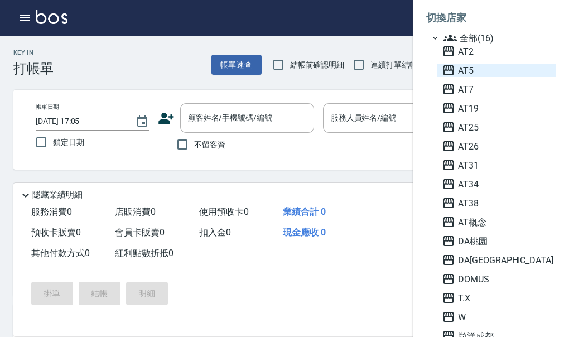
click at [485, 70] on span "AT5" at bounding box center [496, 70] width 109 height 13
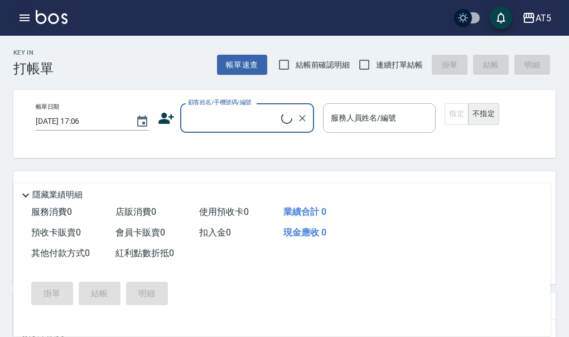
click at [24, 22] on icon "button" at bounding box center [24, 17] width 13 height 13
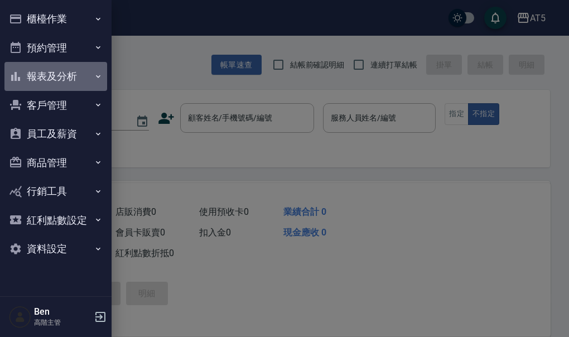
click at [66, 78] on button "報表及分析" at bounding box center [55, 76] width 103 height 29
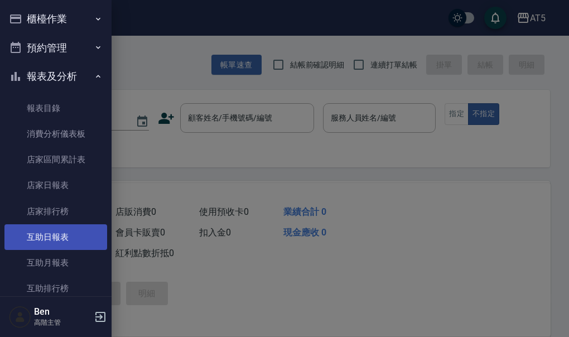
click at [60, 237] on link "互助日報表" at bounding box center [55, 237] width 103 height 26
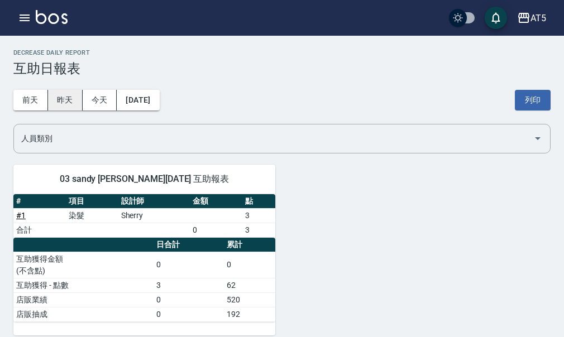
click at [59, 100] on button "昨天" at bounding box center [65, 100] width 35 height 21
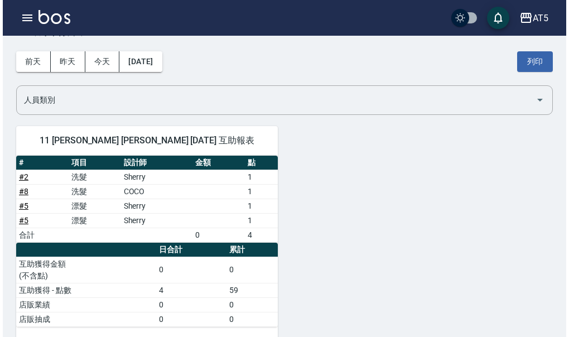
scroll to position [55, 0]
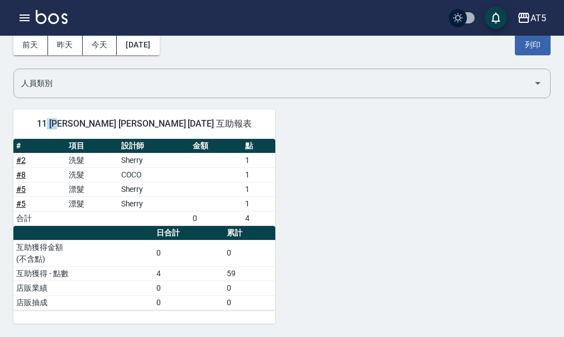
drag, startPoint x: 81, startPoint y: 124, endPoint x: 99, endPoint y: 127, distance: 17.5
click at [99, 127] on span "11 葵葵 張祐芯 10/13/2025 互助報表" at bounding box center [144, 123] width 235 height 11
copy span "葵葵"
click at [531, 16] on div "AT5" at bounding box center [538, 18] width 16 height 14
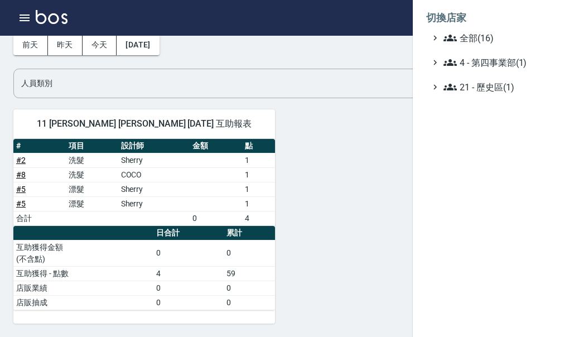
click at [502, 47] on ul "全部(16) 4 - 第四事業部(1) 21 - 歷史區(1)" at bounding box center [491, 62] width 130 height 63
click at [498, 40] on span "全部(16)" at bounding box center [498, 37] width 108 height 13
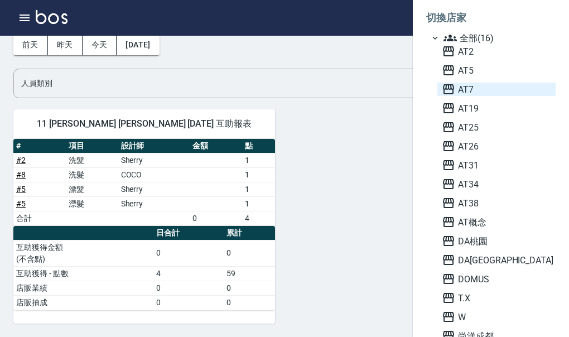
click at [483, 89] on span "AT7" at bounding box center [496, 89] width 109 height 13
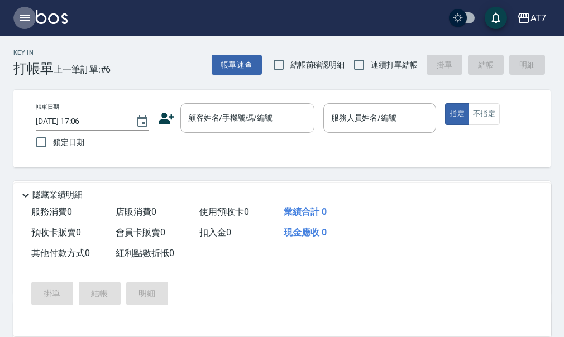
click at [25, 16] on icon "button" at bounding box center [24, 17] width 13 height 13
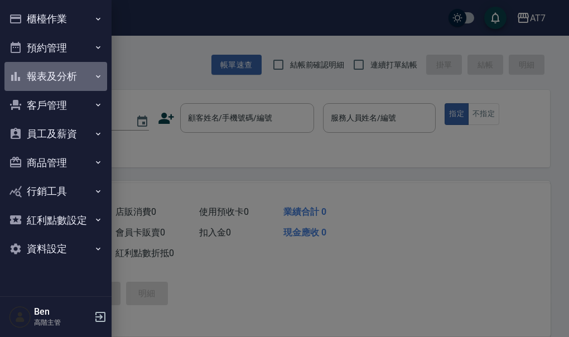
click at [53, 78] on button "報表及分析" at bounding box center [55, 76] width 103 height 29
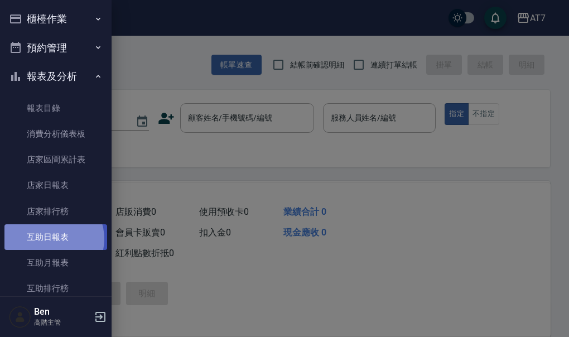
click at [51, 239] on link "互助日報表" at bounding box center [55, 237] width 103 height 26
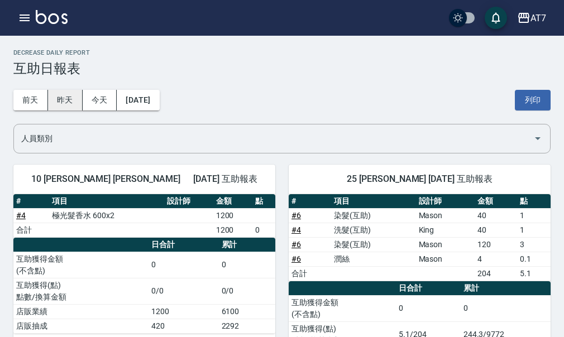
click at [66, 106] on button "昨天" at bounding box center [65, 100] width 35 height 21
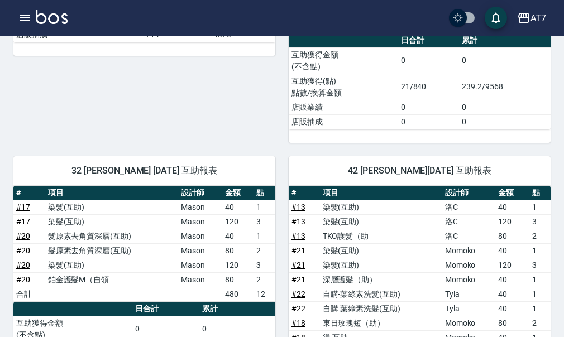
scroll to position [558, 0]
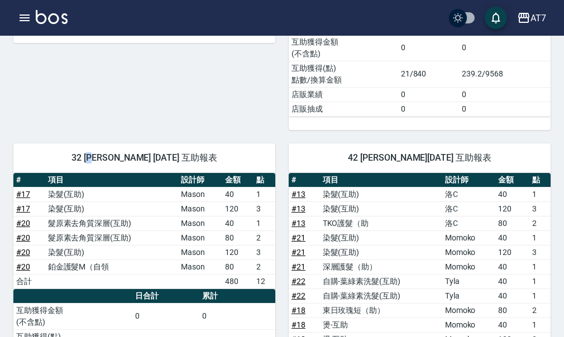
drag, startPoint x: 88, startPoint y: 158, endPoint x: 99, endPoint y: 159, distance: 10.6
click at [99, 159] on span "32 [PERSON_NAME] [DATE] 互助報表" at bounding box center [144, 157] width 235 height 11
drag, startPoint x: 85, startPoint y: 159, endPoint x: 107, endPoint y: 159, distance: 21.2
click at [107, 159] on span "32 小慈 華敏慈 10/13/2025 互助報表" at bounding box center [144, 157] width 235 height 11
copy span "小慈"
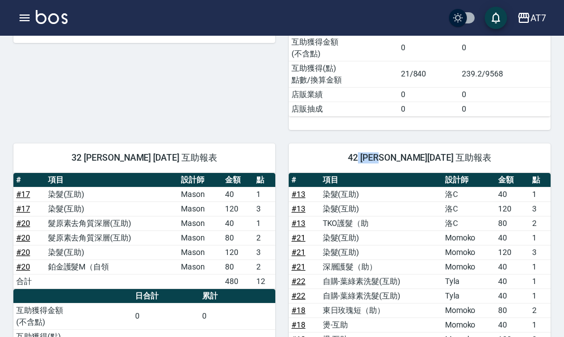
drag, startPoint x: 356, startPoint y: 159, endPoint x: 376, endPoint y: 158, distance: 19.5
click at [376, 158] on span "42 Ruby 羅苡瑄 10/13/2025 互助報表" at bounding box center [419, 157] width 235 height 11
copy span "Ruby"
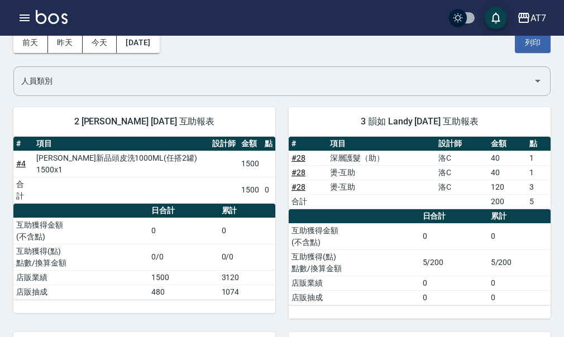
scroll to position [0, 0]
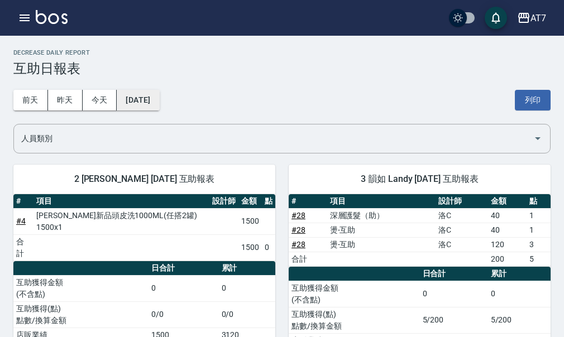
click at [159, 93] on button "2025/10/13" at bounding box center [138, 100] width 42 height 21
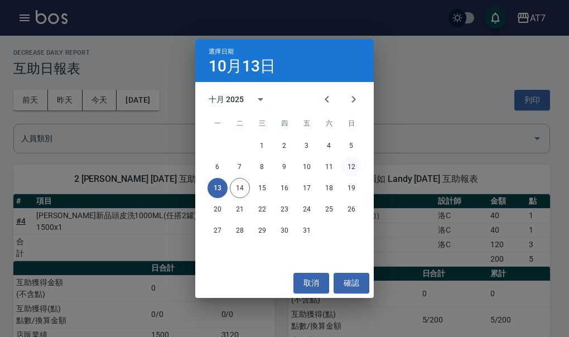
click at [353, 167] on button "12" at bounding box center [352, 167] width 20 height 20
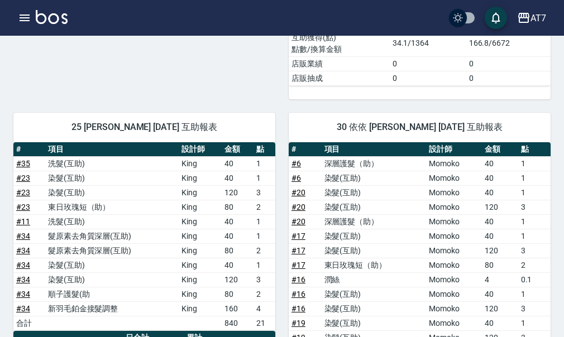
scroll to position [949, 0]
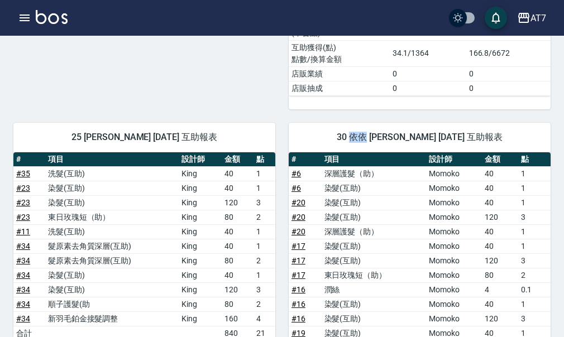
drag, startPoint x: 360, startPoint y: 137, endPoint x: 375, endPoint y: 137, distance: 14.5
click at [375, 137] on span "30 依依 郭依涵 10/12/2025 互助報表" at bounding box center [419, 137] width 235 height 11
copy span "依依"
click at [166, 167] on td "洗髮(互助)" at bounding box center [111, 173] width 133 height 15
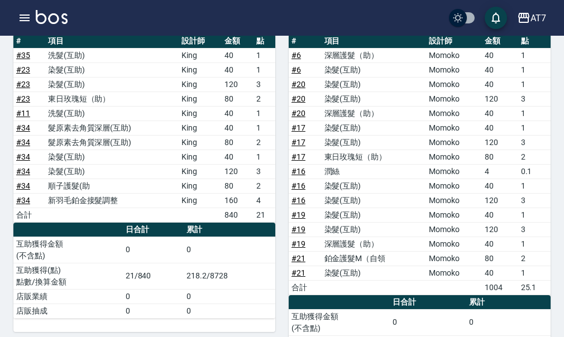
scroll to position [1284, 0]
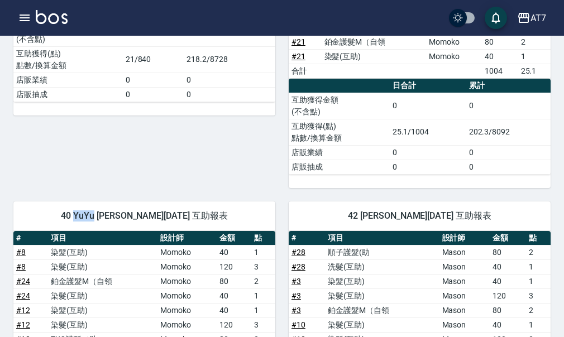
drag, startPoint x: 83, startPoint y: 215, endPoint x: 101, endPoint y: 214, distance: 18.5
click at [101, 214] on span "40 YuYu 黃芷愉 10/12/2025 互助報表" at bounding box center [144, 215] width 235 height 11
copy span "YuYu"
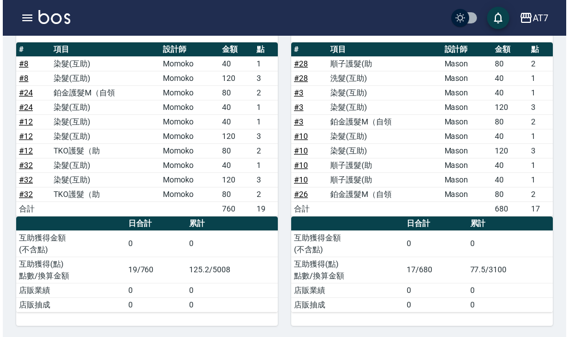
scroll to position [1475, 0]
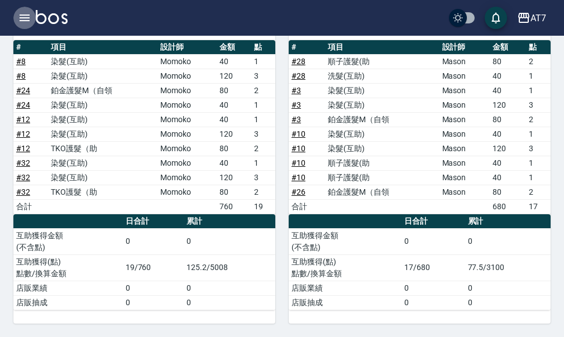
click at [16, 17] on button "button" at bounding box center [24, 18] width 22 height 22
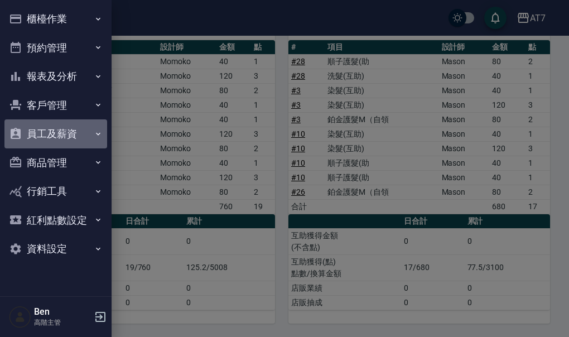
click at [59, 130] on button "員工及薪資" at bounding box center [55, 133] width 103 height 29
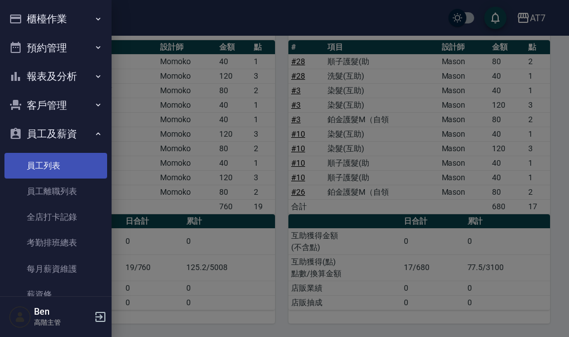
click at [49, 156] on link "員工列表" at bounding box center [55, 166] width 103 height 26
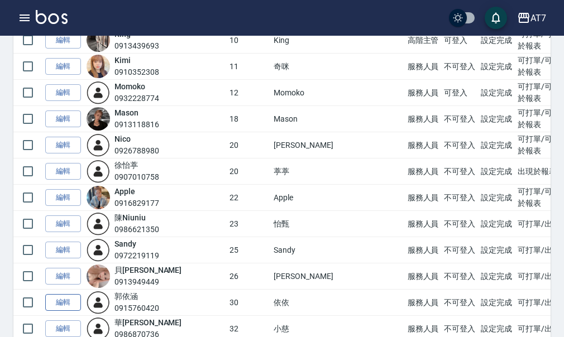
scroll to position [447, 0]
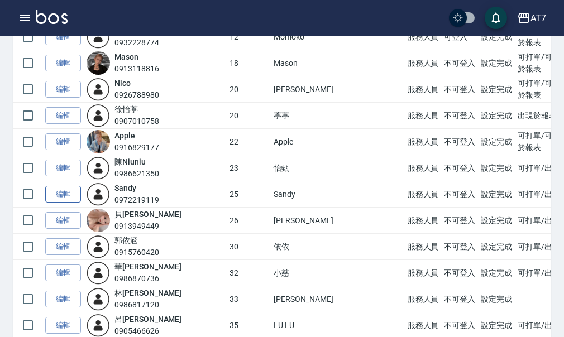
click at [64, 194] on link "編輯" at bounding box center [63, 194] width 36 height 17
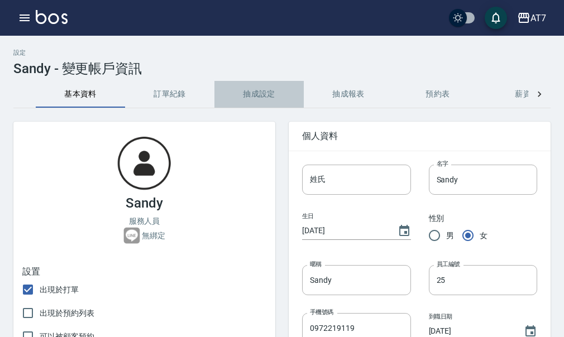
click at [261, 97] on button "抽成設定" at bounding box center [258, 94] width 89 height 27
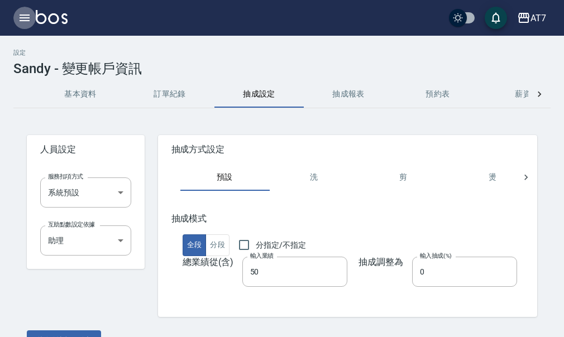
click at [22, 23] on icon "button" at bounding box center [24, 17] width 13 height 13
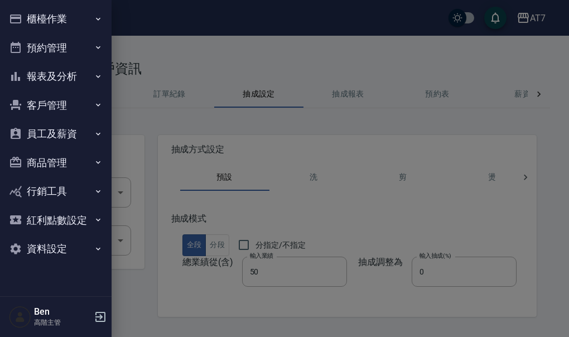
click at [51, 128] on button "員工及薪資" at bounding box center [55, 133] width 103 height 29
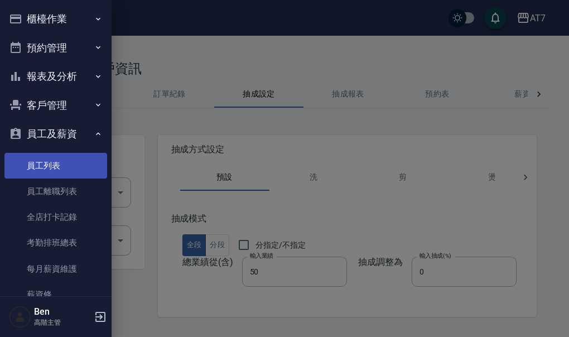
click at [49, 154] on link "員工列表" at bounding box center [55, 166] width 103 height 26
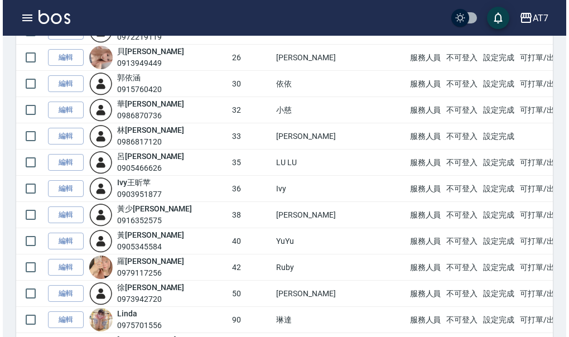
scroll to position [614, 0]
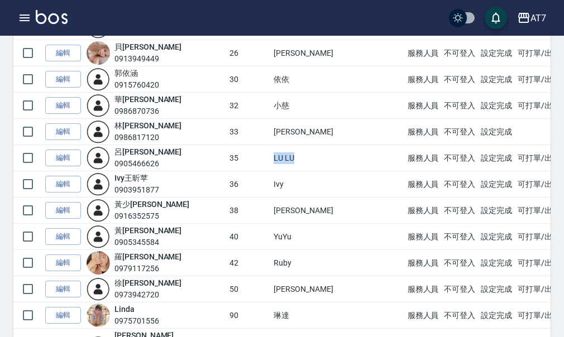
drag, startPoint x: 257, startPoint y: 161, endPoint x: 276, endPoint y: 163, distance: 19.1
click at [276, 163] on td "LU LU" at bounding box center [337, 158] width 133 height 26
copy td "LU LU"
drag, startPoint x: 546, startPoint y: 26, endPoint x: 540, endPoint y: 28, distance: 6.4
click at [546, 26] on div "AT7 登出" at bounding box center [282, 18] width 564 height 36
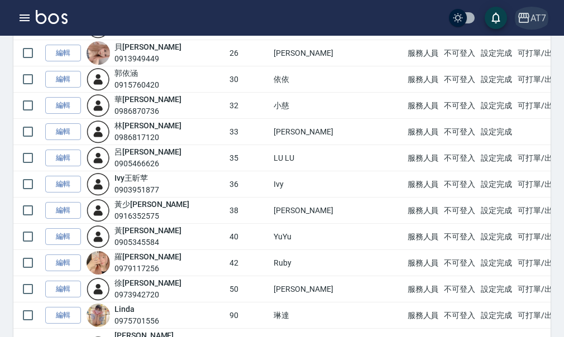
click at [530, 21] on div "AT7" at bounding box center [538, 18] width 16 height 14
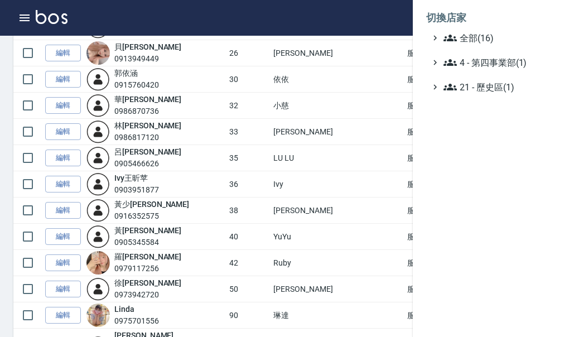
click at [530, 36] on span "全部(16)" at bounding box center [498, 37] width 108 height 13
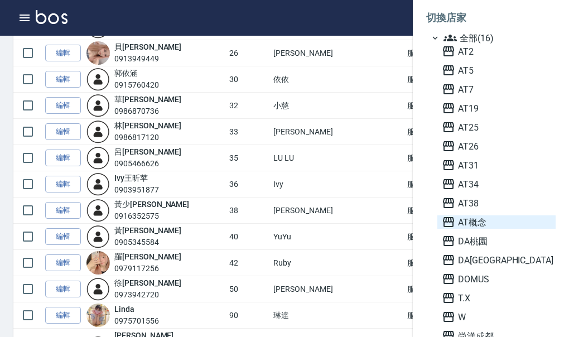
click at [482, 226] on span "AT概念" at bounding box center [496, 221] width 109 height 13
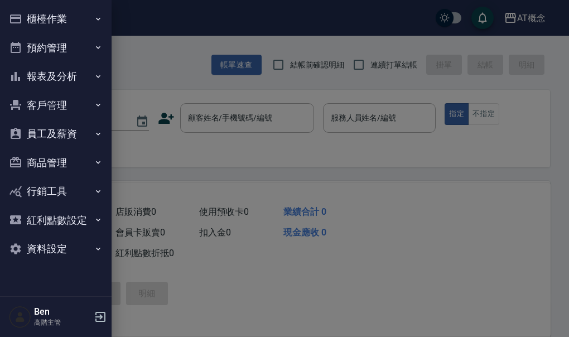
click at [76, 124] on button "員工及薪資" at bounding box center [55, 133] width 103 height 29
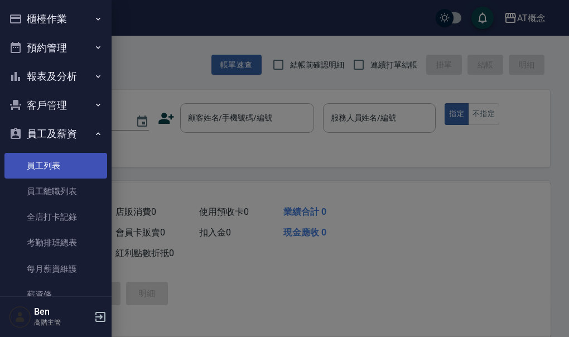
click at [64, 161] on link "員工列表" at bounding box center [55, 166] width 103 height 26
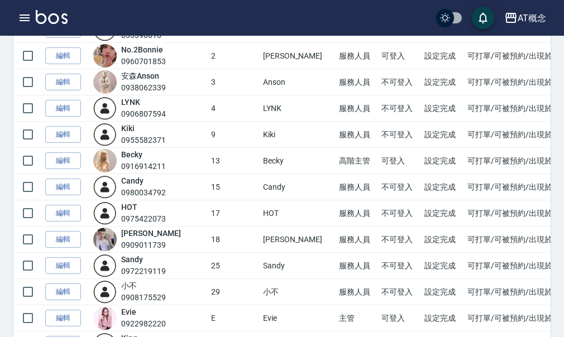
scroll to position [308, 0]
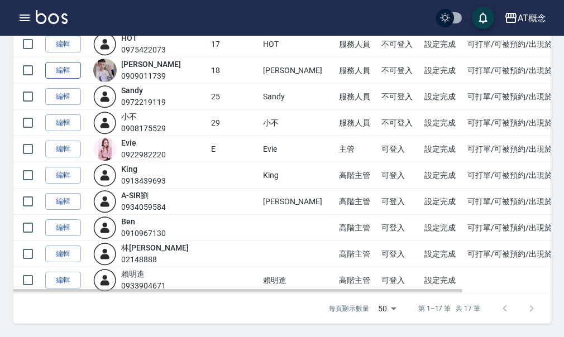
click at [58, 69] on link "編輯" at bounding box center [63, 70] width 36 height 17
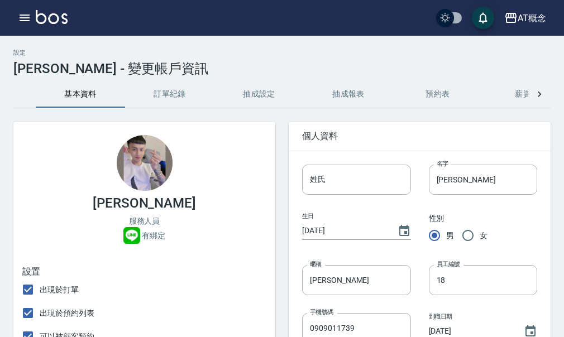
click at [251, 97] on button "抽成設定" at bounding box center [258, 94] width 89 height 27
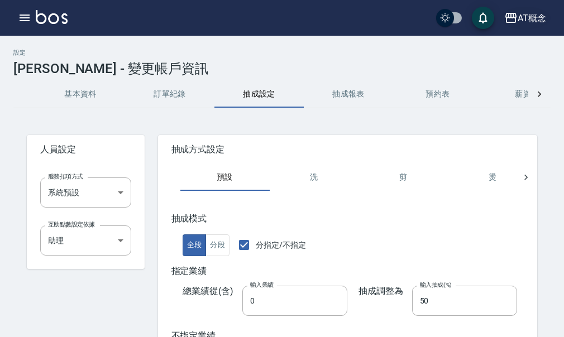
click at [515, 18] on icon "button" at bounding box center [510, 17] width 13 height 13
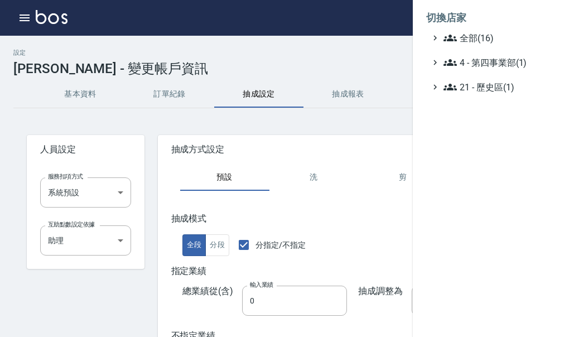
click at [510, 31] on span "全部(16)" at bounding box center [498, 37] width 108 height 13
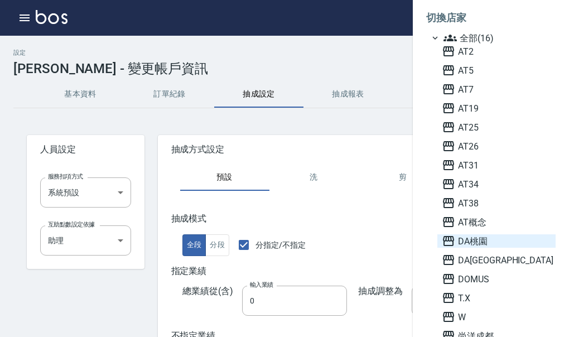
click at [477, 239] on span "DA桃園" at bounding box center [496, 240] width 109 height 13
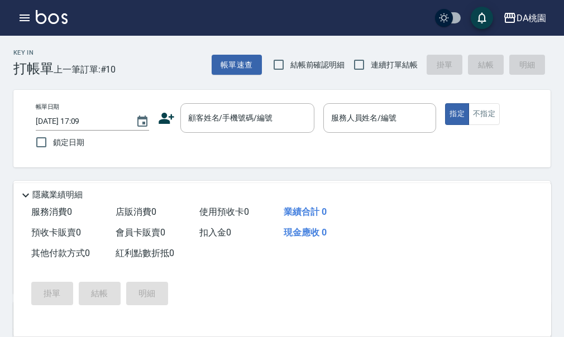
click at [13, 21] on div "DA桃園 登出" at bounding box center [282, 18] width 564 height 36
click at [17, 21] on button "button" at bounding box center [24, 18] width 22 height 22
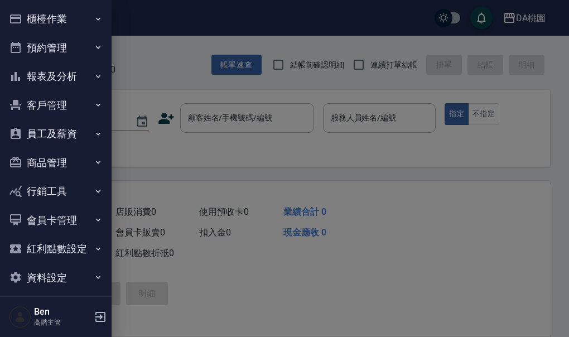
click at [64, 134] on button "員工及薪資" at bounding box center [55, 133] width 103 height 29
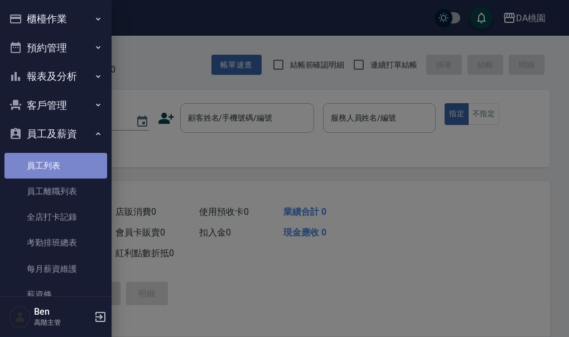
click at [55, 155] on link "員工列表" at bounding box center [55, 166] width 103 height 26
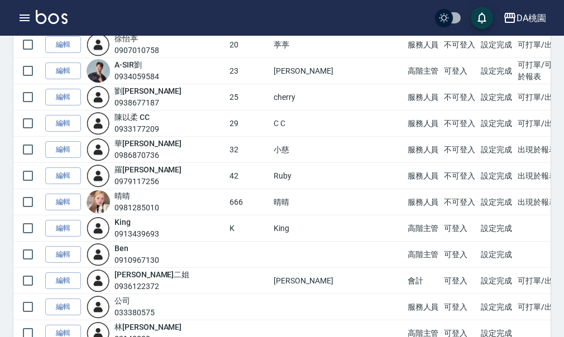
scroll to position [328, 0]
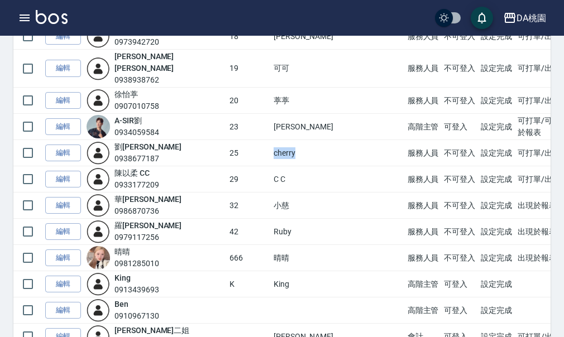
drag, startPoint x: 244, startPoint y: 132, endPoint x: 280, endPoint y: 132, distance: 35.7
click at [280, 140] on td "cherry" at bounding box center [337, 153] width 133 height 26
copy td "cherry"
drag, startPoint x: 239, startPoint y: 78, endPoint x: 262, endPoint y: 77, distance: 22.9
click at [262, 88] on tr "編輯 [PERSON_NAME] 0907010758 20 葶葶 服務人員 不可登入 設定完成 可打單/出現於報表" at bounding box center [334, 101] width 642 height 26
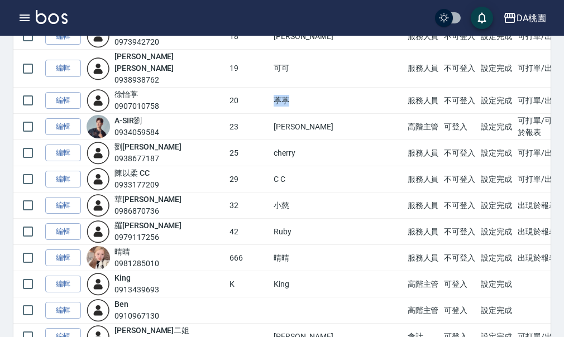
copy tr "葶葶"
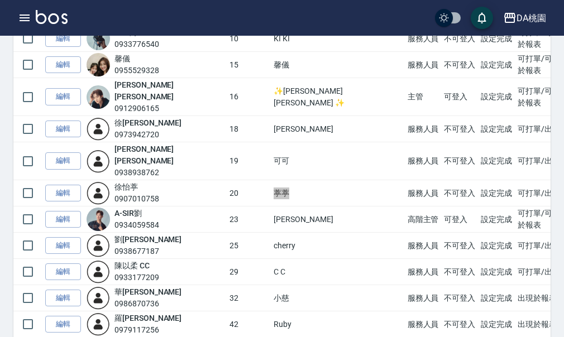
scroll to position [216, 0]
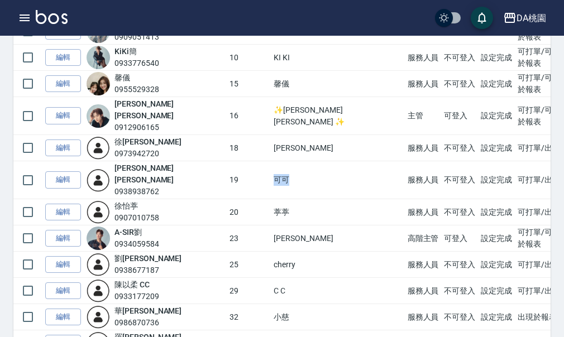
drag, startPoint x: 243, startPoint y: 157, endPoint x: 263, endPoint y: 157, distance: 20.1
click at [271, 161] on td "可可" at bounding box center [337, 180] width 133 height 38
drag, startPoint x: 247, startPoint y: 135, endPoint x: 258, endPoint y: 135, distance: 11.7
click at [271, 135] on td "[PERSON_NAME]" at bounding box center [337, 148] width 133 height 26
copy td "[PERSON_NAME]"
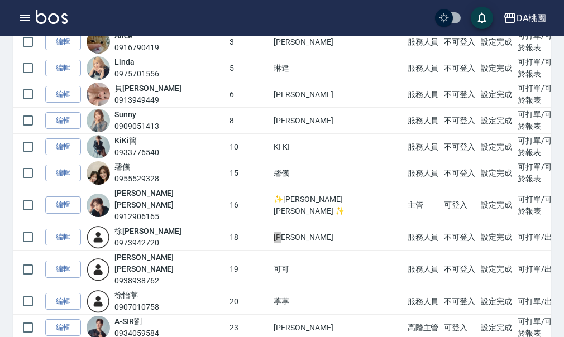
scroll to position [104, 0]
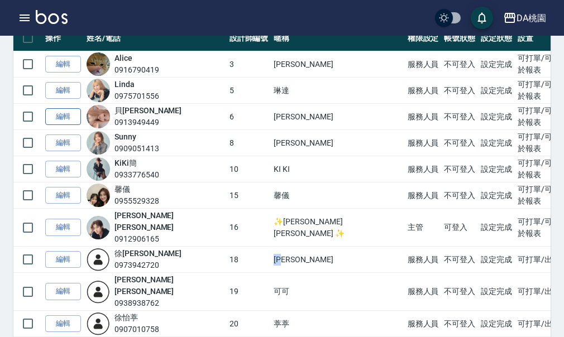
click at [71, 114] on link "編輯" at bounding box center [63, 116] width 36 height 17
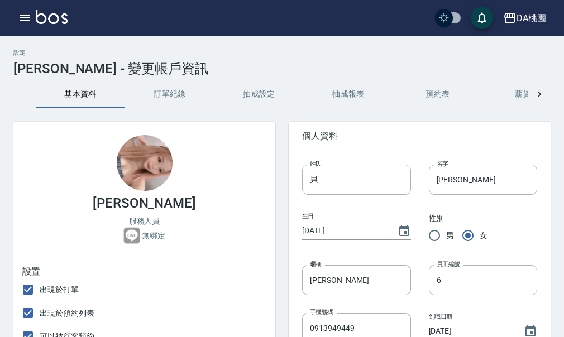
click at [238, 90] on button "抽成設定" at bounding box center [258, 94] width 89 height 27
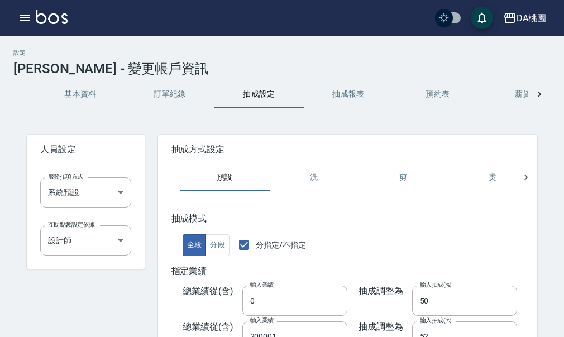
click at [150, 91] on button "訂單紀錄" at bounding box center [169, 94] width 89 height 27
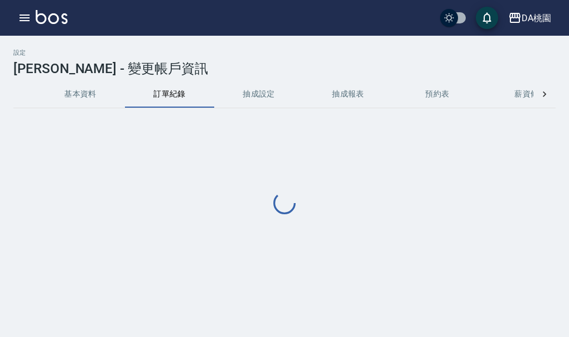
click at [92, 94] on button "基本資料" at bounding box center [80, 94] width 89 height 27
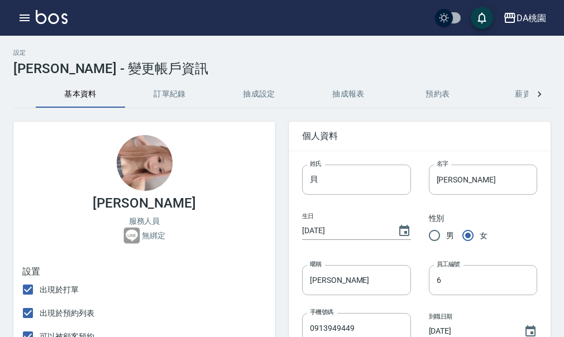
click at [13, 23] on div "DA桃園 登出" at bounding box center [282, 18] width 564 height 36
click at [21, 15] on icon "button" at bounding box center [25, 18] width 10 height 7
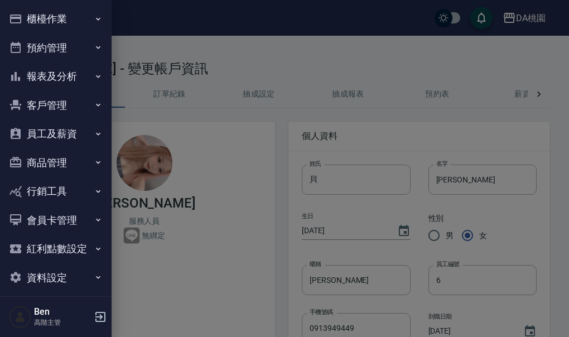
click at [75, 72] on button "報表及分析" at bounding box center [55, 76] width 103 height 29
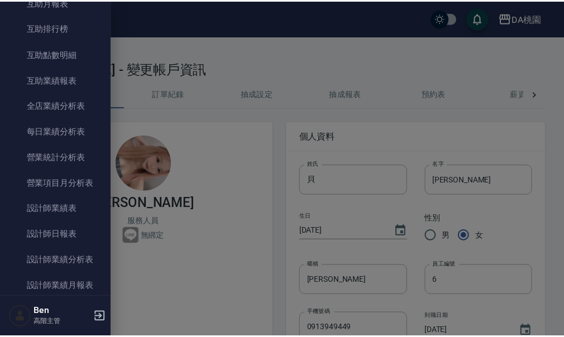
scroll to position [279, 0]
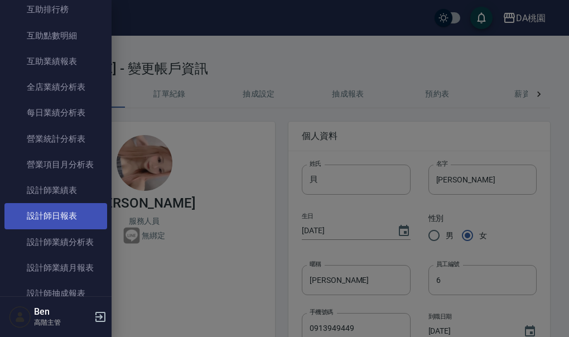
drag, startPoint x: 66, startPoint y: 216, endPoint x: 74, endPoint y: 215, distance: 7.9
click at [66, 216] on link "設計師日報表" at bounding box center [55, 216] width 103 height 26
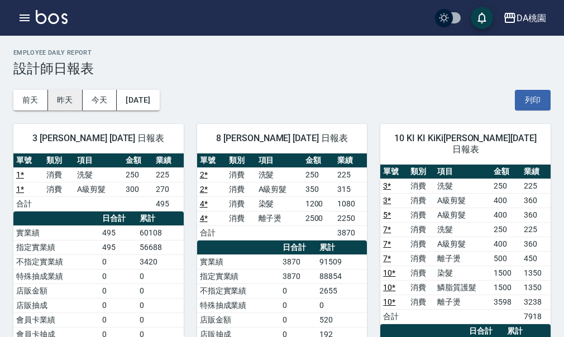
click at [71, 103] on button "昨天" at bounding box center [65, 100] width 35 height 21
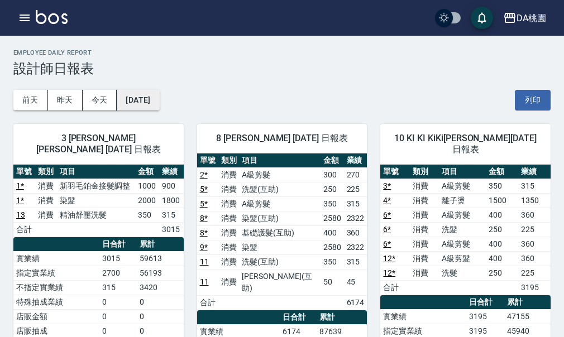
click at [128, 99] on button "[DATE]" at bounding box center [138, 100] width 42 height 21
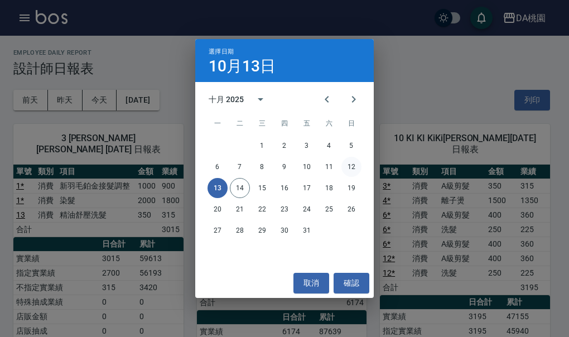
click at [347, 161] on button "12" at bounding box center [352, 167] width 20 height 20
